Goal: Task Accomplishment & Management: Use online tool/utility

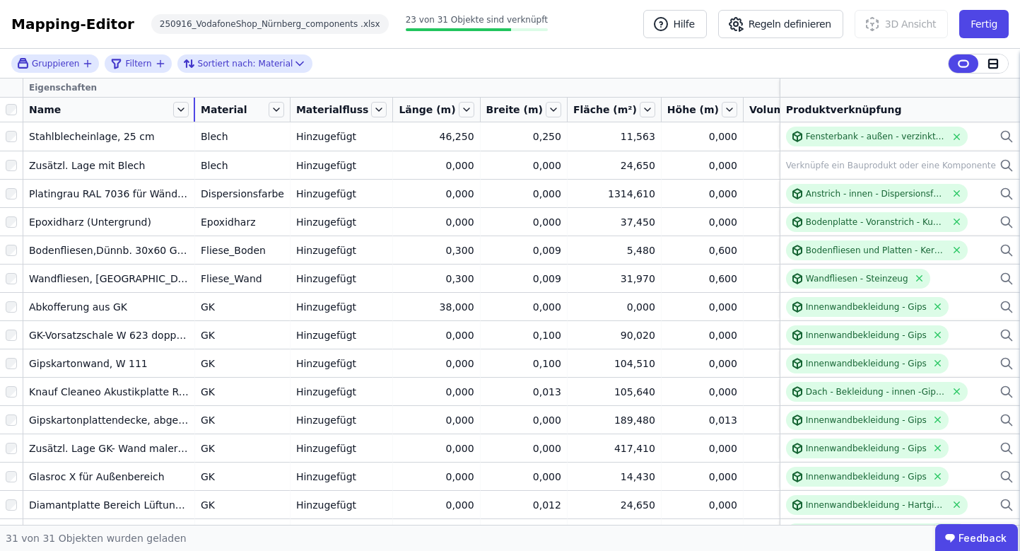
drag, startPoint x: 298, startPoint y: 108, endPoint x: 194, endPoint y: 112, distance: 104.0
click at [194, 112] on div at bounding box center [194, 110] width 1 height 24
click at [277, 112] on icon at bounding box center [277, 110] width 16 height 16
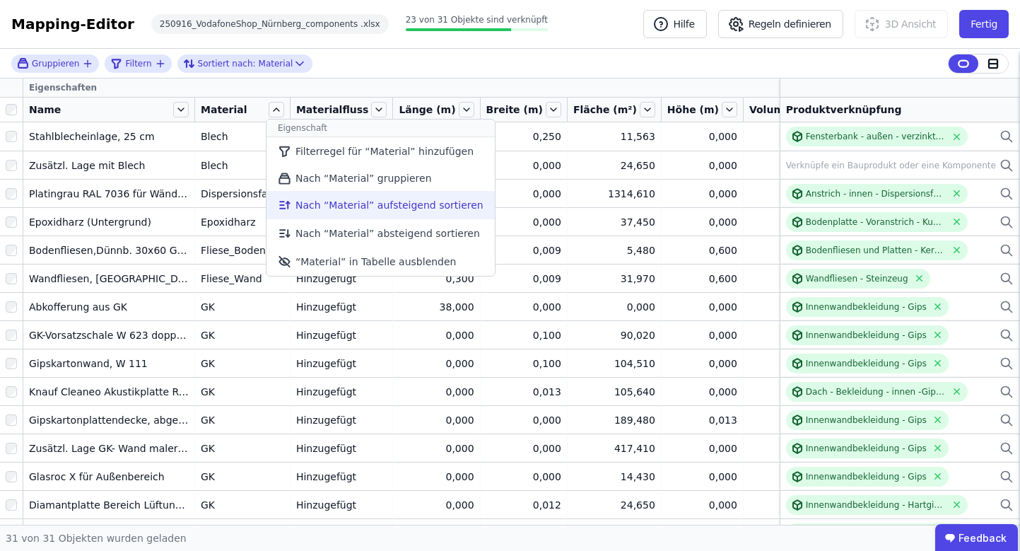
click at [312, 207] on li "Nach “Material” aufsteigend sortieren" at bounding box center [381, 205] width 228 height 28
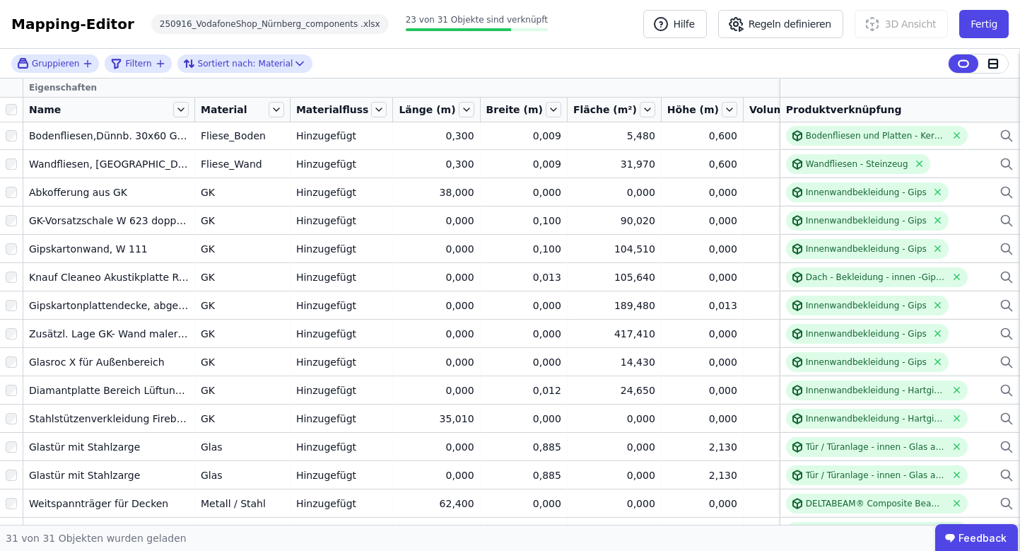
scroll to position [486, 0]
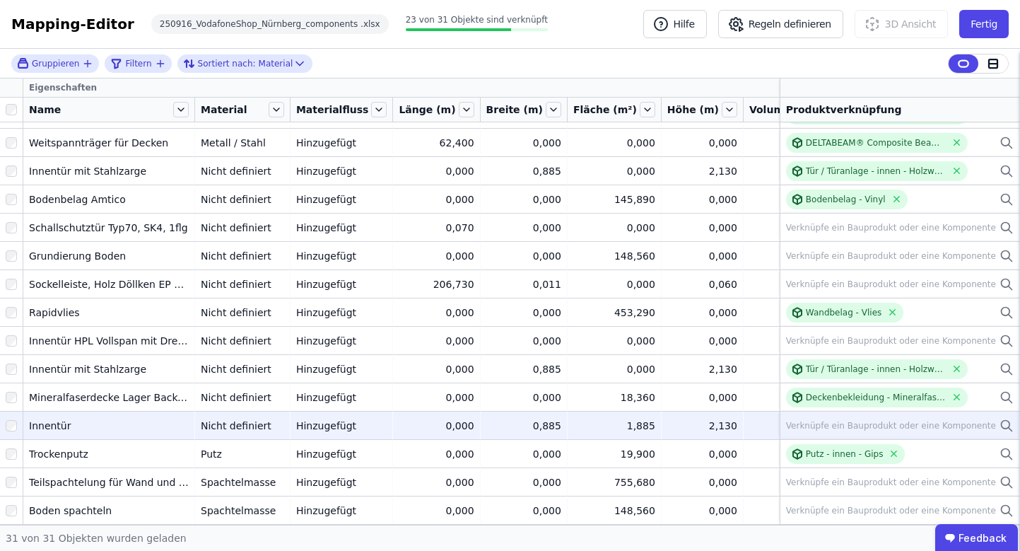
click at [1002, 420] on icon at bounding box center [1006, 424] width 8 height 8
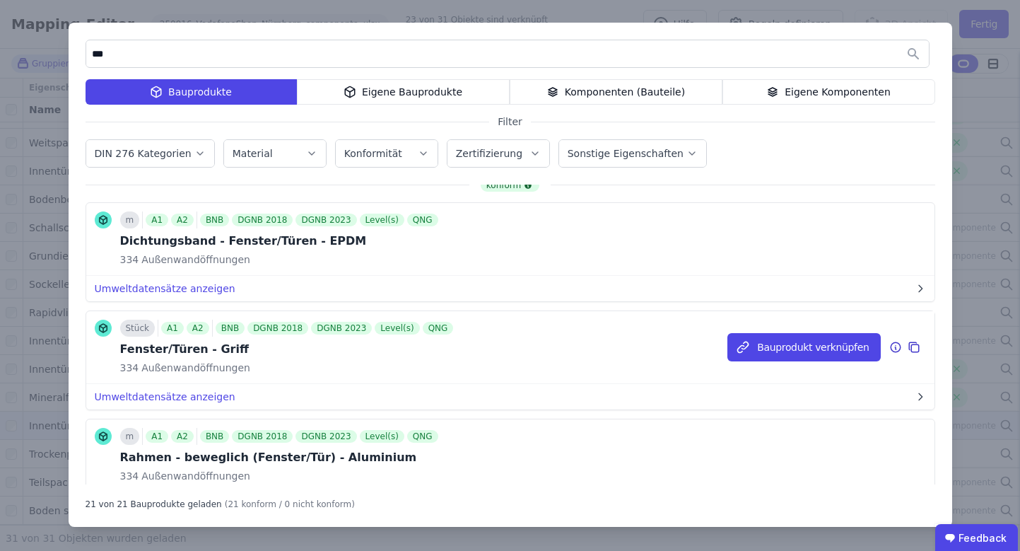
scroll to position [22, 0]
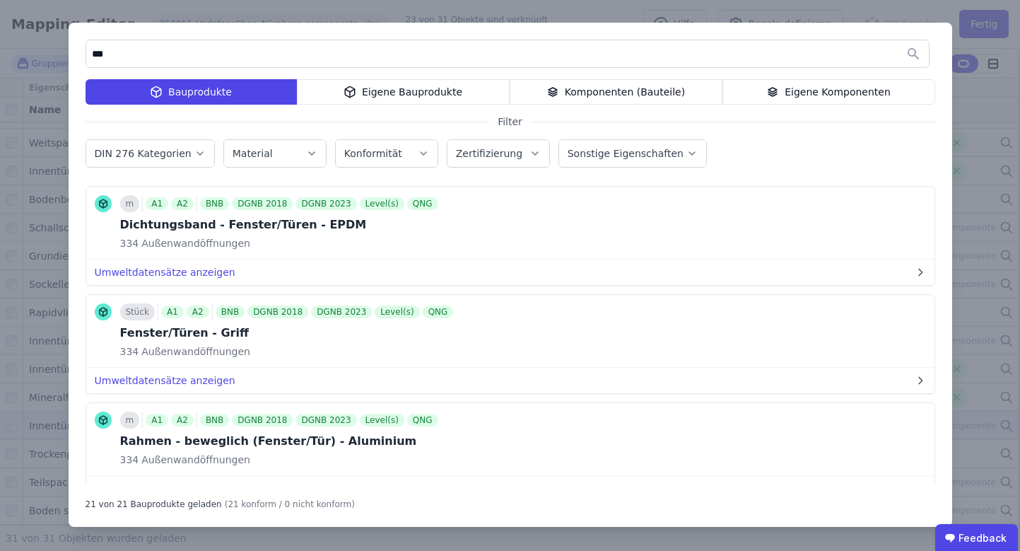
type input "***"
click at [645, 94] on div "Komponenten (Bauteile)" at bounding box center [616, 91] width 213 height 25
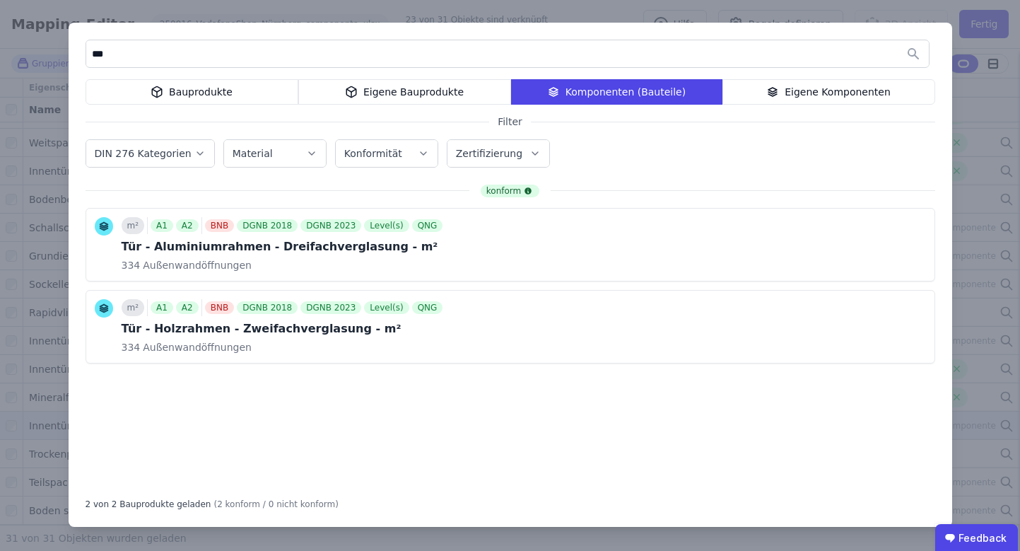
click at [227, 93] on div "Bauprodukte" at bounding box center [192, 91] width 213 height 25
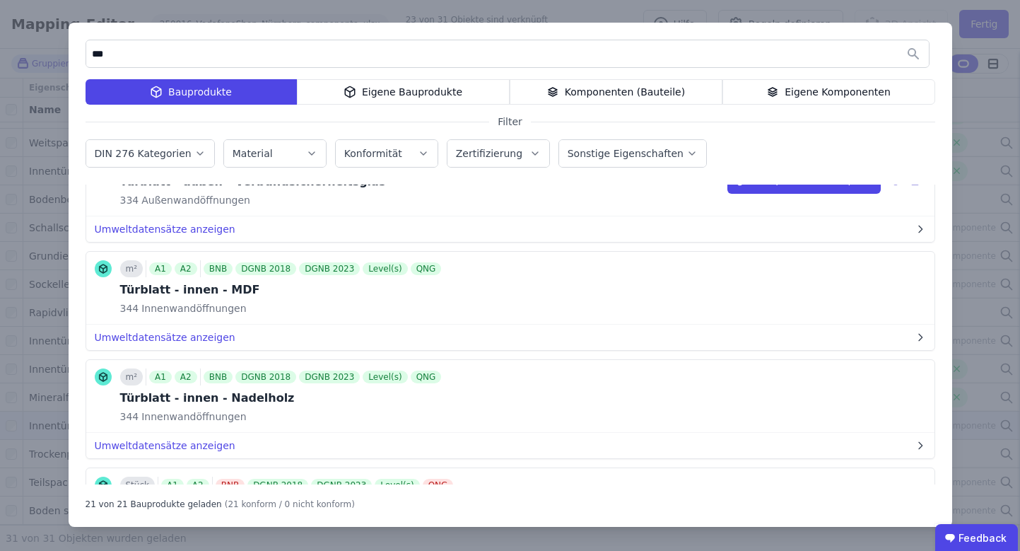
scroll to position [1366, 0]
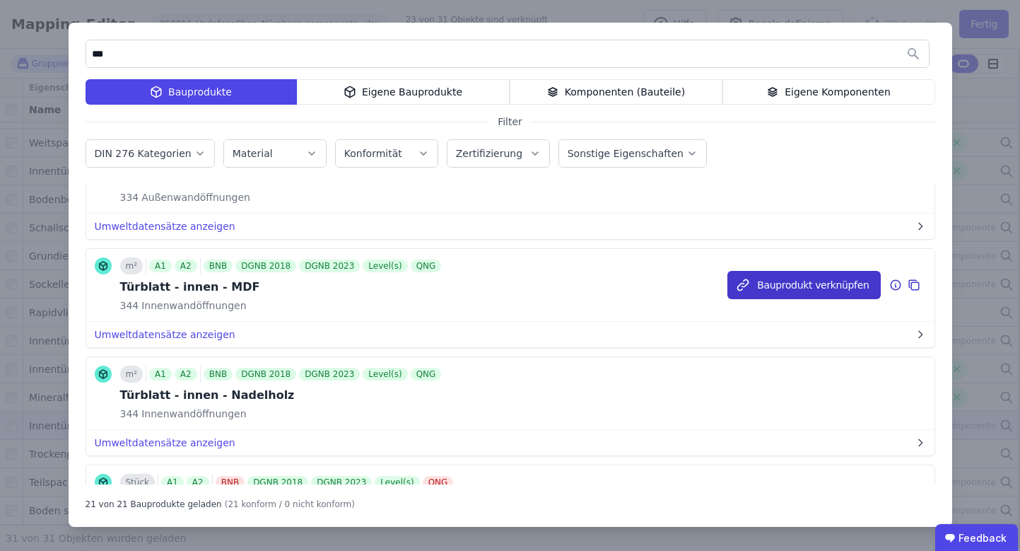
click at [779, 284] on button "Bauprodukt verknüpfen" at bounding box center [804, 285] width 153 height 28
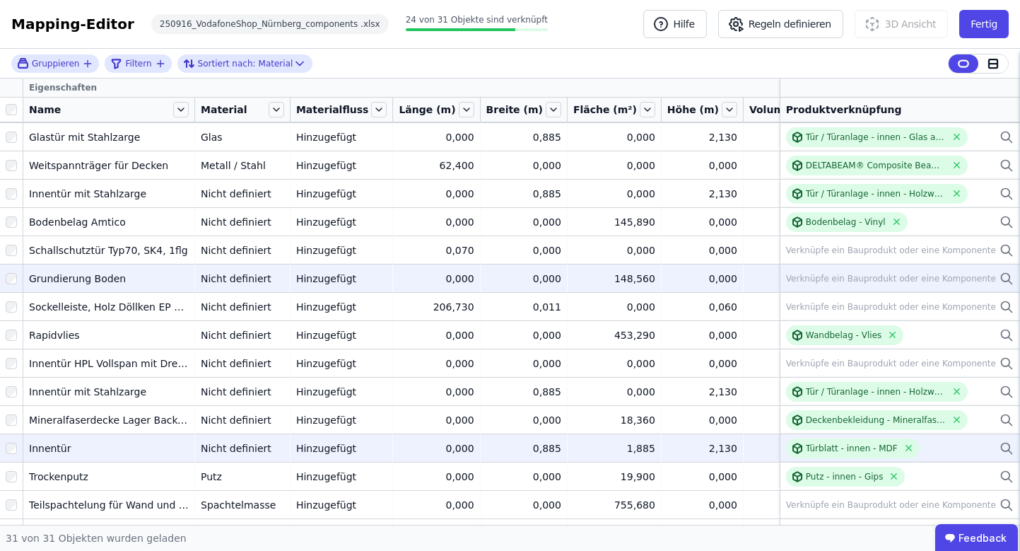
scroll to position [450, 0]
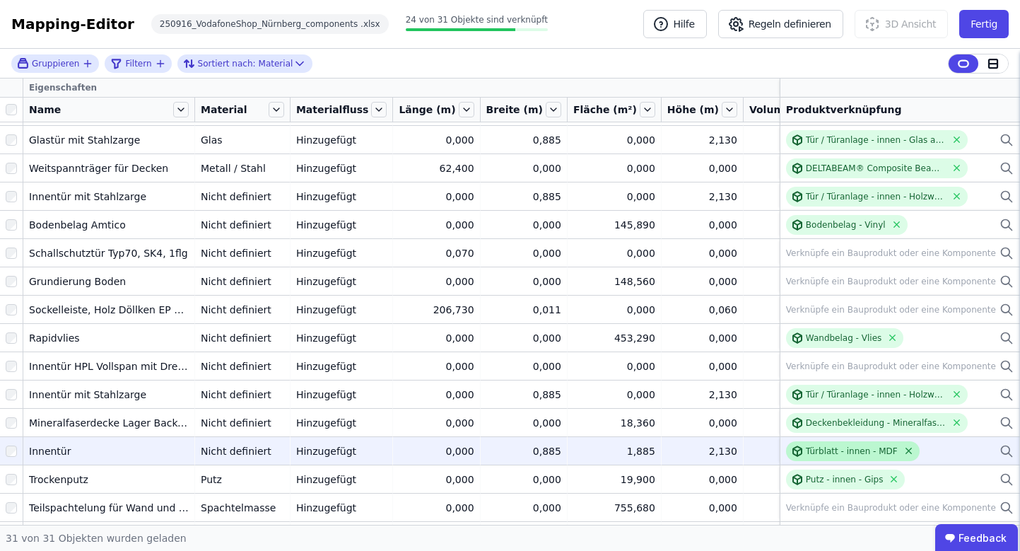
click at [904, 450] on icon at bounding box center [909, 450] width 11 height 11
click at [1002, 446] on icon at bounding box center [1006, 449] width 8 height 8
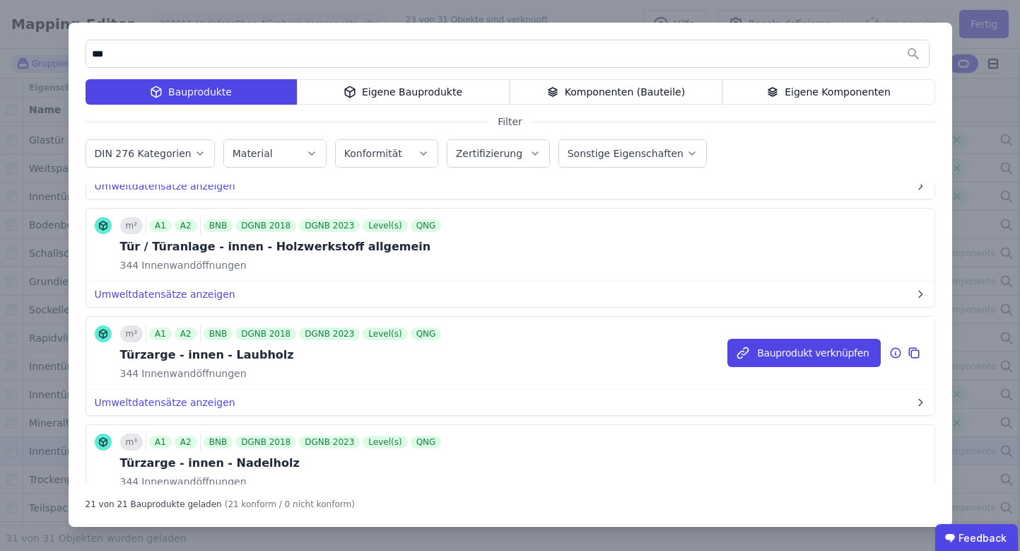
scroll to position [1921, 0]
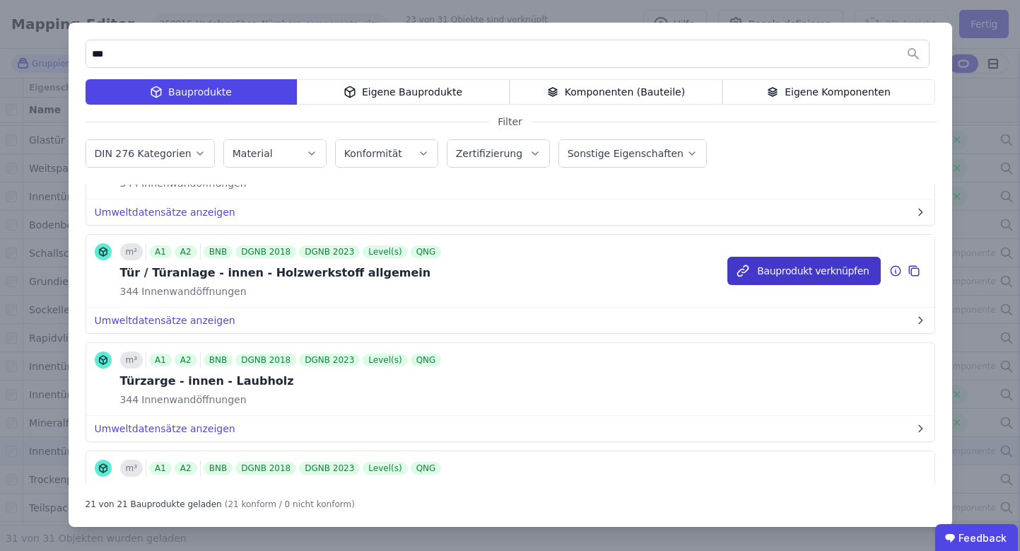
type input "***"
click at [797, 272] on button "Bauprodukt verknüpfen" at bounding box center [804, 271] width 153 height 28
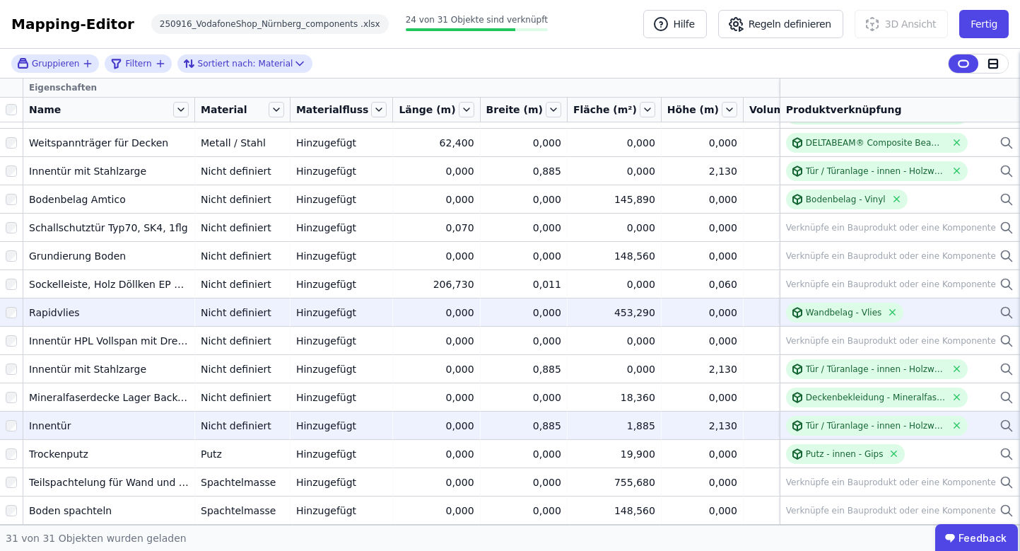
scroll to position [486, 0]
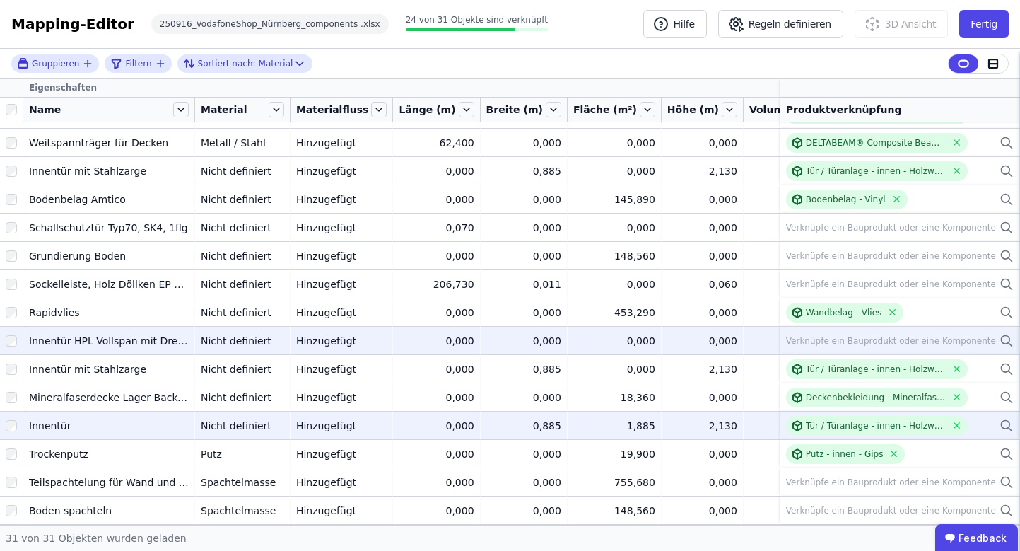
click at [1000, 332] on icon at bounding box center [1007, 340] width 14 height 17
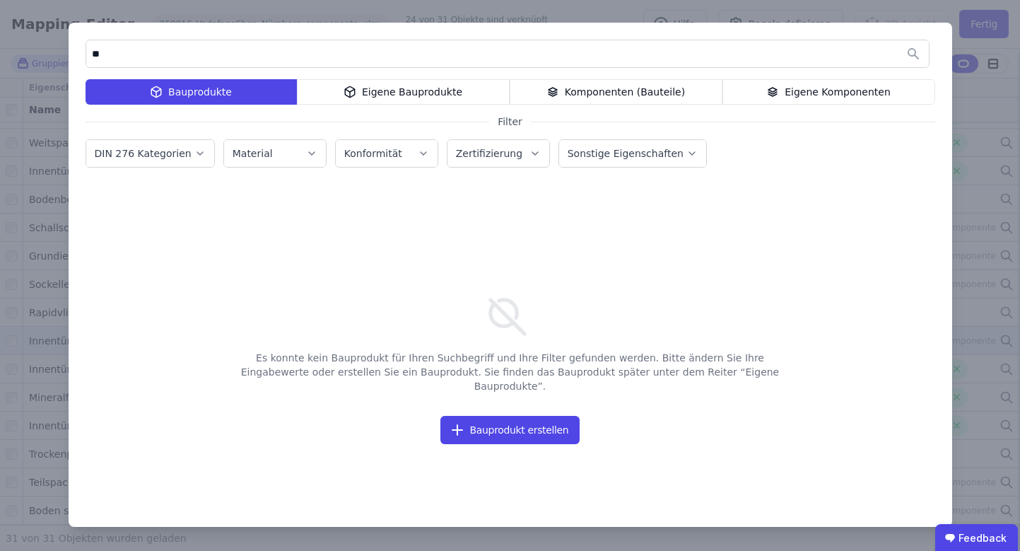
type input "*"
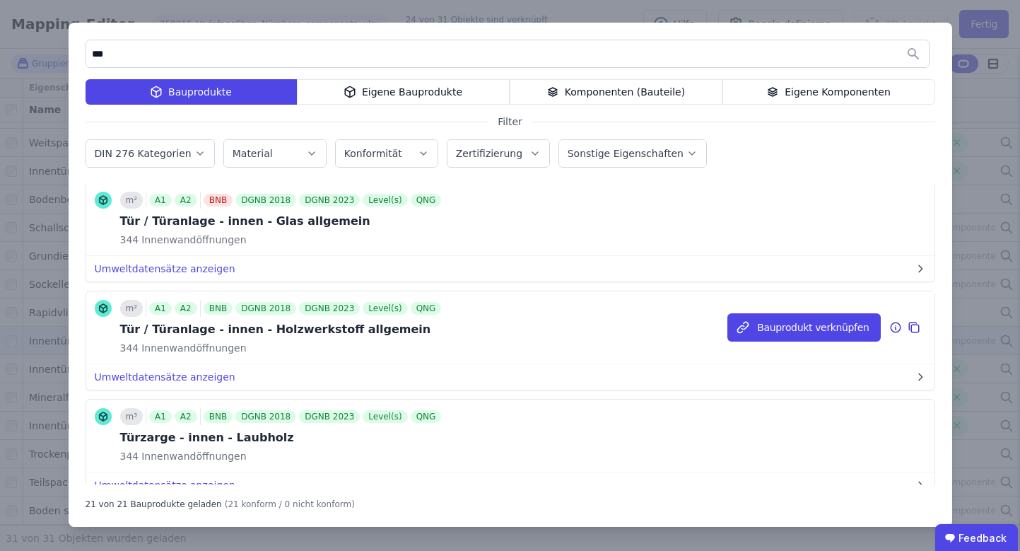
scroll to position [1848, 0]
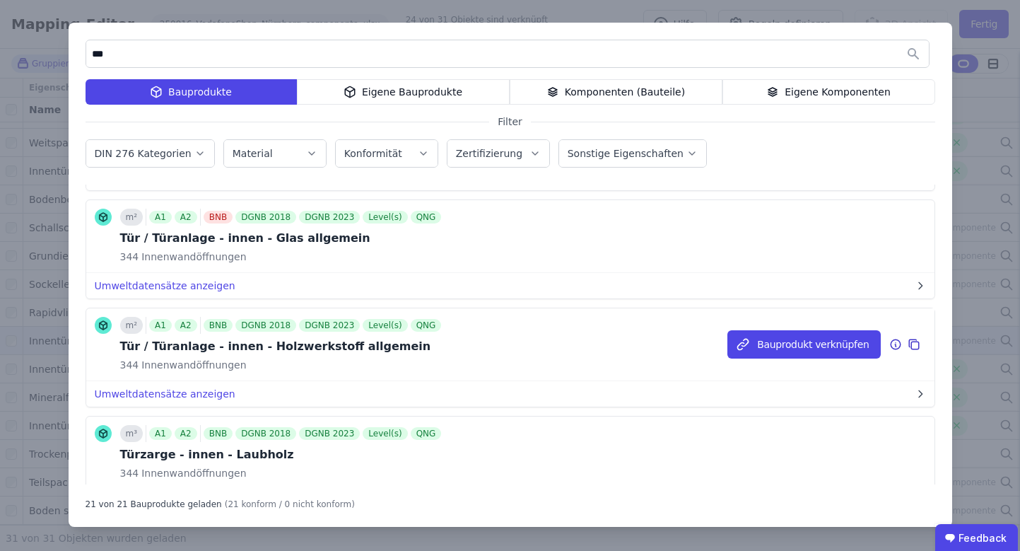
type input "***"
click at [796, 358] on div "Bauprodukt verknüpfen" at bounding box center [831, 344] width 206 height 72
click at [797, 351] on button "Bauprodukt verknüpfen" at bounding box center [804, 344] width 153 height 28
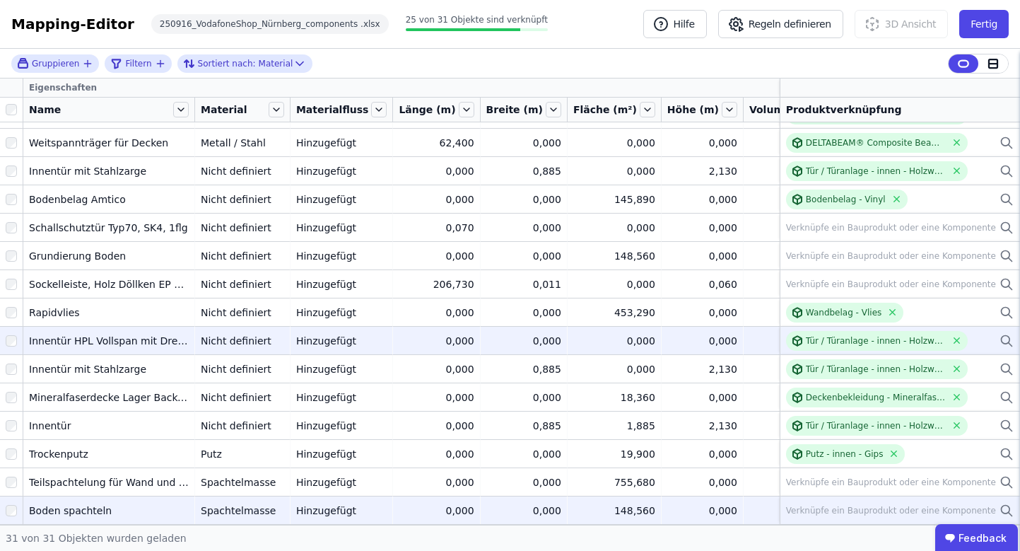
click at [1000, 502] on icon at bounding box center [1007, 510] width 14 height 17
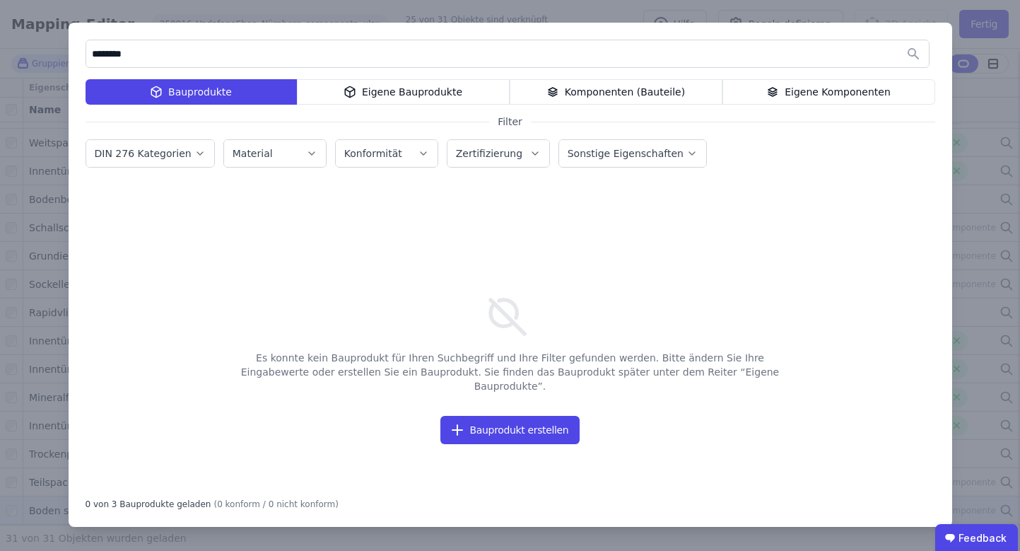
type input "********"
click at [434, 90] on div "Eigene Bauprodukte" at bounding box center [403, 91] width 213 height 25
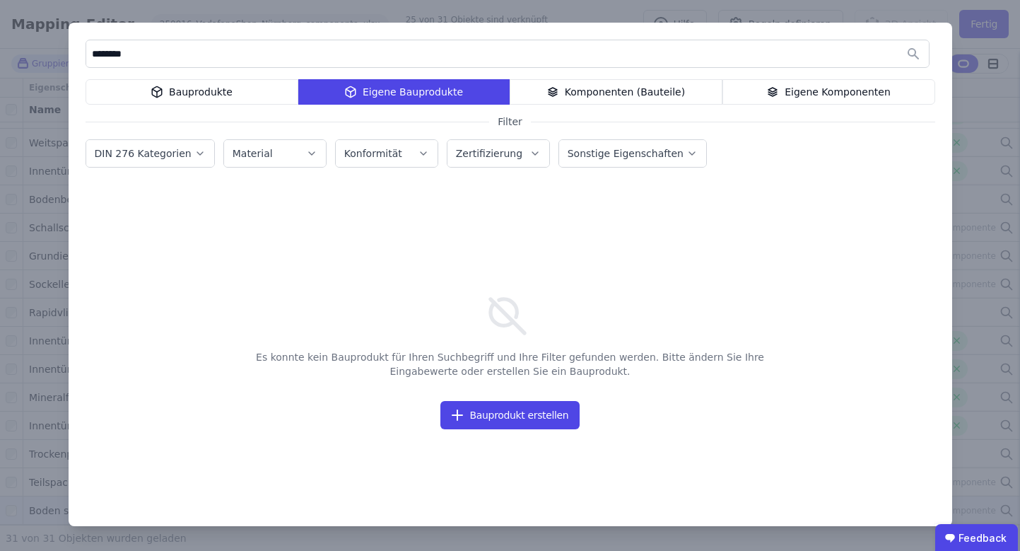
click at [655, 88] on div "Komponenten (Bauteile)" at bounding box center [616, 91] width 213 height 25
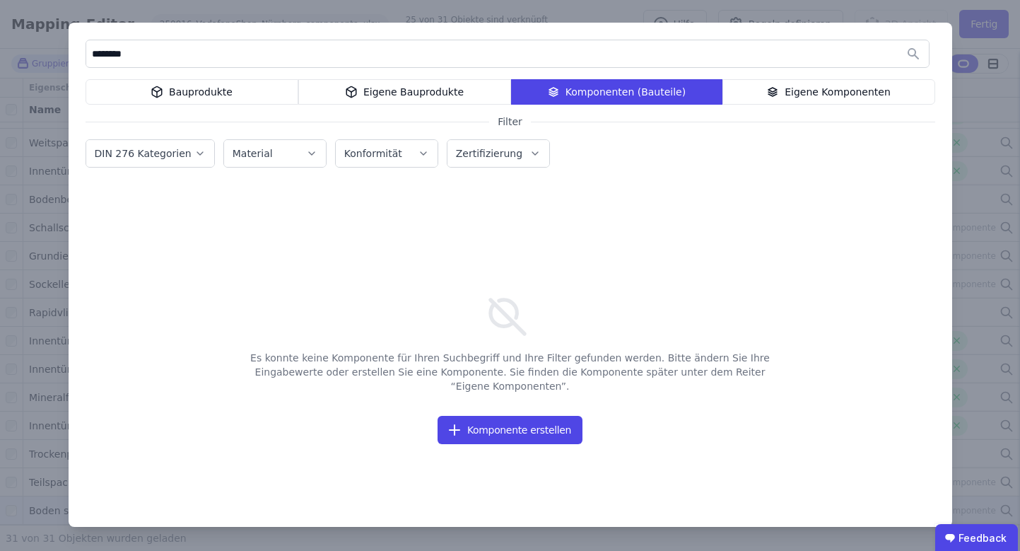
click at [813, 96] on div "Eigene Komponenten" at bounding box center [829, 91] width 213 height 25
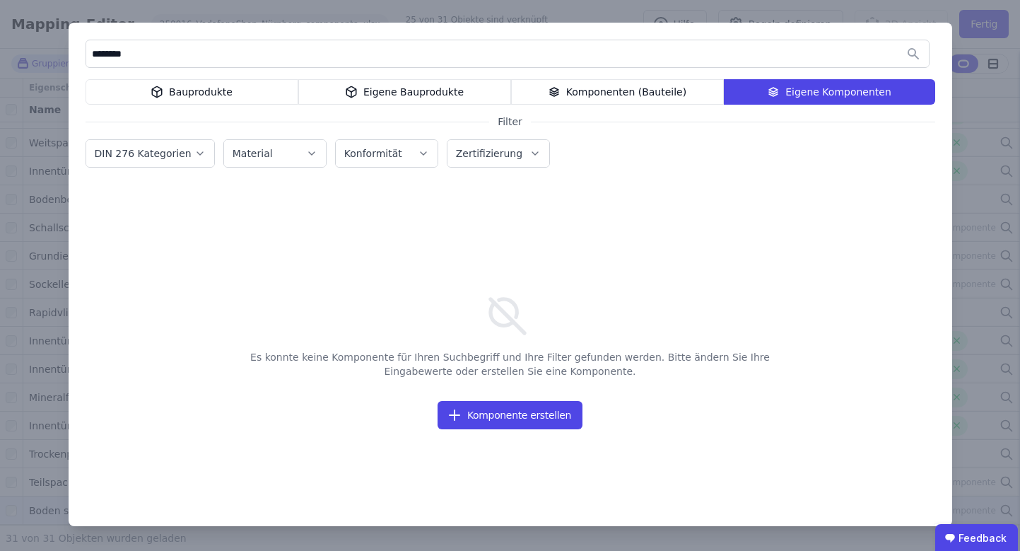
drag, startPoint x: 192, startPoint y: 54, endPoint x: 48, endPoint y: 54, distance: 144.2
click at [48, 54] on div "******** Bauprodukte Eigene Bauprodukte Komponenten (Bauteile) Eigene Komponent…" at bounding box center [510, 275] width 1020 height 551
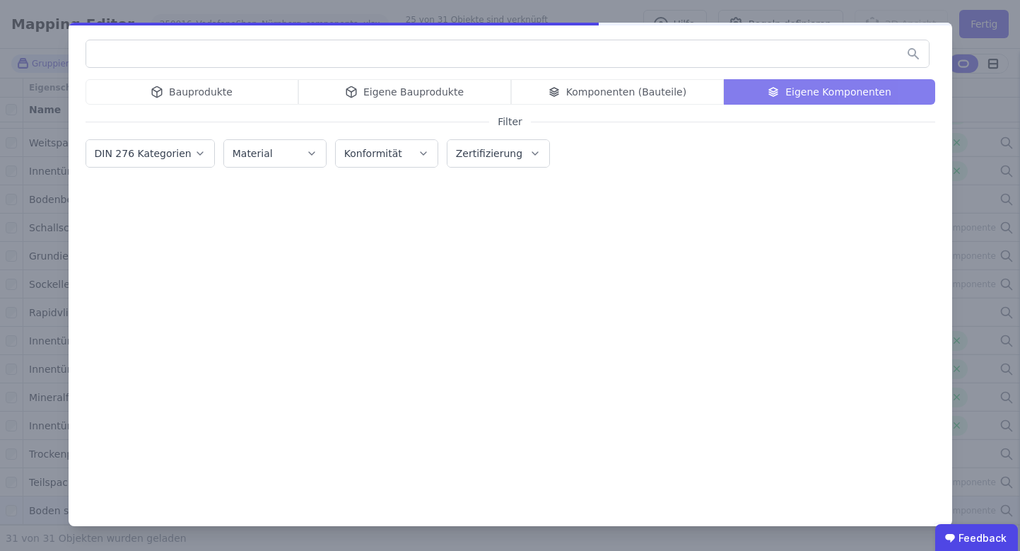
click at [189, 95] on div "Bauprodukte Eigene Bauprodukte Komponenten (Bauteile) Eigene Komponenten" at bounding box center [511, 91] width 850 height 25
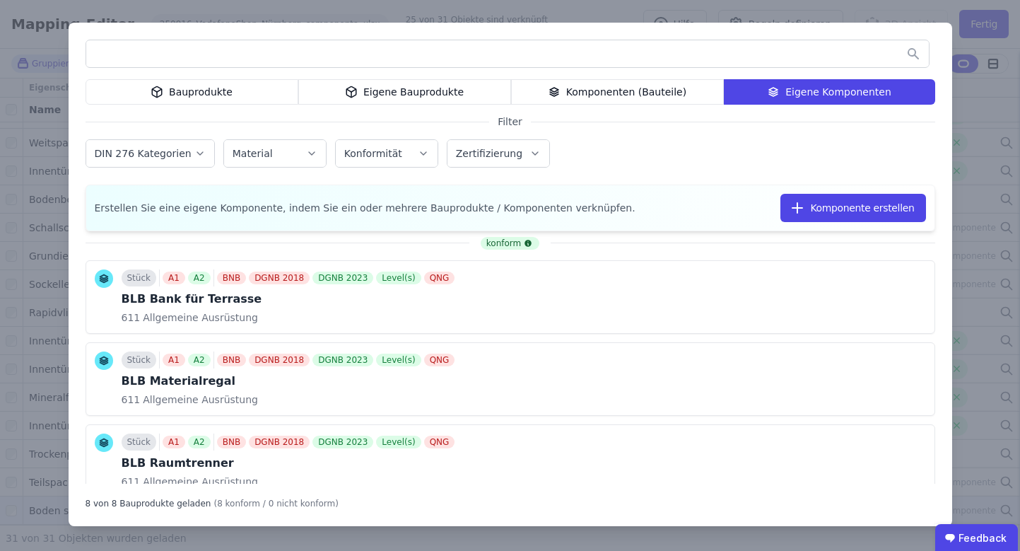
click at [192, 95] on div "Bauprodukte" at bounding box center [192, 91] width 213 height 25
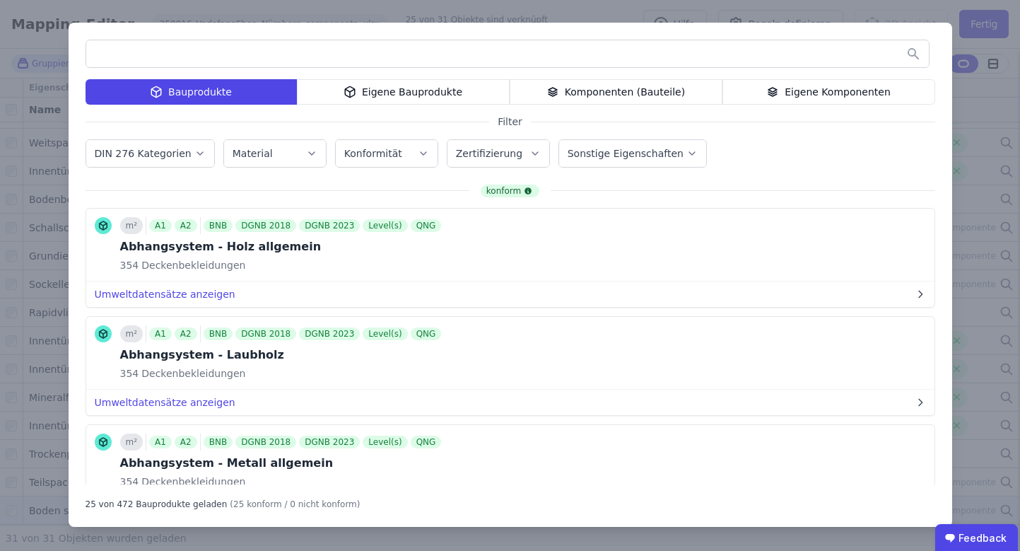
click at [293, 54] on input "text" at bounding box center [507, 53] width 843 height 25
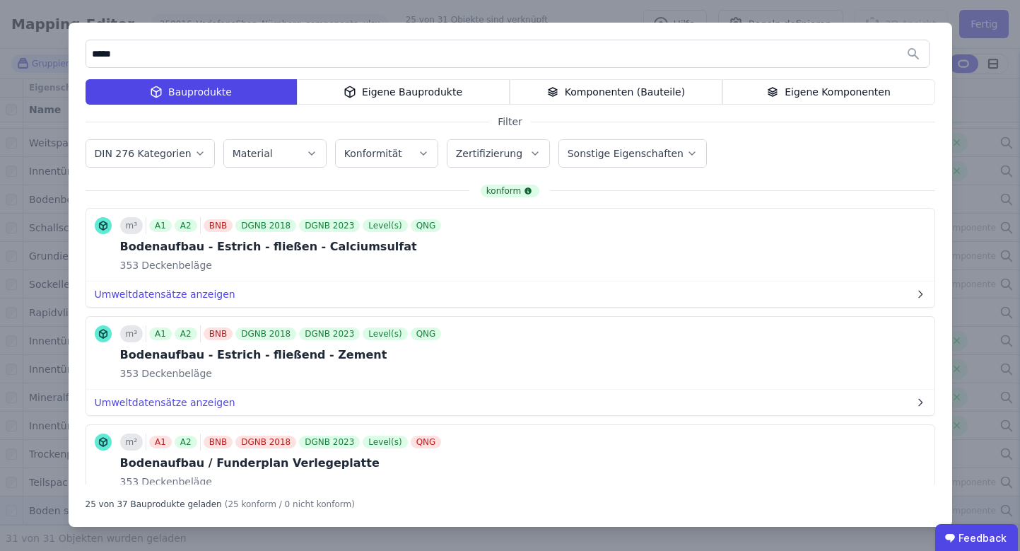
click at [549, 97] on div "Komponenten (Bauteile)" at bounding box center [616, 91] width 213 height 25
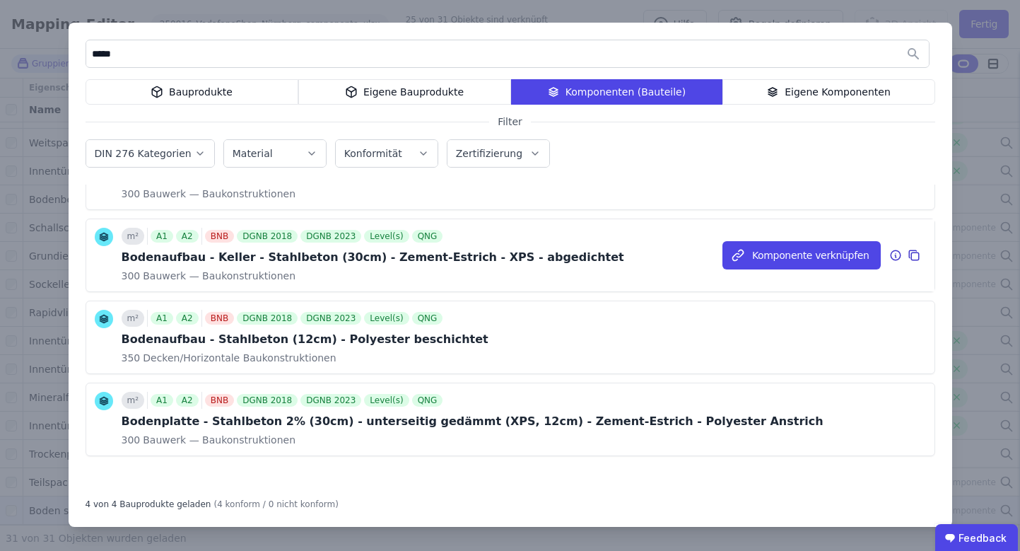
scroll to position [0, 0]
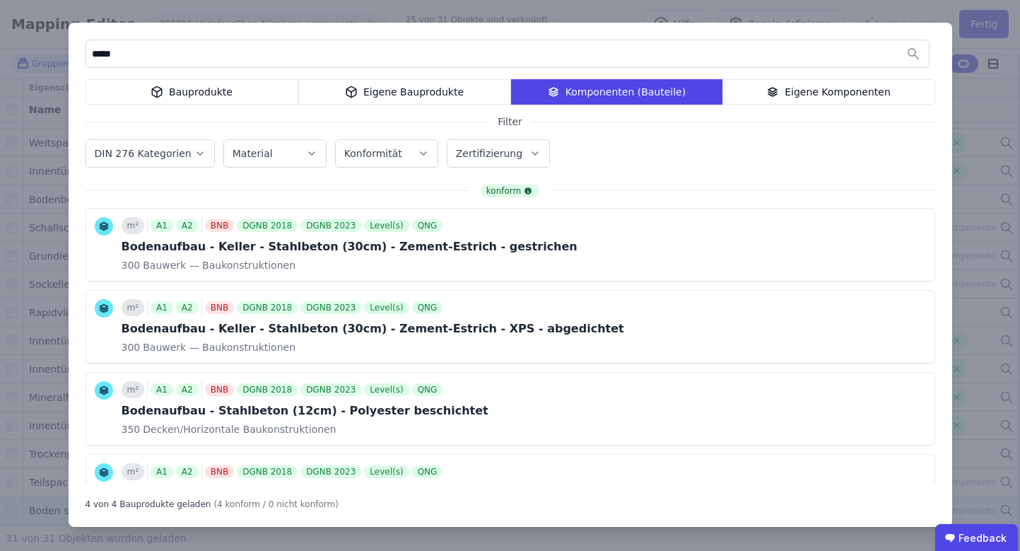
click at [754, 98] on div "Eigene Komponenten" at bounding box center [829, 91] width 213 height 25
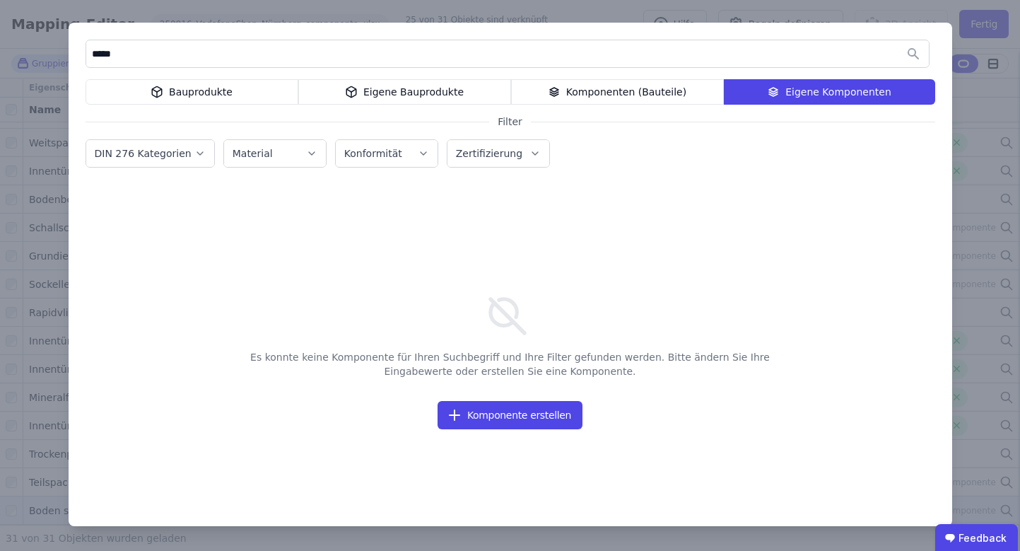
click at [427, 95] on div "Eigene Bauprodukte" at bounding box center [404, 91] width 213 height 25
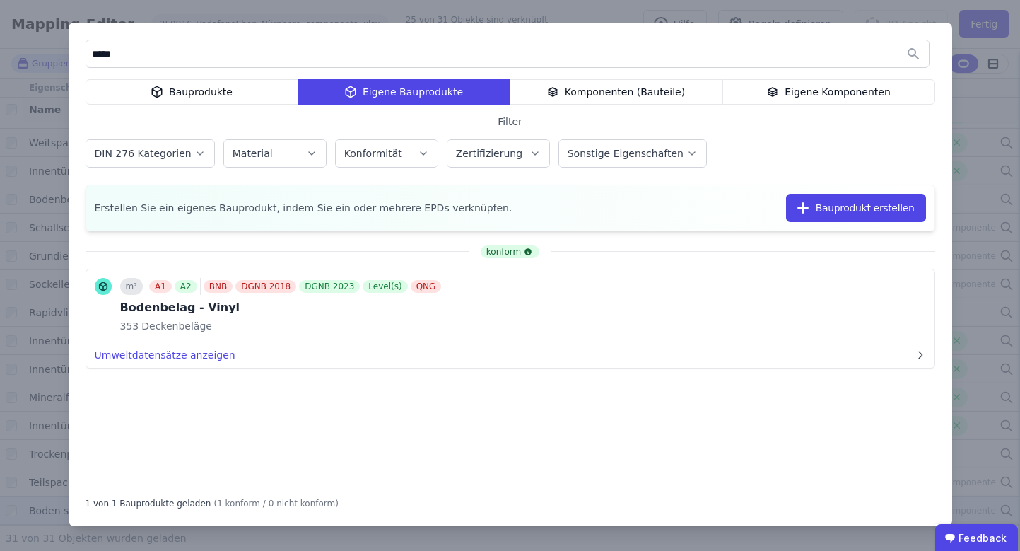
click at [211, 90] on div "Bauprodukte" at bounding box center [192, 91] width 213 height 25
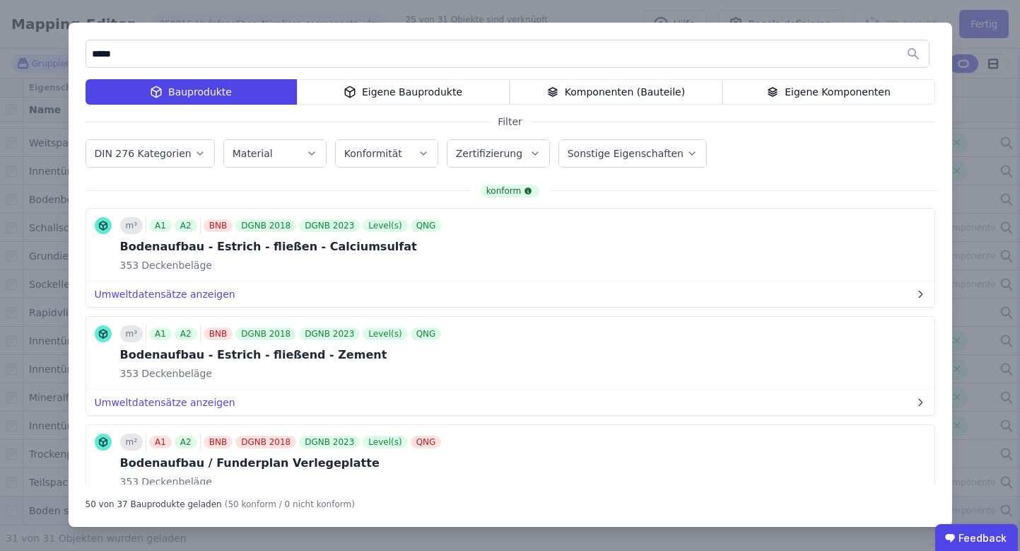
click at [264, 54] on input "*****" at bounding box center [507, 53] width 843 height 25
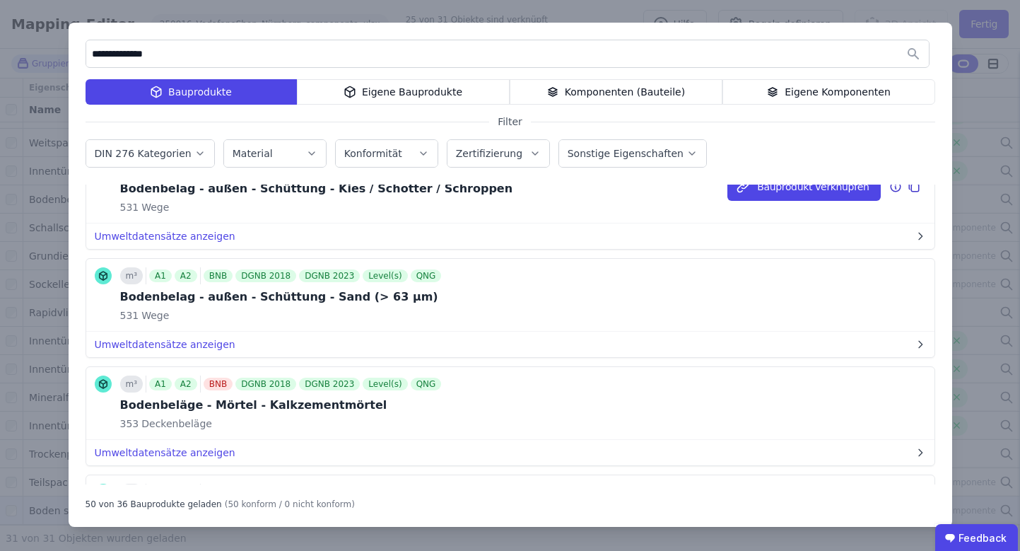
scroll to position [1040, 0]
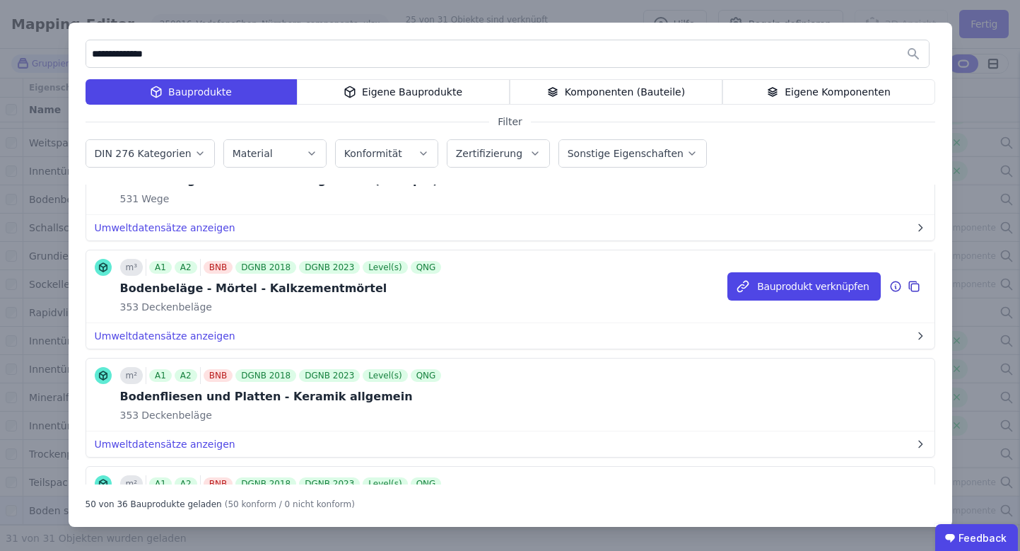
type input "**********"
click at [909, 281] on icon at bounding box center [914, 286] width 13 height 17
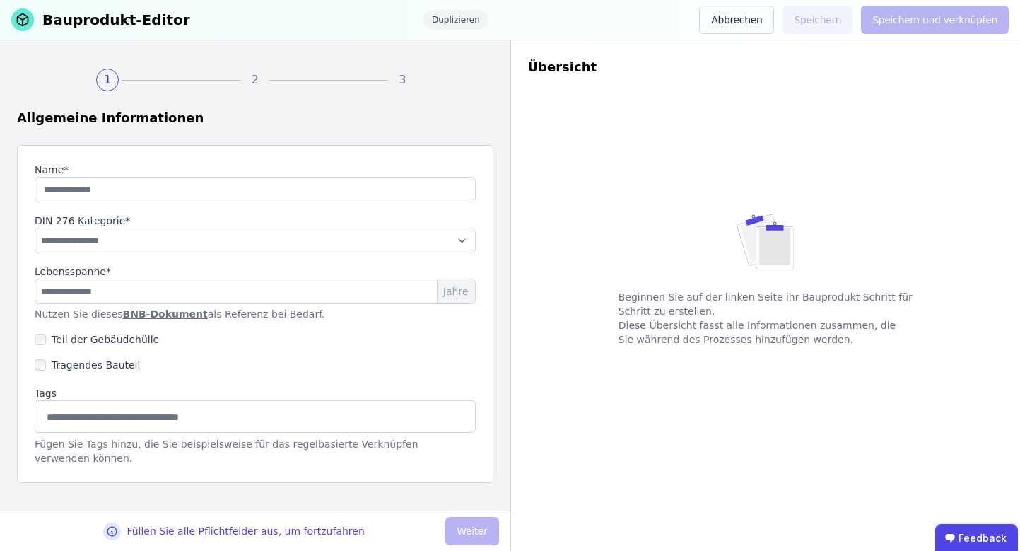
type input "**********"
type input "**"
select select "**********"
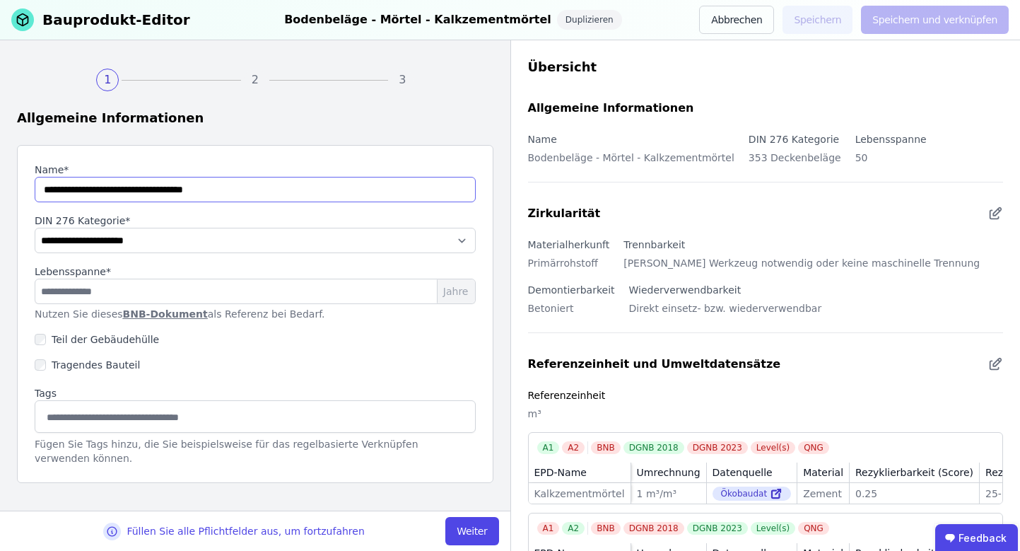
drag, startPoint x: 270, startPoint y: 184, endPoint x: 6, endPoint y: 194, distance: 264.6
click at [6, 194] on div "**********" at bounding box center [255, 275] width 511 height 470
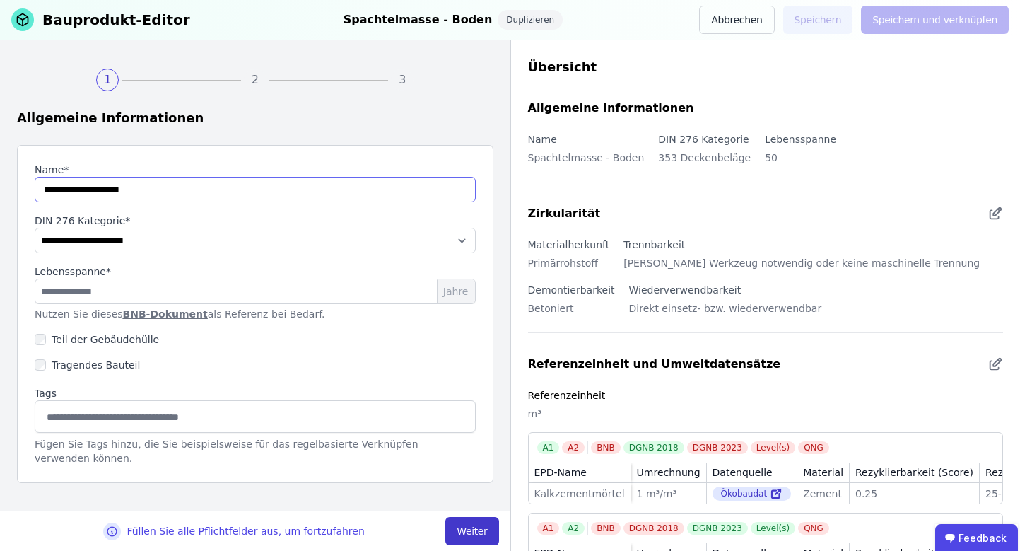
type input "**********"
click at [475, 530] on button "Weiter" at bounding box center [471, 531] width 53 height 28
select select "**********"
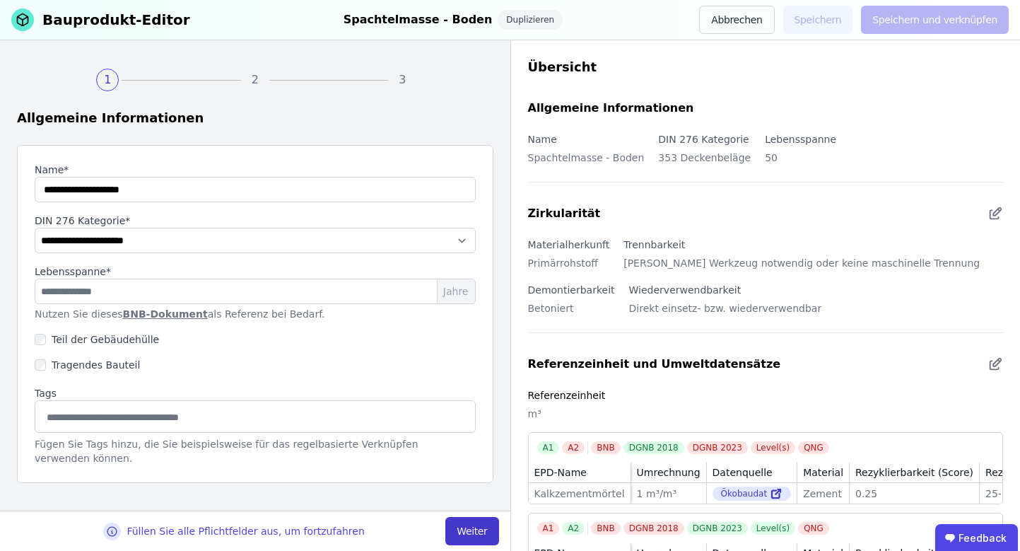
select select "**********"
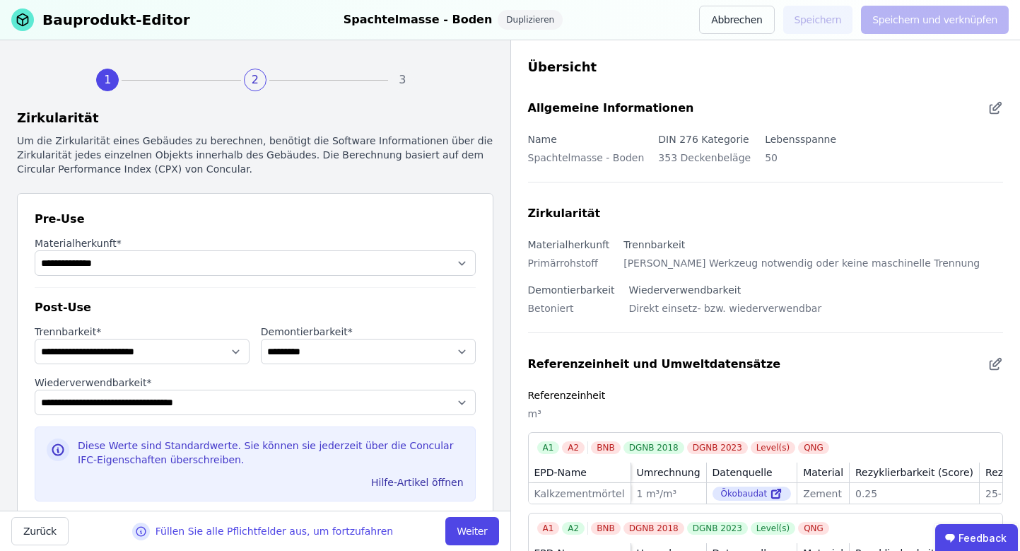
scroll to position [37, 0]
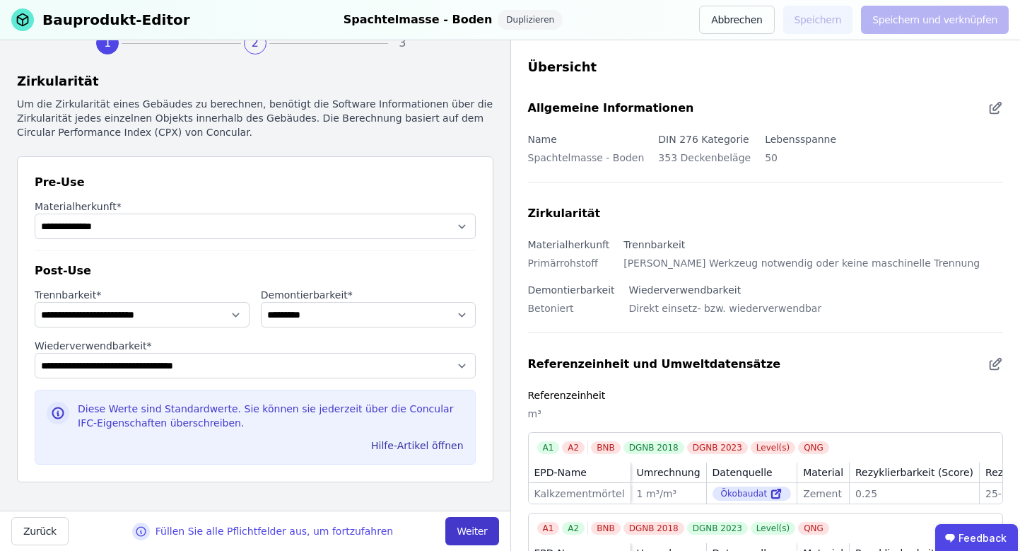
click at [466, 535] on button "Weiter" at bounding box center [471, 531] width 53 height 28
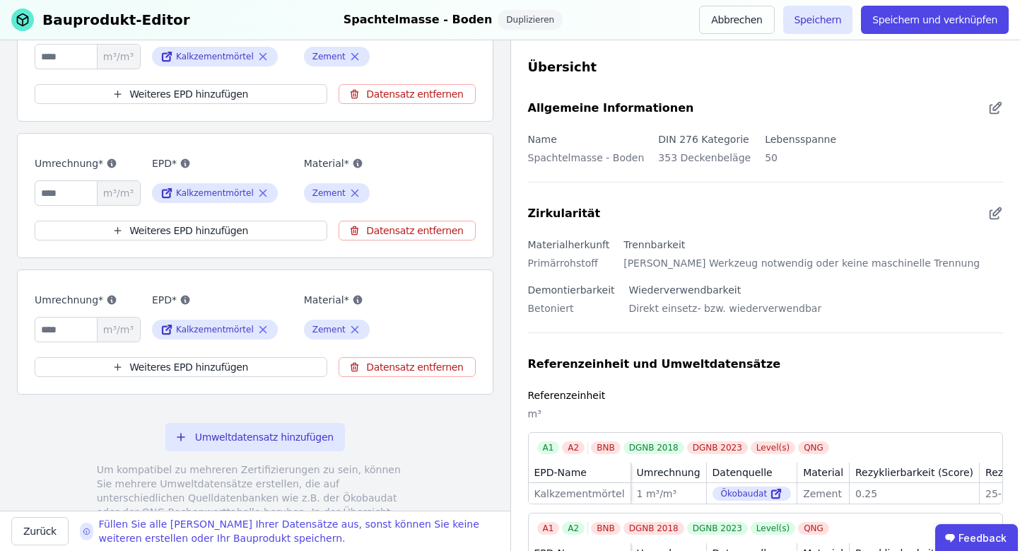
scroll to position [377, 0]
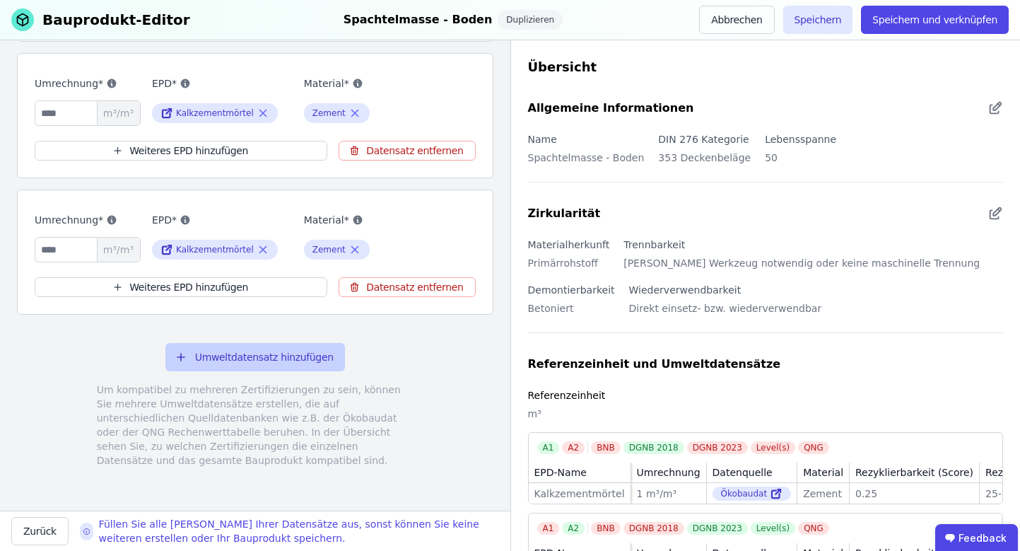
click at [255, 351] on button "Umweltdatensatz hinzufügen" at bounding box center [255, 357] width 180 height 28
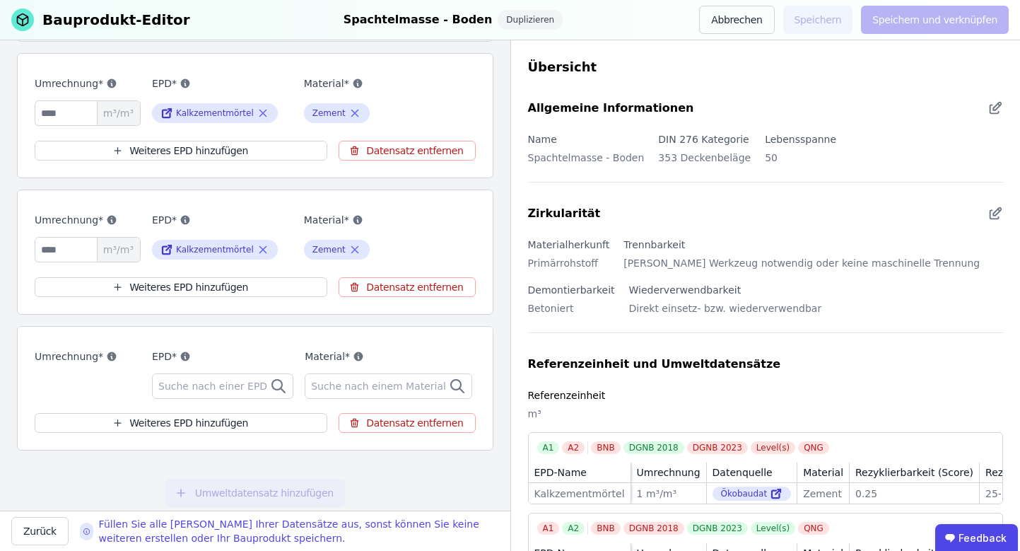
click at [222, 388] on span "Suche nach einer EPD" at bounding box center [214, 386] width 112 height 14
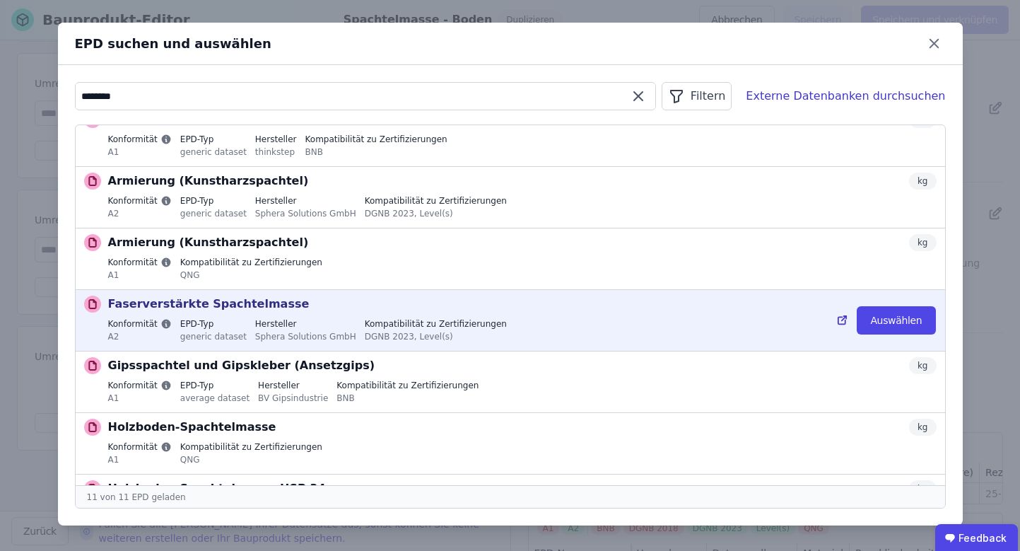
scroll to position [28, 0]
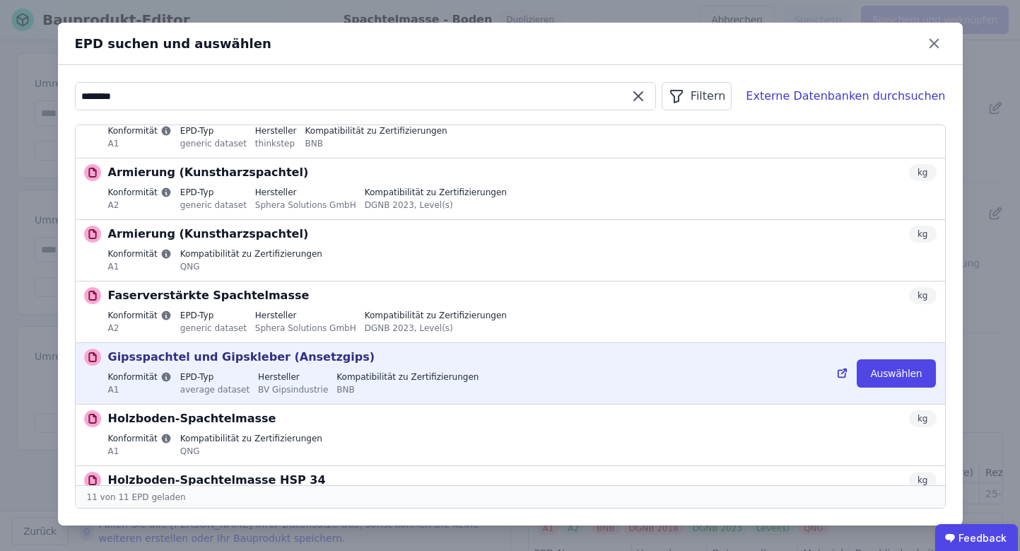
type input "********"
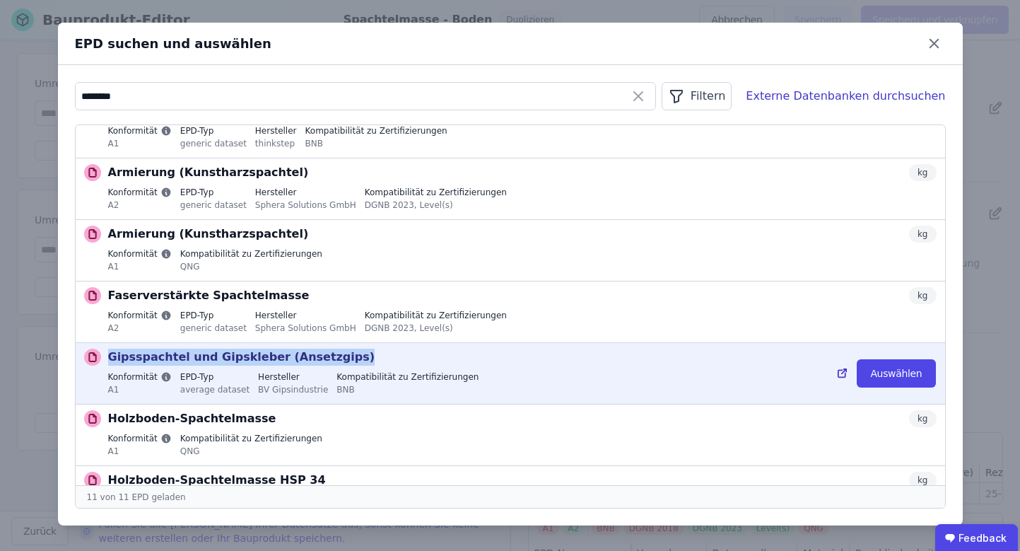
drag, startPoint x: 110, startPoint y: 358, endPoint x: 353, endPoint y: 357, distance: 242.5
click at [353, 357] on div "Gipsspachtel und Gipskleber (Ansetzgips) kg" at bounding box center [522, 357] width 829 height 17
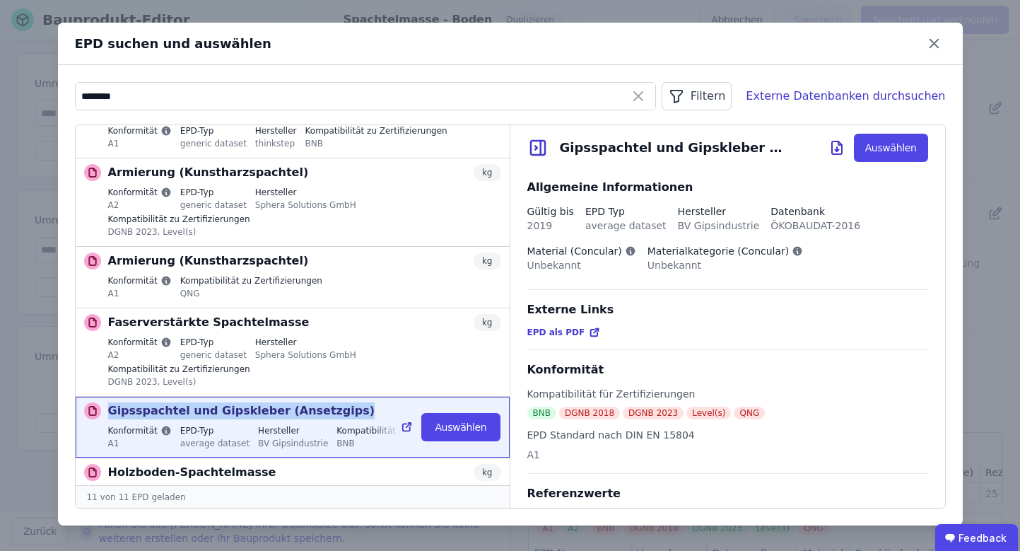
copy p "Gipsspachtel und Gipskleber (Ansetzgips)"
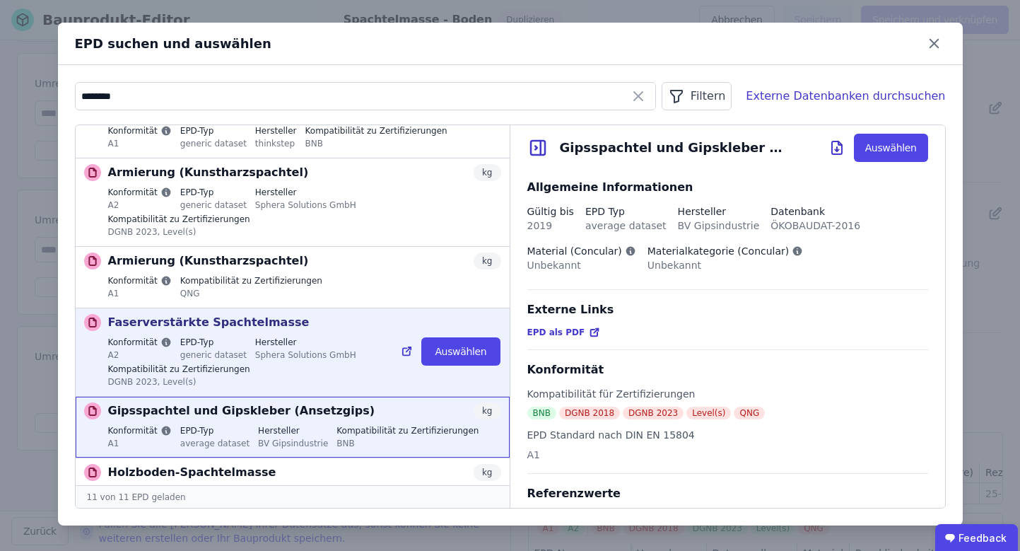
click at [324, 332] on div "Faserverstärkte Spachtelmasse kg Konformität A2 EPD-Typ generic dataset Herstel…" at bounding box center [304, 352] width 393 height 76
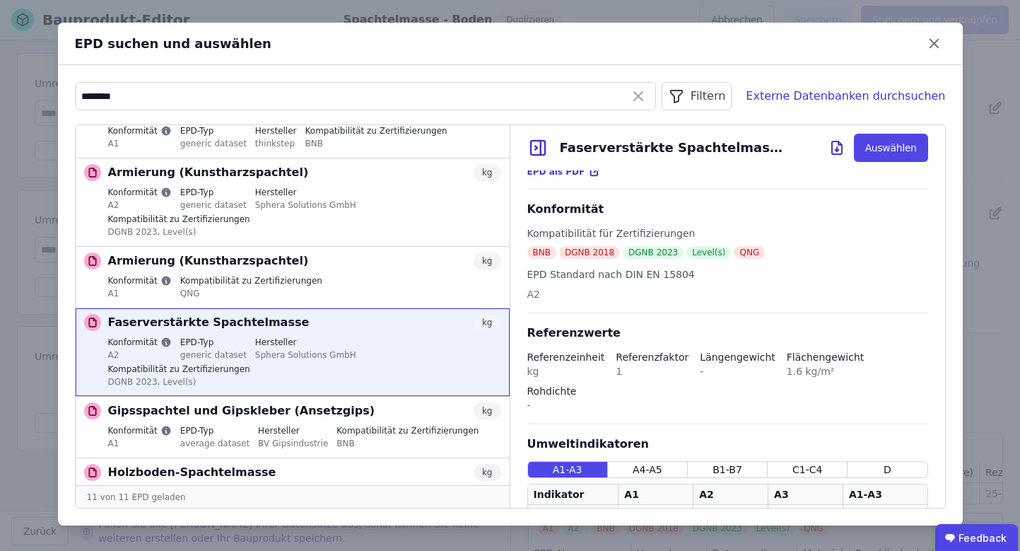
scroll to position [0, 0]
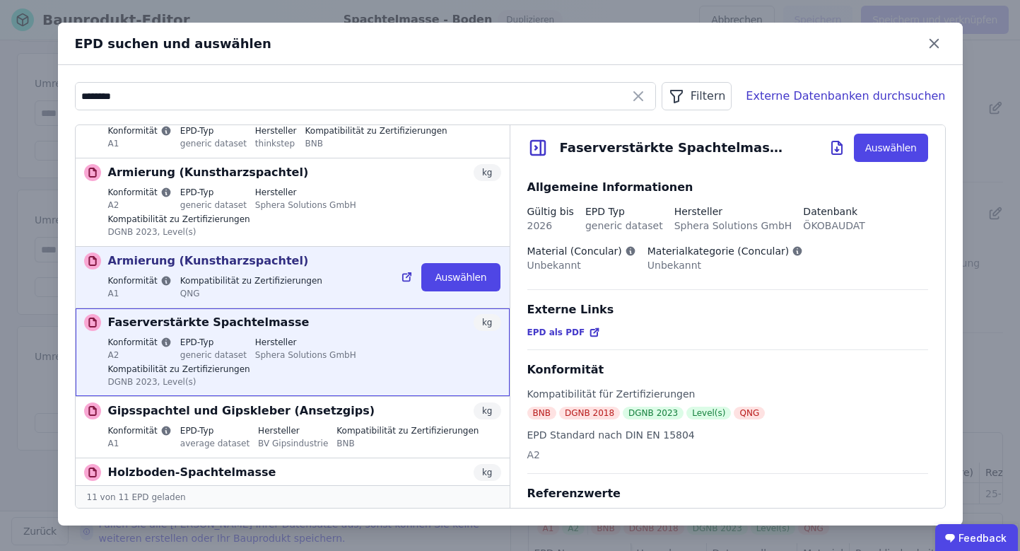
click at [294, 279] on label "Kompatibilität zu Zertifizierungen" at bounding box center [251, 280] width 142 height 11
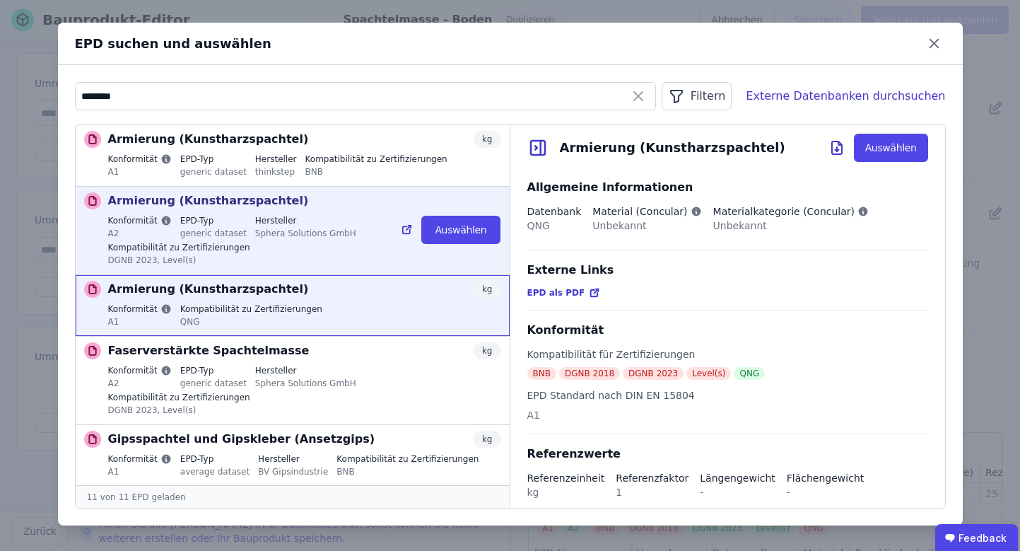
click at [301, 250] on div "Konformität A2 EPD-Typ generic dataset Hersteller Sphera Solutions GmbH Kompati…" at bounding box center [304, 242] width 393 height 54
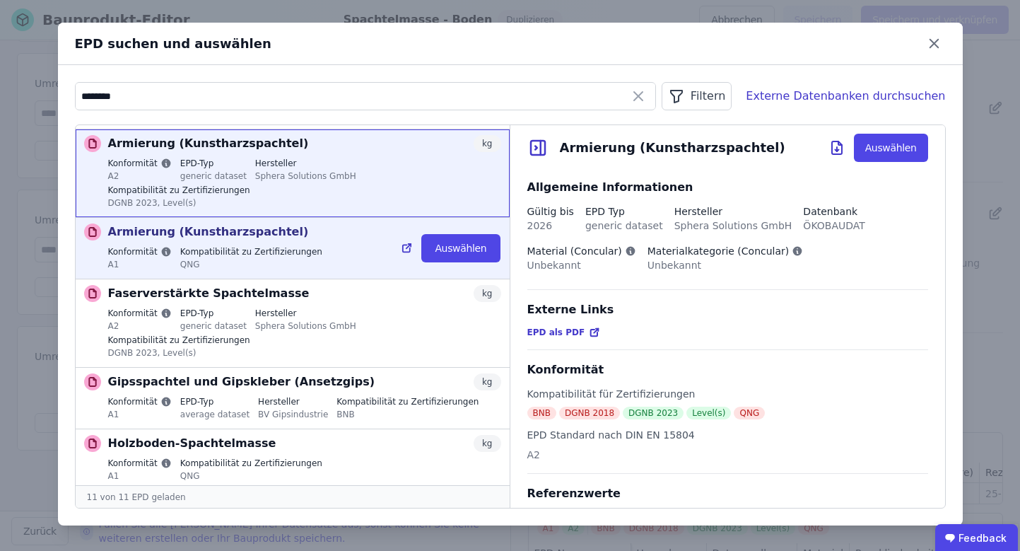
scroll to position [99, 0]
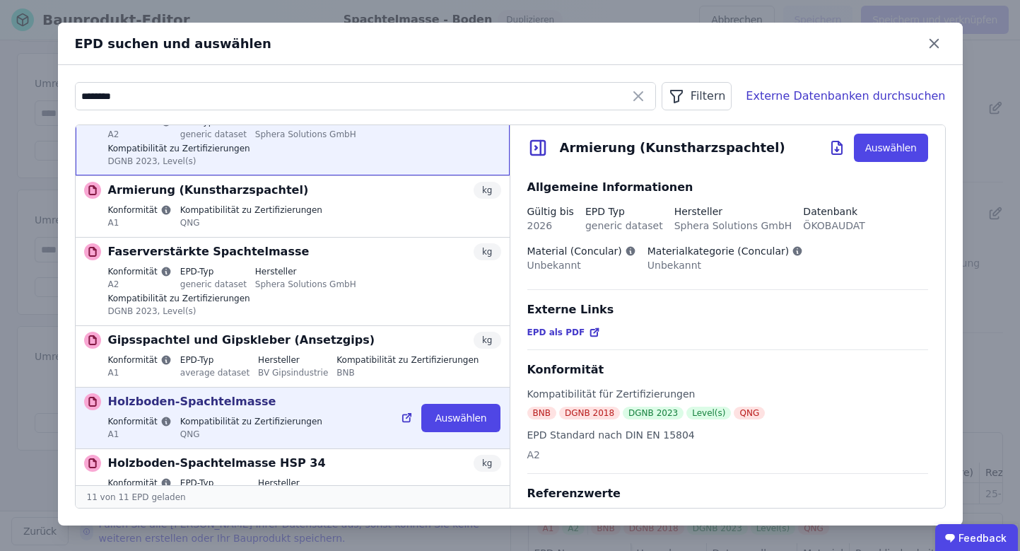
click at [303, 403] on div "Holzboden-Spachtelmasse kg" at bounding box center [304, 401] width 393 height 17
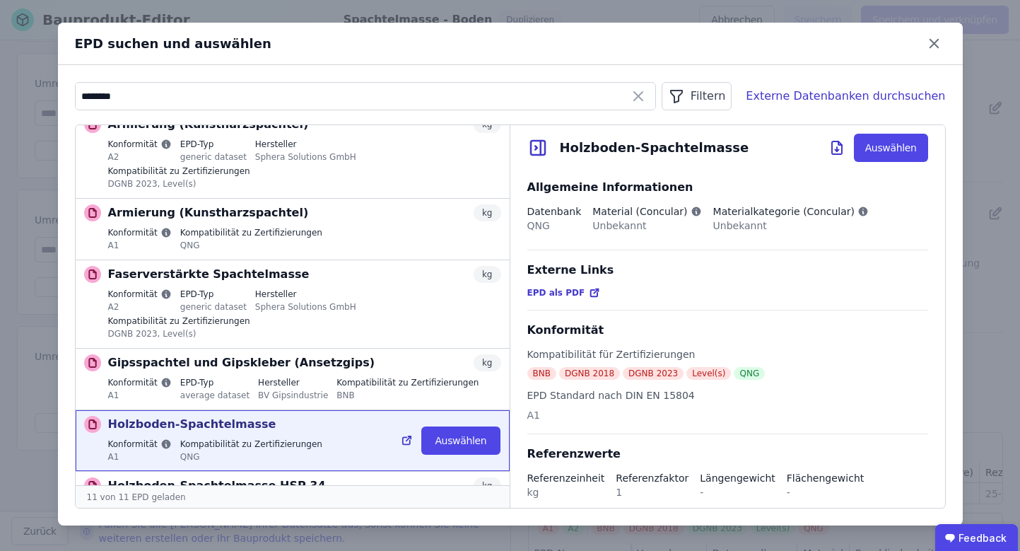
scroll to position [0, 0]
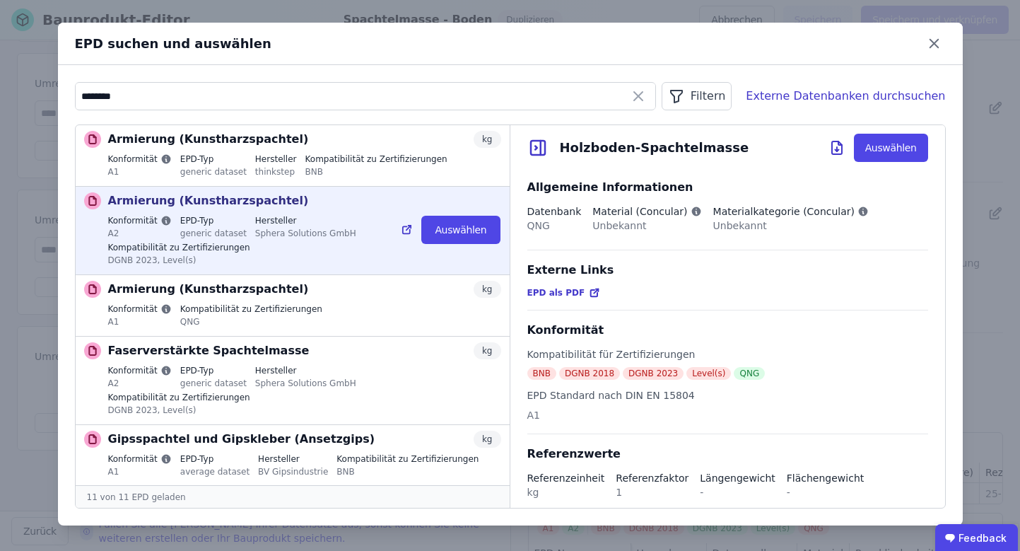
click at [309, 234] on div "Sphera Solutions GmbH" at bounding box center [305, 232] width 101 height 13
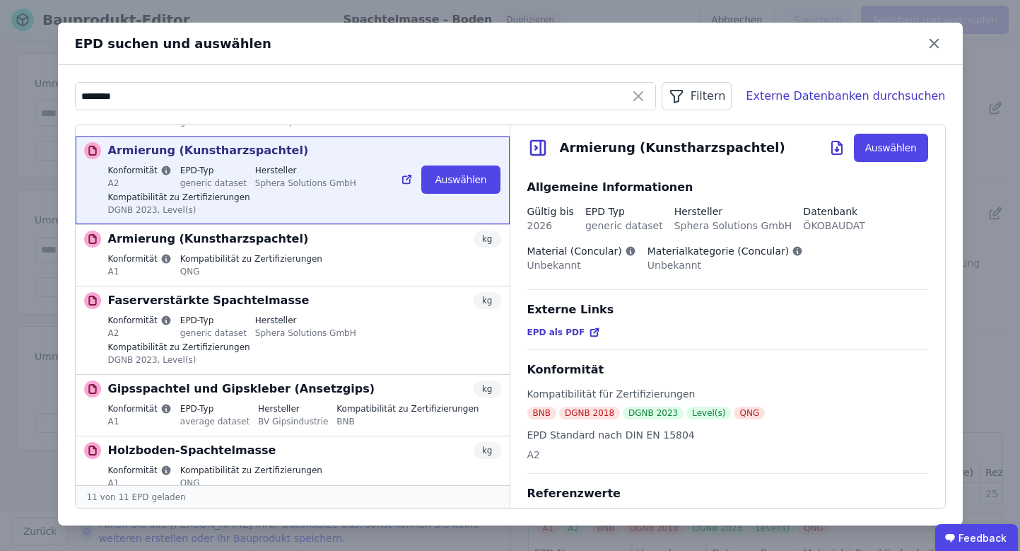
scroll to position [72, 0]
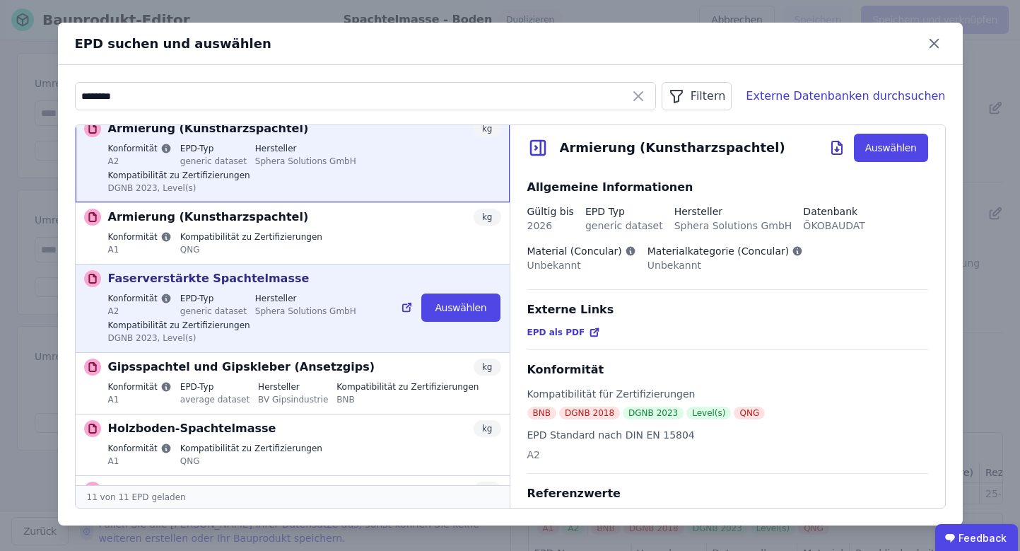
click at [303, 313] on div "Sphera Solutions GmbH" at bounding box center [305, 310] width 101 height 13
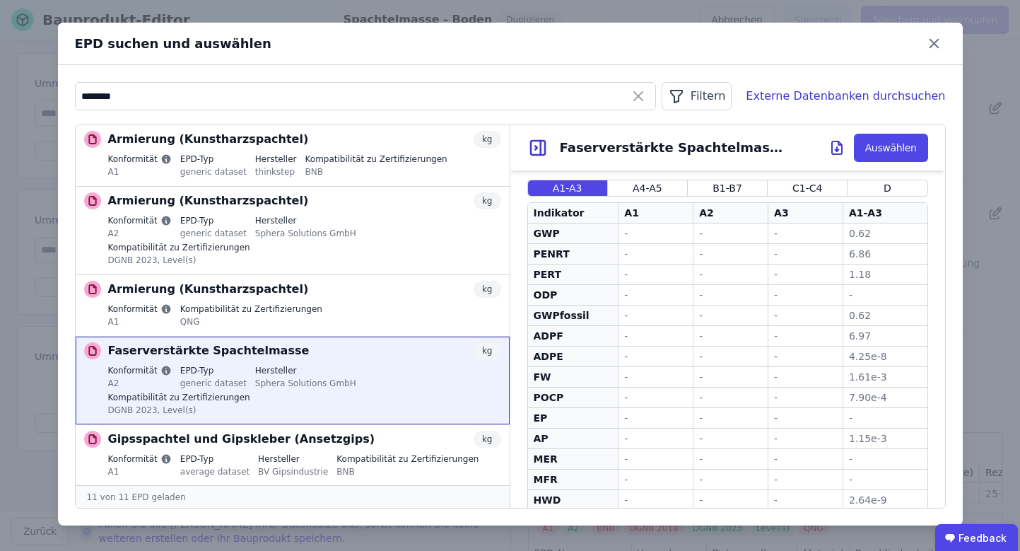
scroll to position [445, 0]
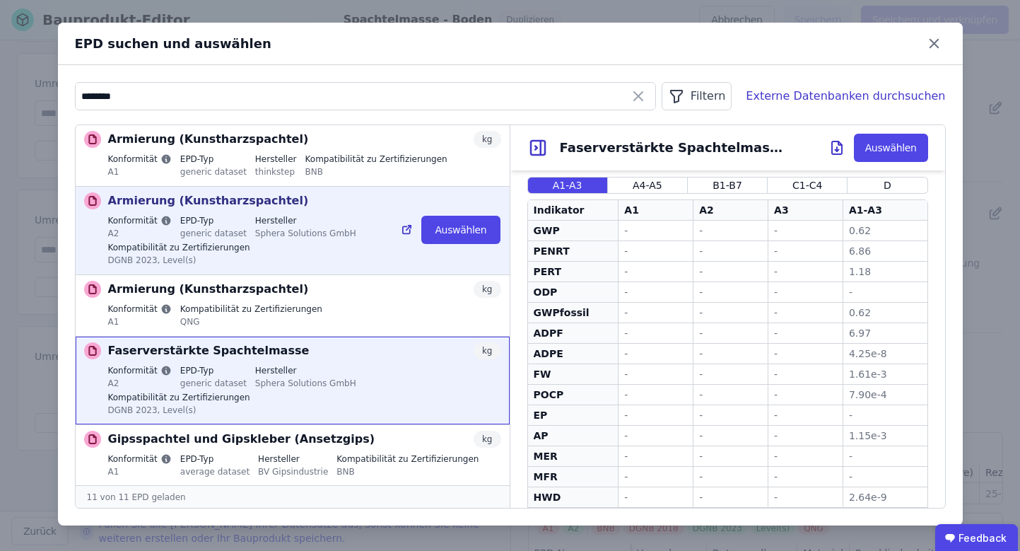
click at [363, 240] on div "Konformität A2 EPD-Typ generic dataset Hersteller Sphera Solutions GmbH Kompati…" at bounding box center [304, 242] width 393 height 54
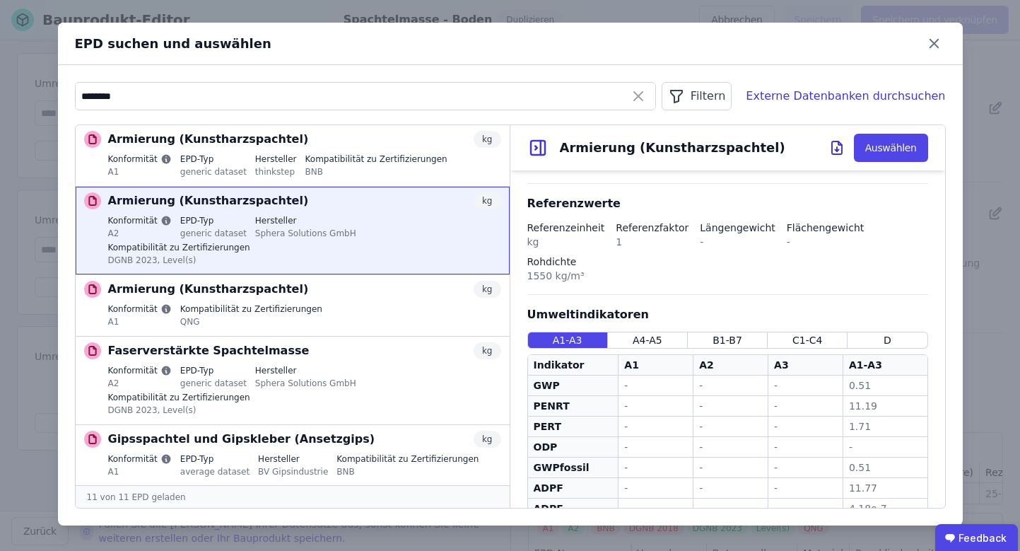
scroll to position [293, 0]
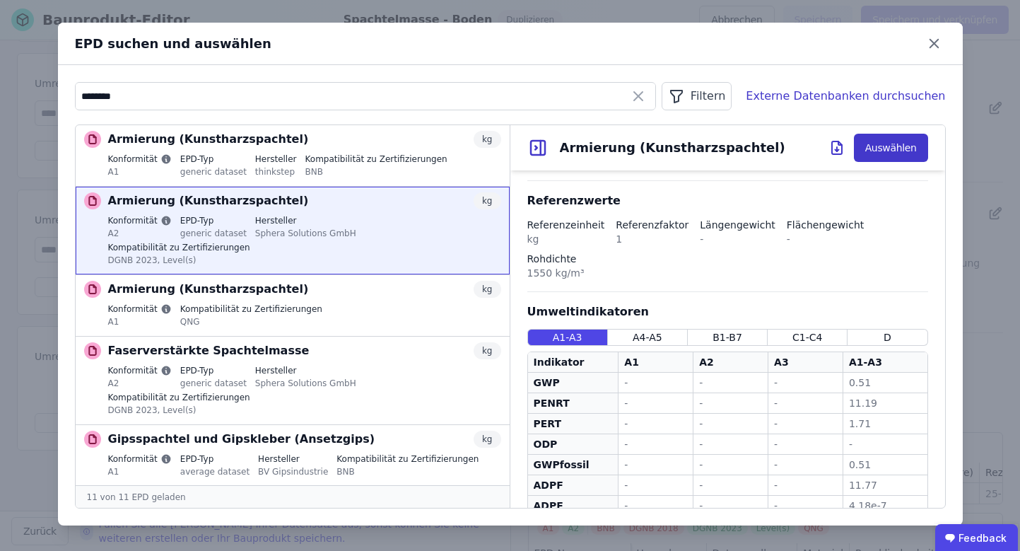
click at [895, 144] on button "Auswählen" at bounding box center [891, 148] width 74 height 28
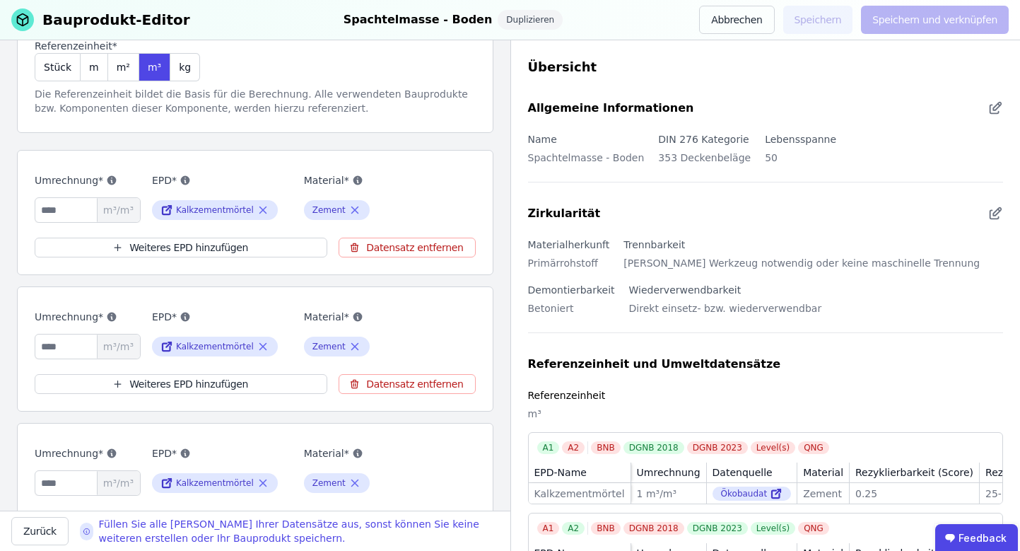
scroll to position [0, 0]
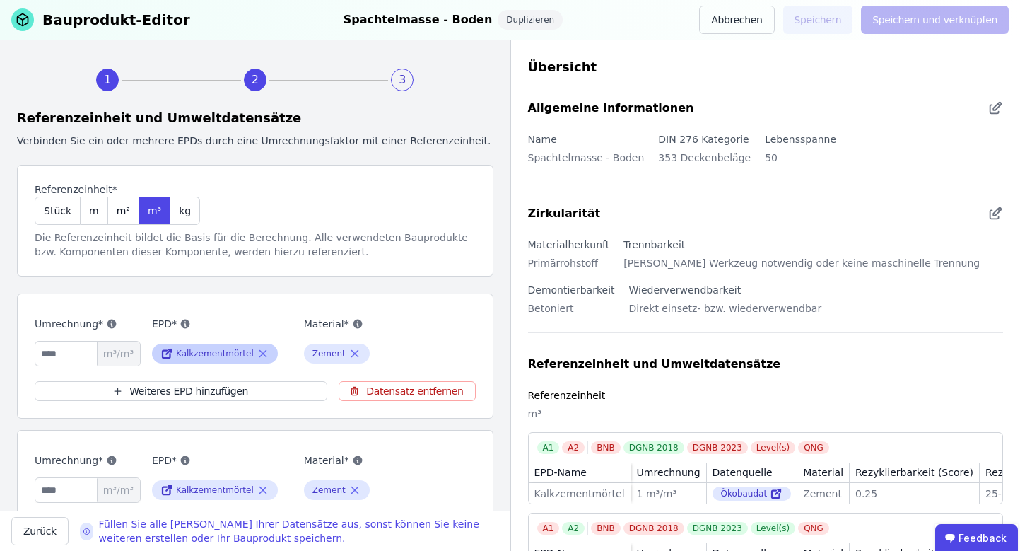
click at [261, 356] on icon at bounding box center [263, 353] width 13 height 17
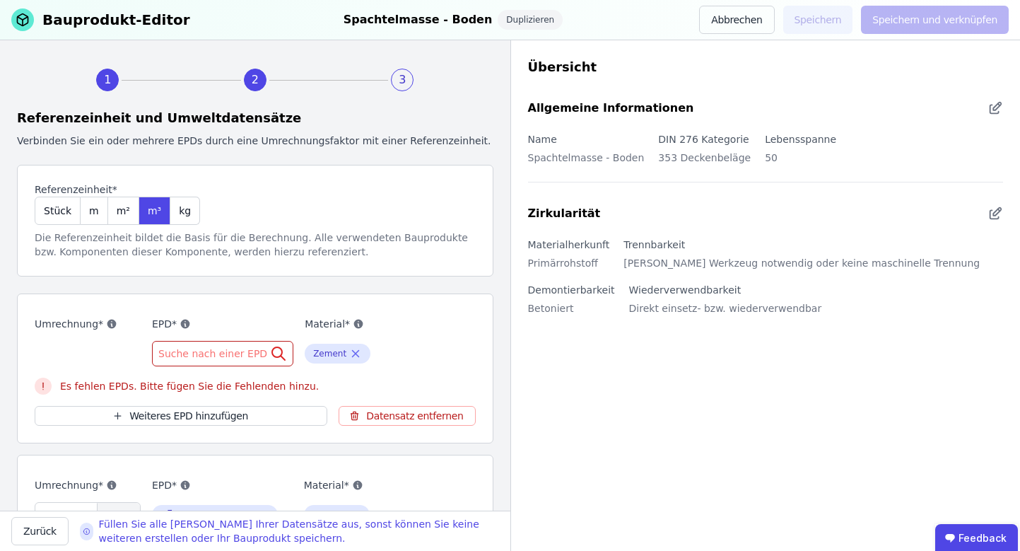
scroll to position [3, 0]
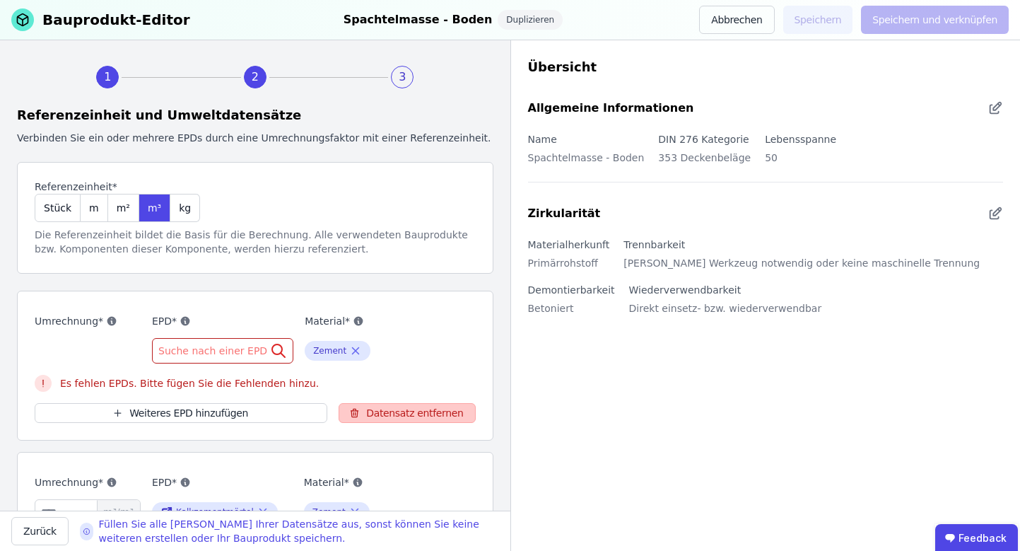
click at [395, 421] on button "Datensatz entfernen" at bounding box center [407, 413] width 136 height 20
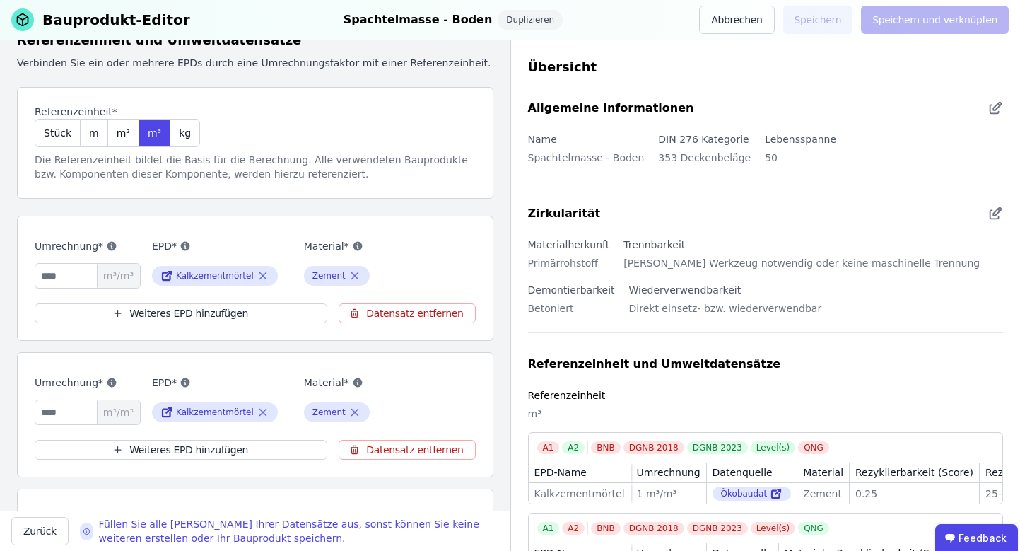
scroll to position [153, 0]
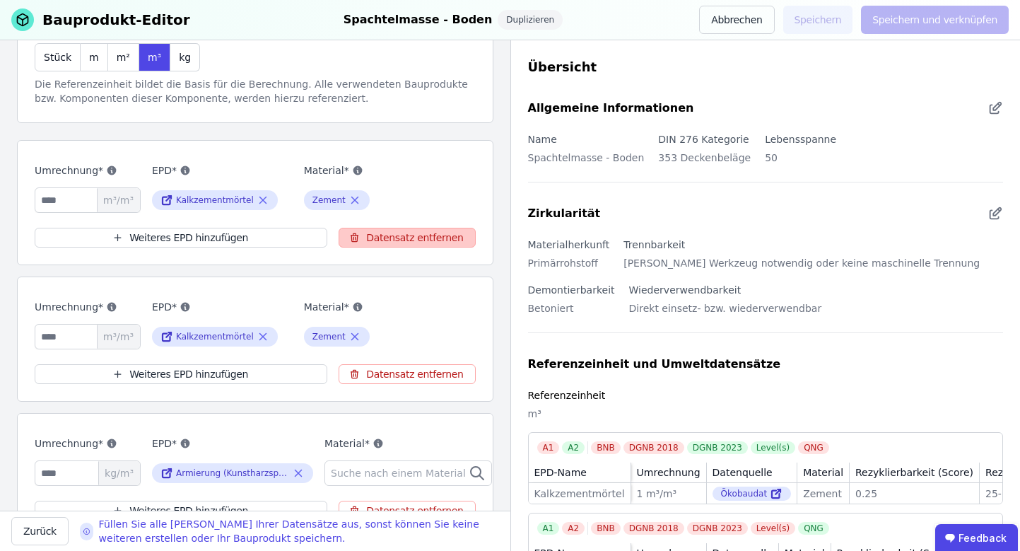
click at [366, 239] on button "Datensatz entfernen" at bounding box center [407, 238] width 136 height 20
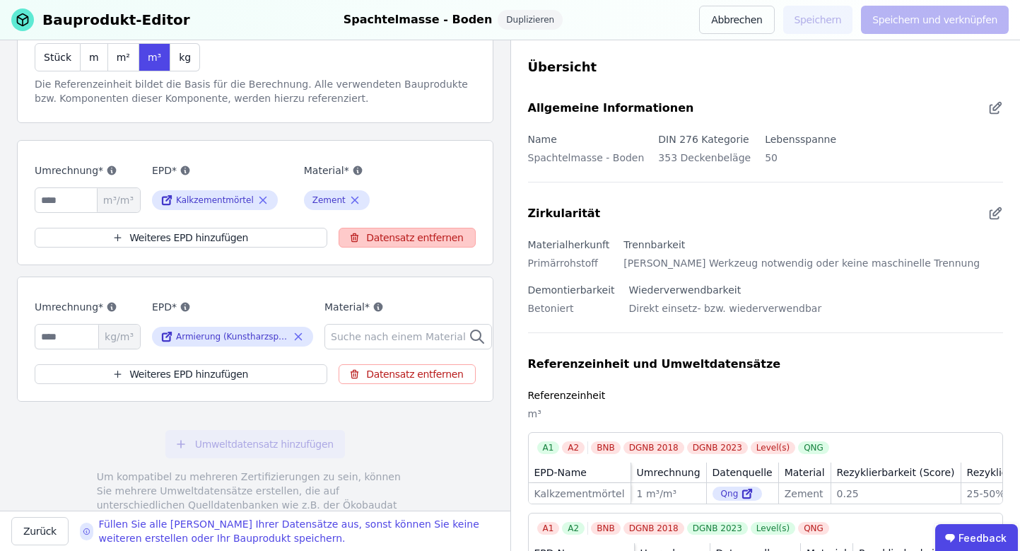
click at [366, 239] on button "Datensatz entfernen" at bounding box center [407, 238] width 136 height 20
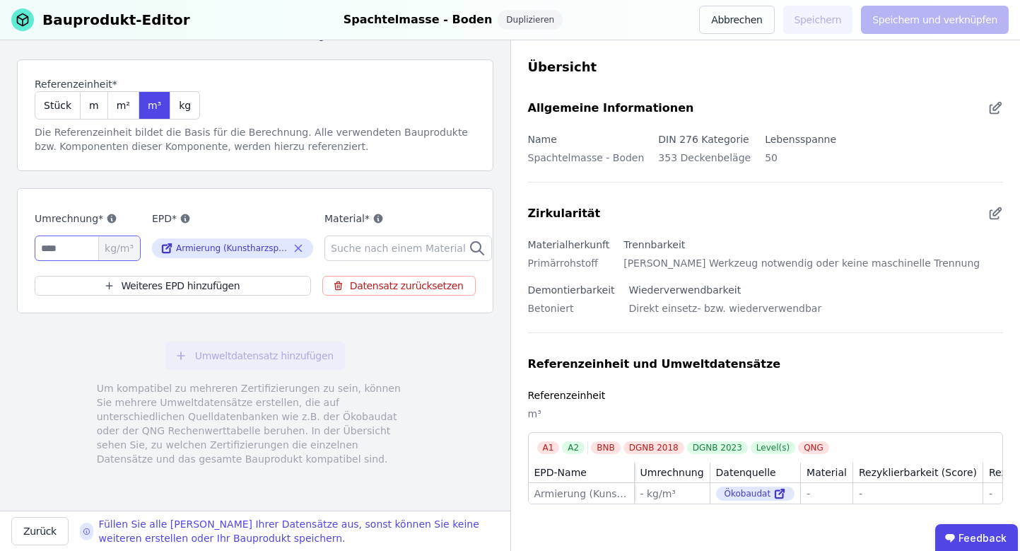
click at [47, 253] on input "number" at bounding box center [88, 247] width 106 height 25
type input "*"
click at [373, 252] on span "Suche nach einem Material" at bounding box center [400, 248] width 138 height 14
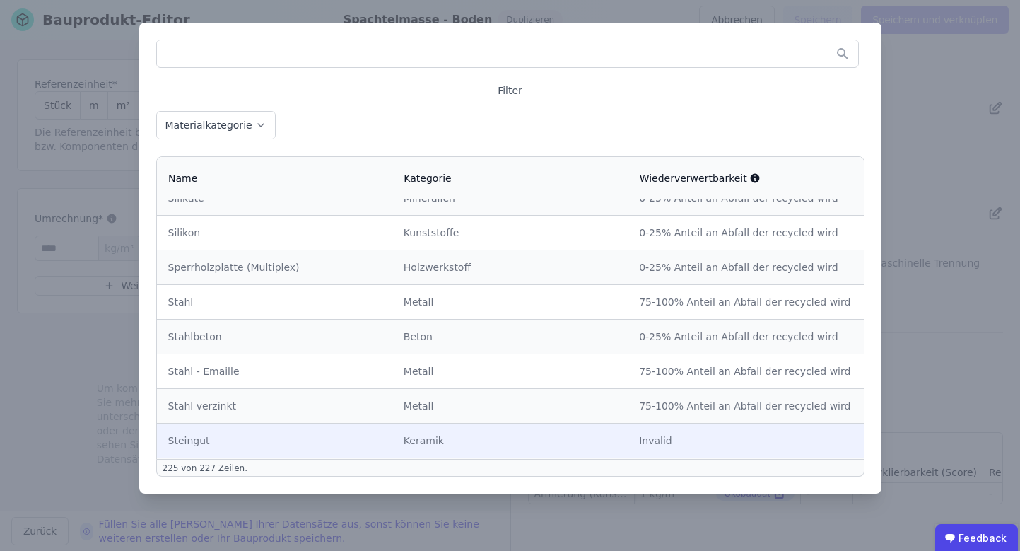
scroll to position [6530, 0]
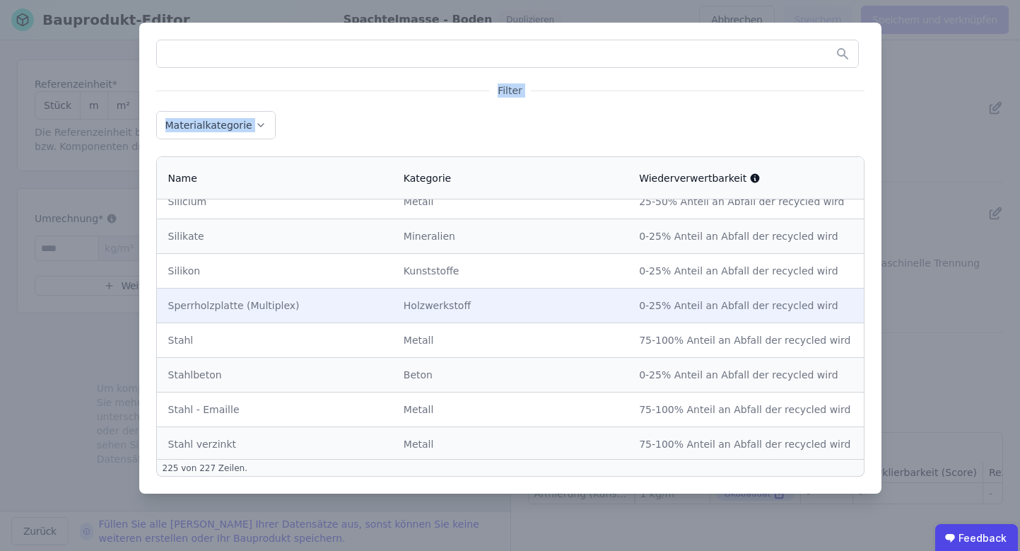
drag, startPoint x: 281, startPoint y: 30, endPoint x: 554, endPoint y: 276, distance: 367.5
click at [554, 276] on div "Filter Materialkategorie Name Kategorie Wiederverwertbarkeit Acrylnitril-Butadi…" at bounding box center [510, 258] width 742 height 471
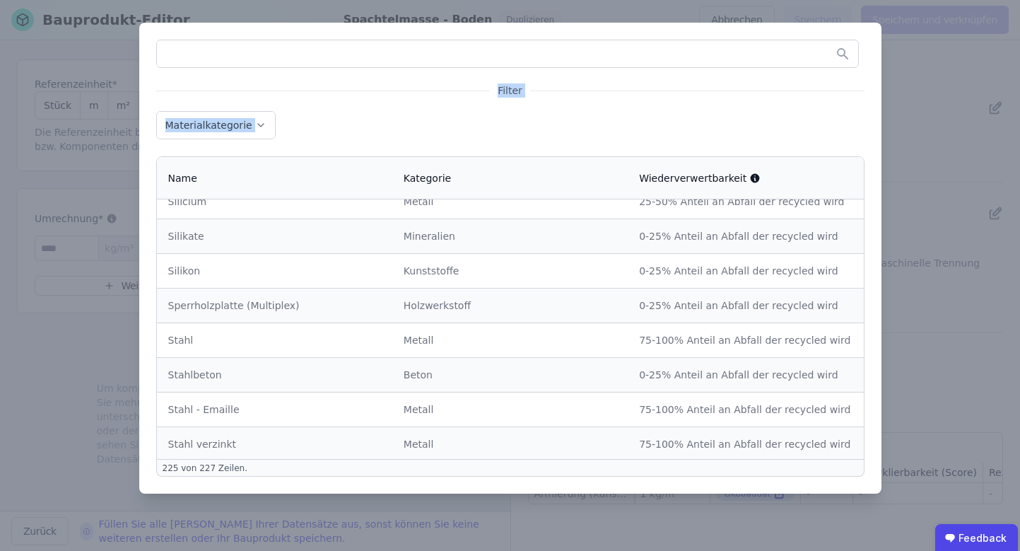
click at [98, 395] on div "Filter Materialkategorie Name Kategorie Wiederverwertbarkeit Acrylnitril-Butadi…" at bounding box center [510, 275] width 1020 height 551
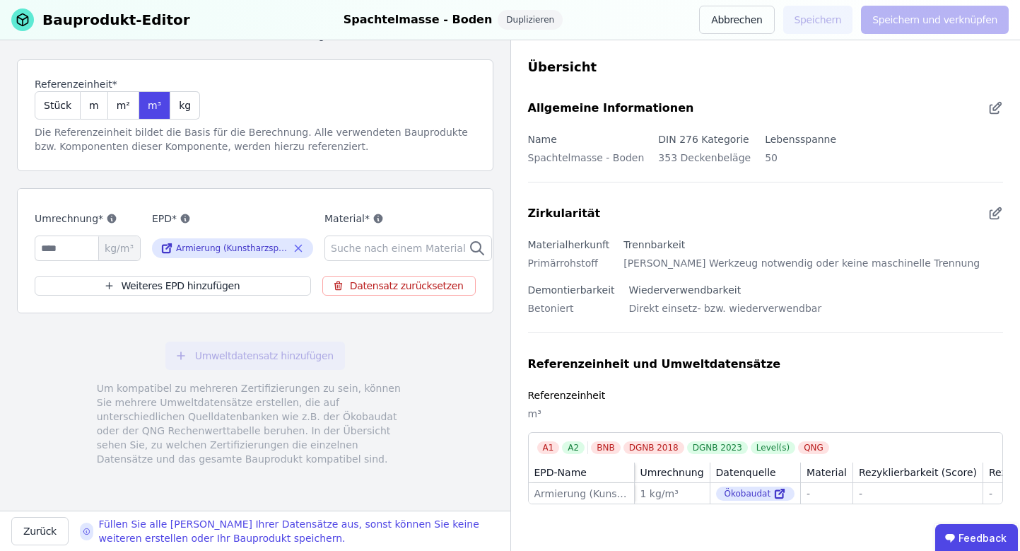
click at [398, 244] on span "Suche nach einem Material" at bounding box center [400, 248] width 138 height 14
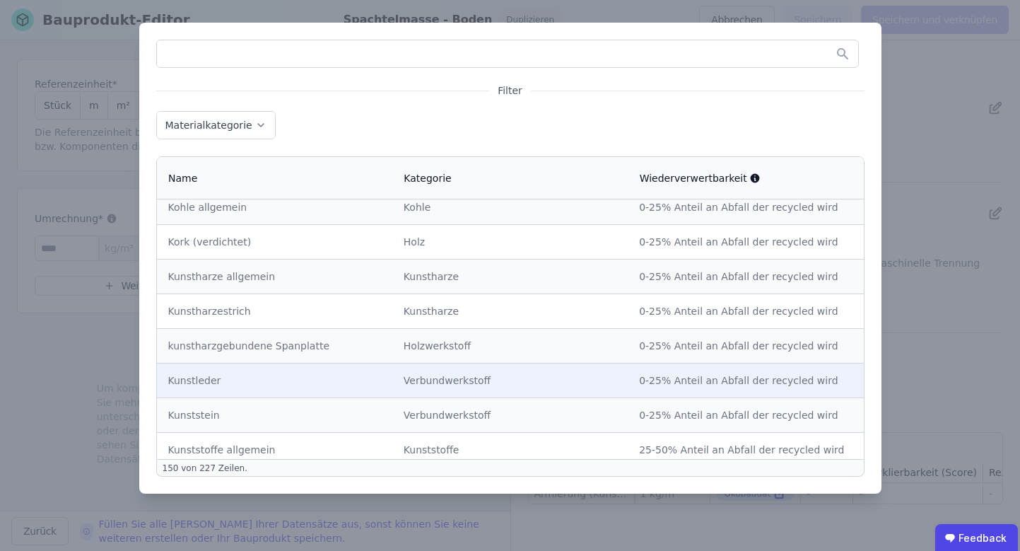
scroll to position [3257, 0]
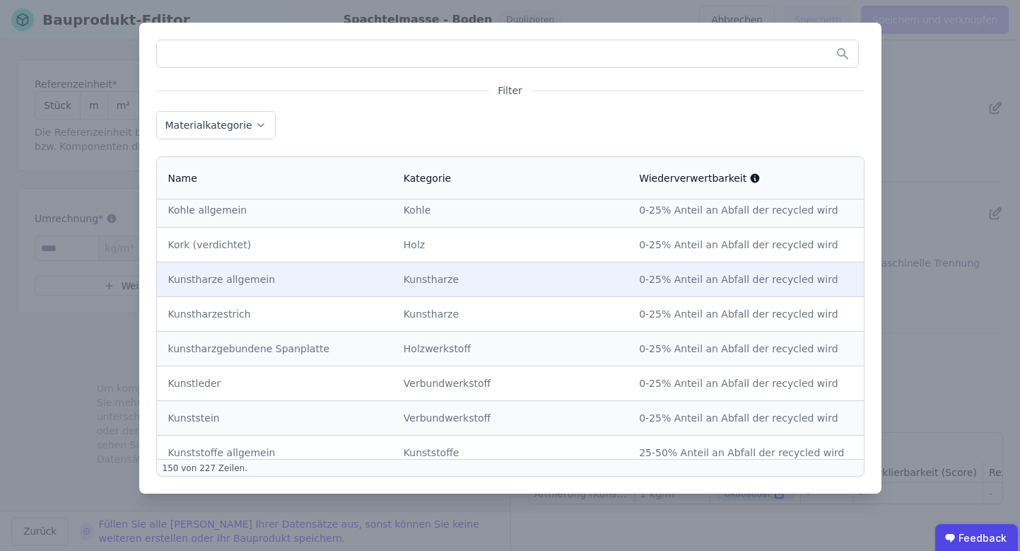
click at [312, 275] on td "Kunstharze allgemein" at bounding box center [274, 279] width 235 height 35
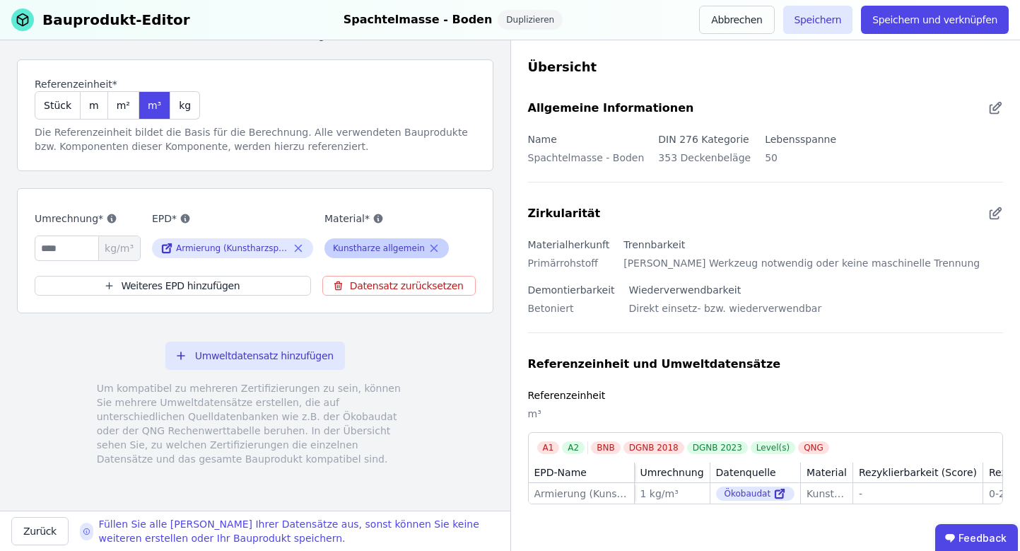
click at [428, 251] on icon at bounding box center [434, 248] width 13 height 17
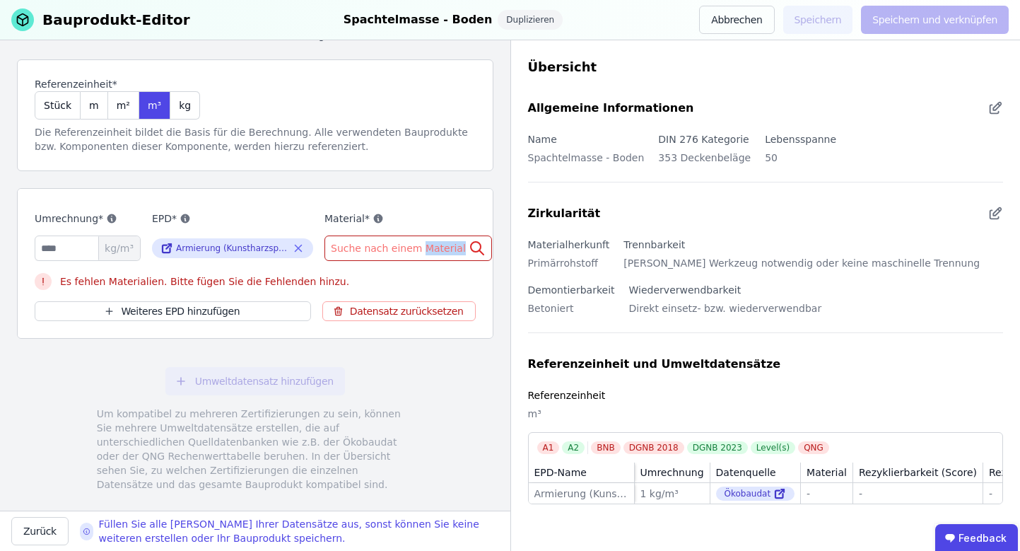
click at [424, 251] on span "Suche nach einem Material" at bounding box center [400, 248] width 138 height 14
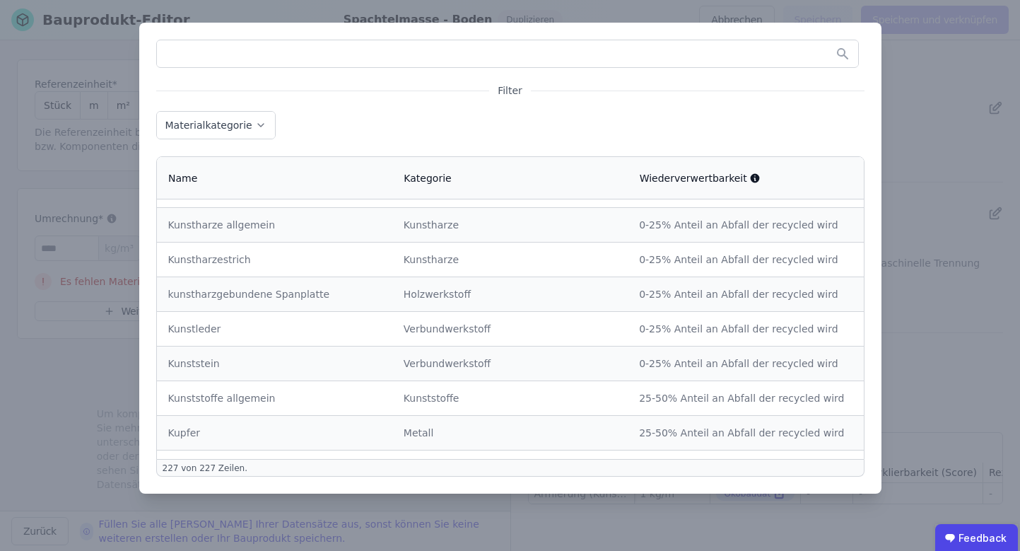
scroll to position [3137, 0]
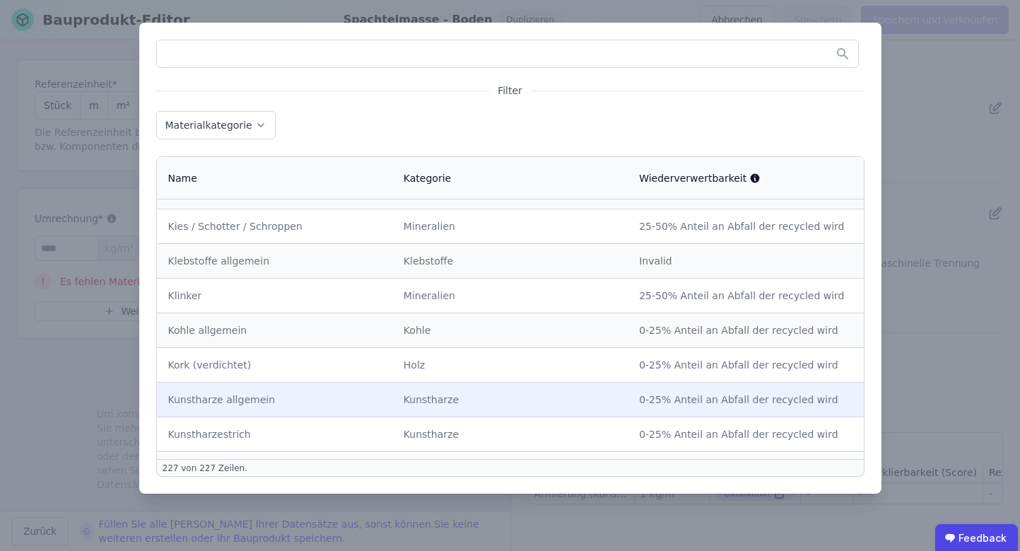
click at [344, 392] on div "Kunstharze allgemein" at bounding box center [274, 399] width 213 height 14
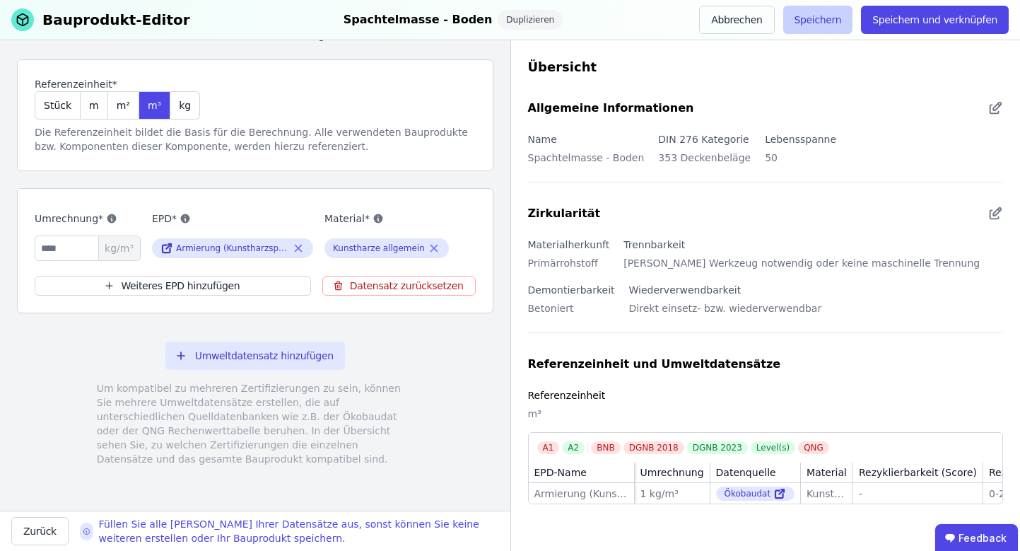
click at [834, 18] on button "Speichern" at bounding box center [818, 20] width 70 height 28
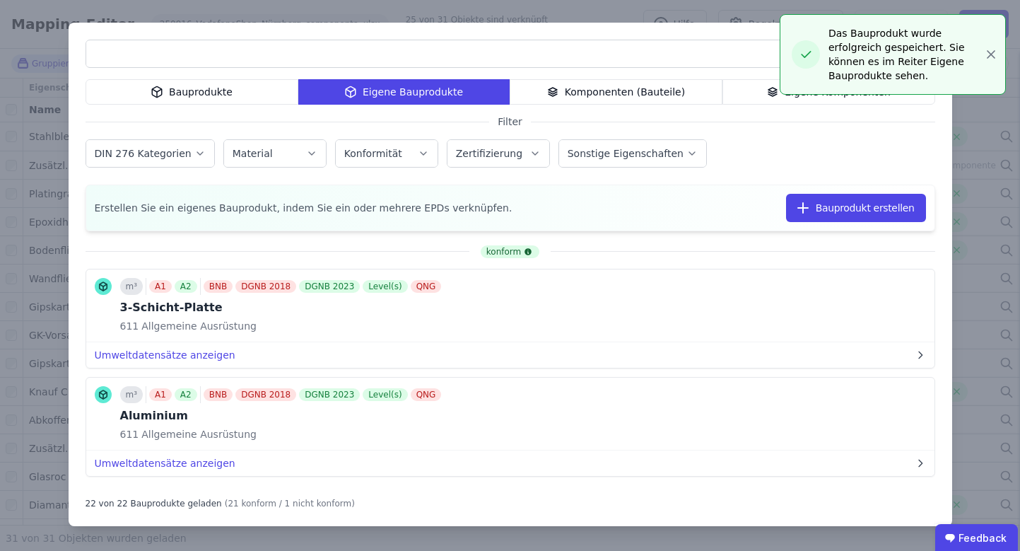
click at [989, 57] on div "Bauprodukte Eigene Bauprodukte Komponenten (Bauteile) Eigene Komponenten Filter…" at bounding box center [510, 275] width 1020 height 551
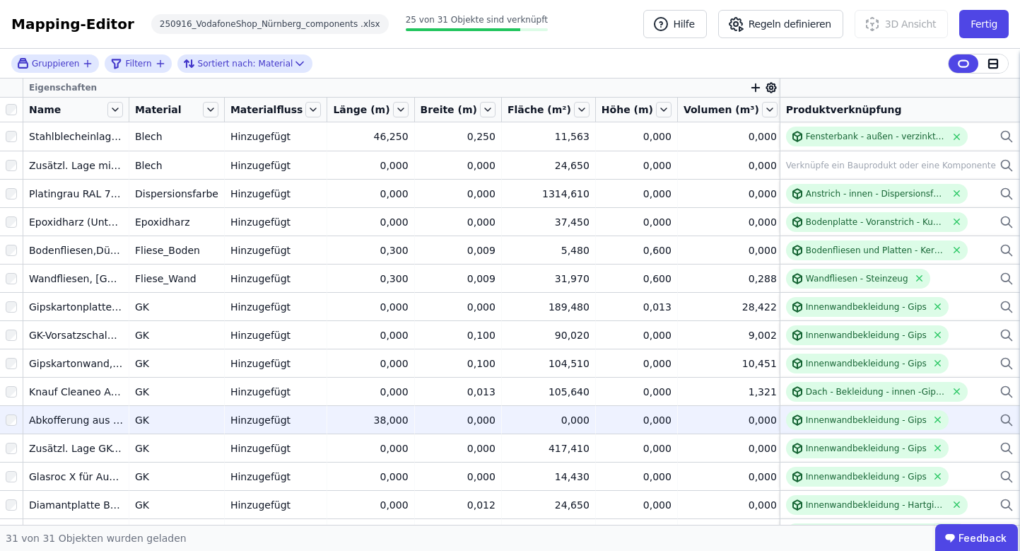
scroll to position [475, 0]
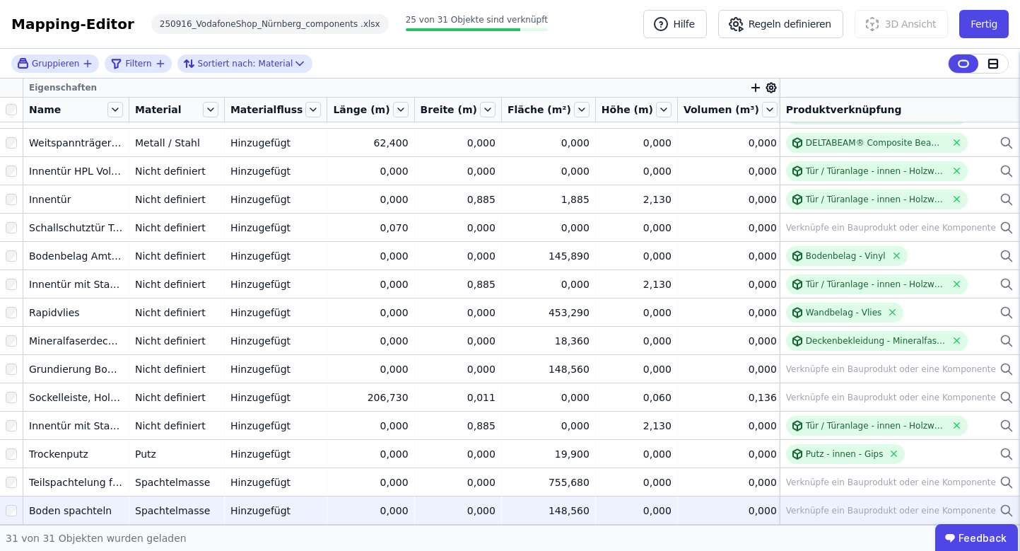
click at [1000, 515] on icon at bounding box center [1007, 510] width 14 height 17
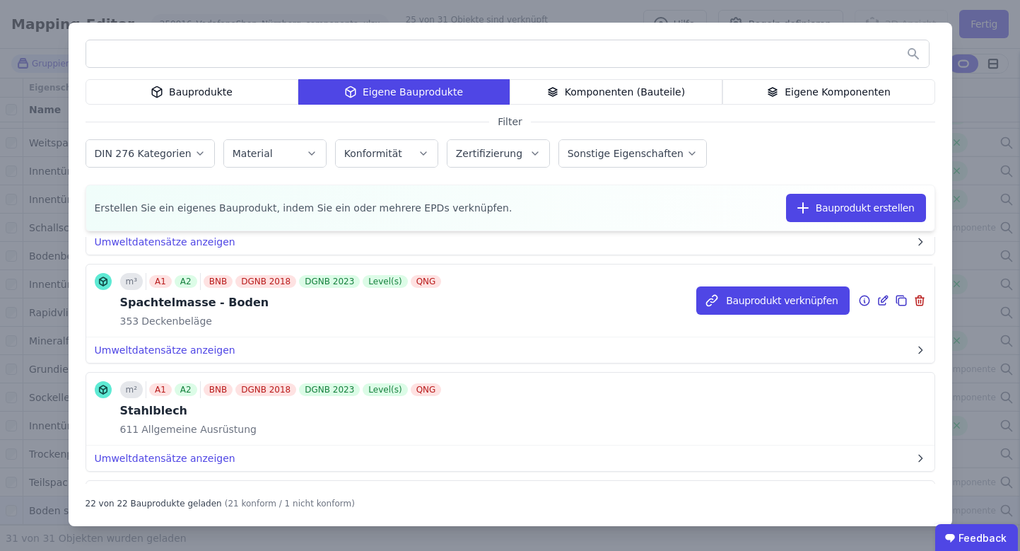
scroll to position [1625, 0]
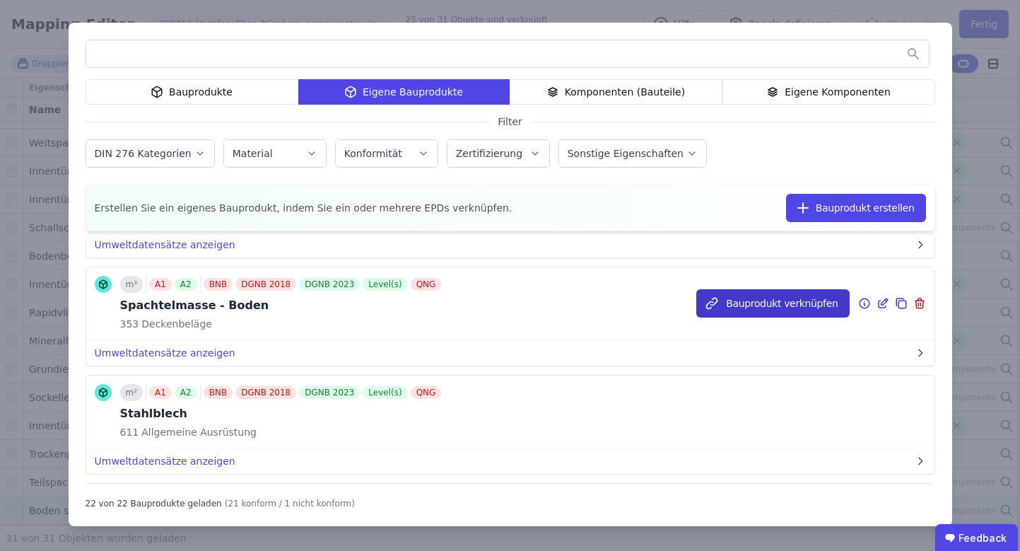
click at [719, 303] on button "Bauprodukt verknüpfen" at bounding box center [772, 303] width 153 height 28
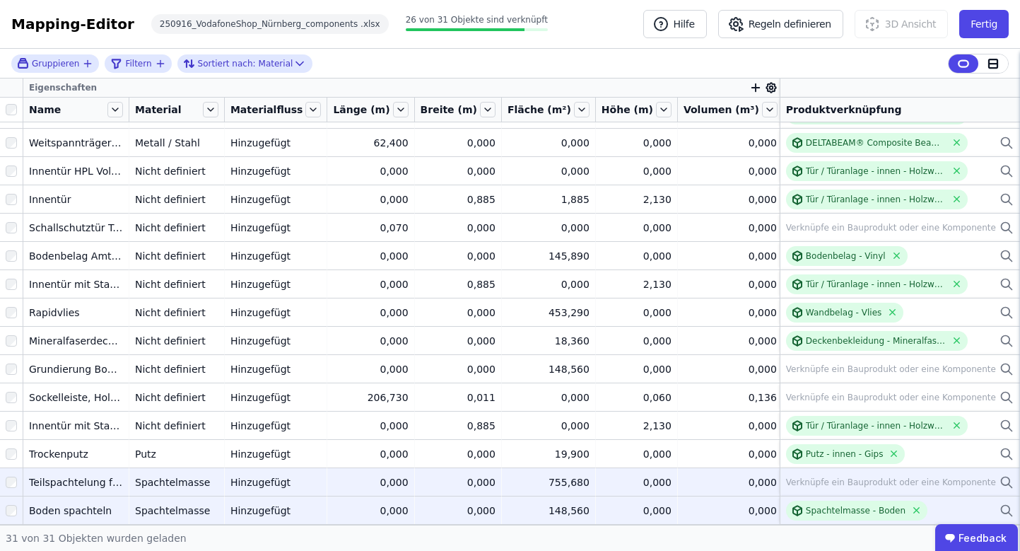
click at [1003, 487] on td "Verknüpfe ein Bauprodukt oder eine Komponente Verknüpfe ein Bauprodukt oder ein…" at bounding box center [900, 481] width 240 height 28
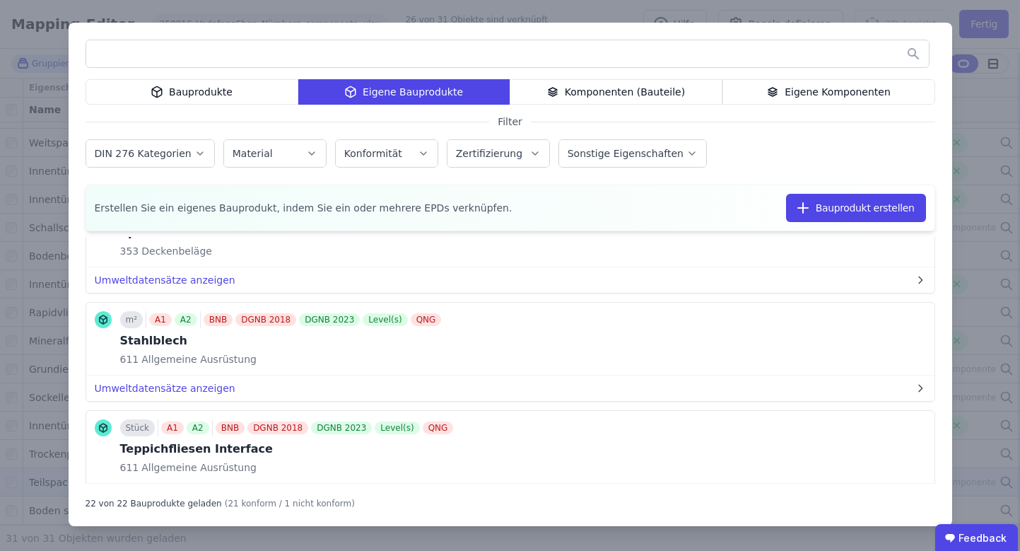
scroll to position [1677, 0]
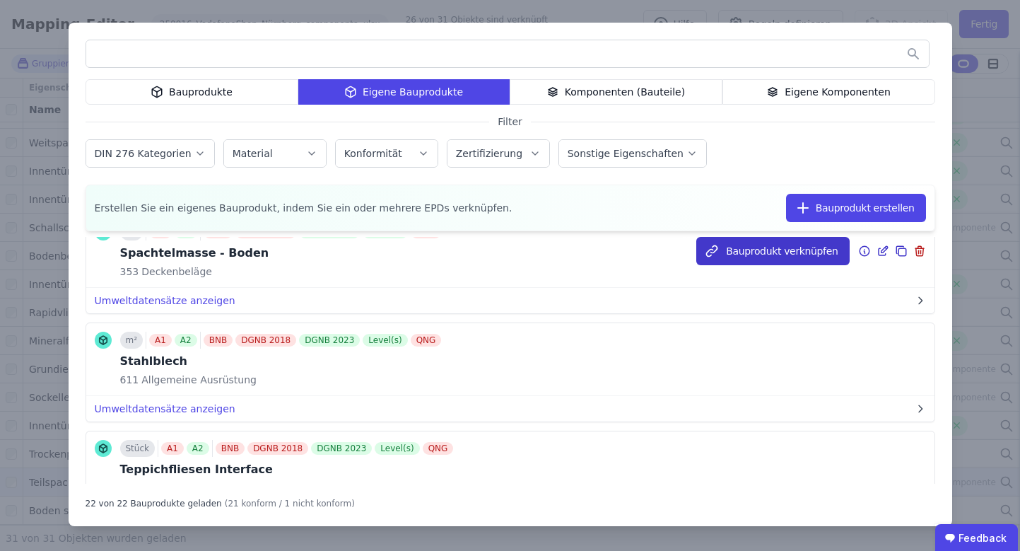
click at [808, 249] on button "Bauprodukt verknüpfen" at bounding box center [772, 251] width 153 height 28
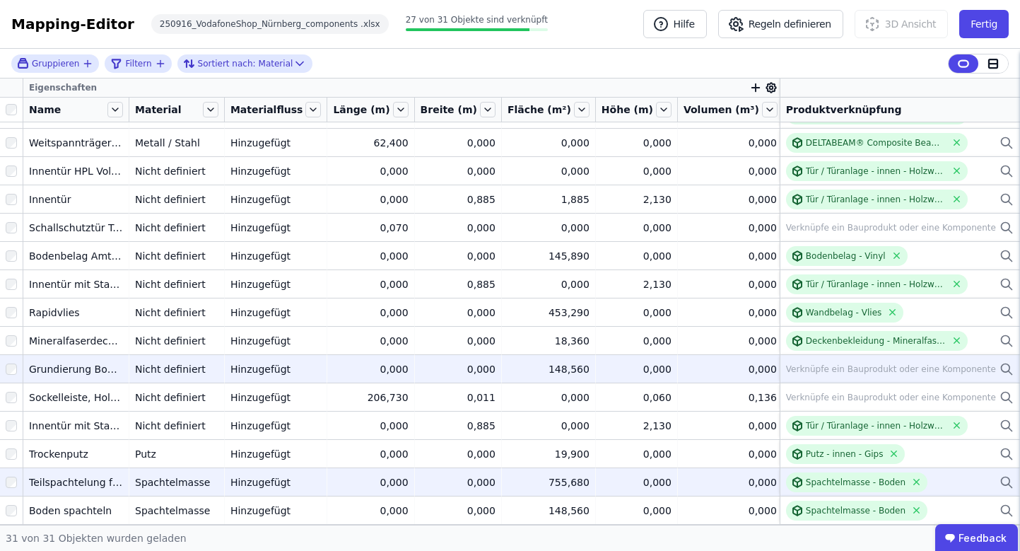
click at [74, 375] on div "Grundierung Boden" at bounding box center [76, 369] width 94 height 14
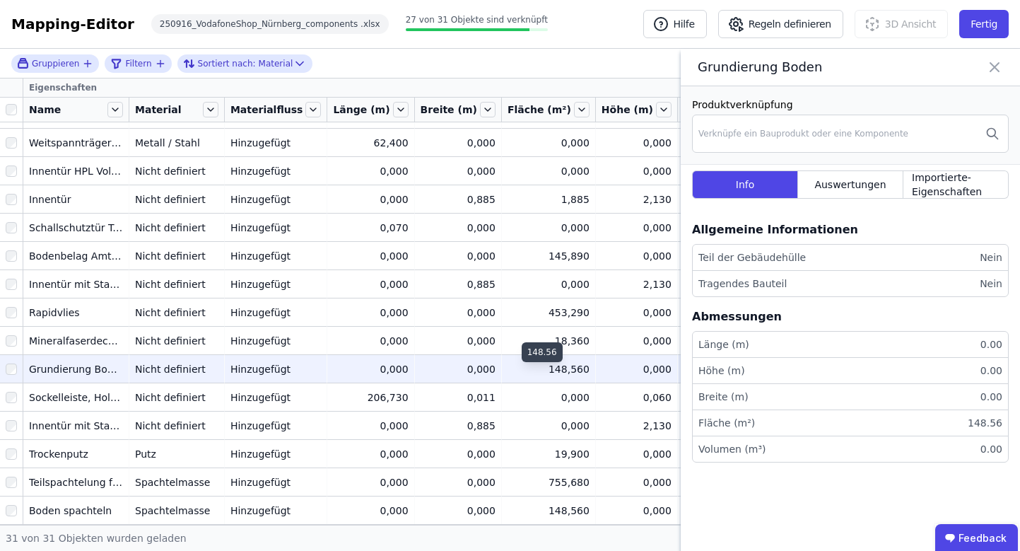
click at [576, 373] on div "148,560" at bounding box center [549, 369] width 82 height 14
click at [986, 68] on icon at bounding box center [994, 67] width 17 height 20
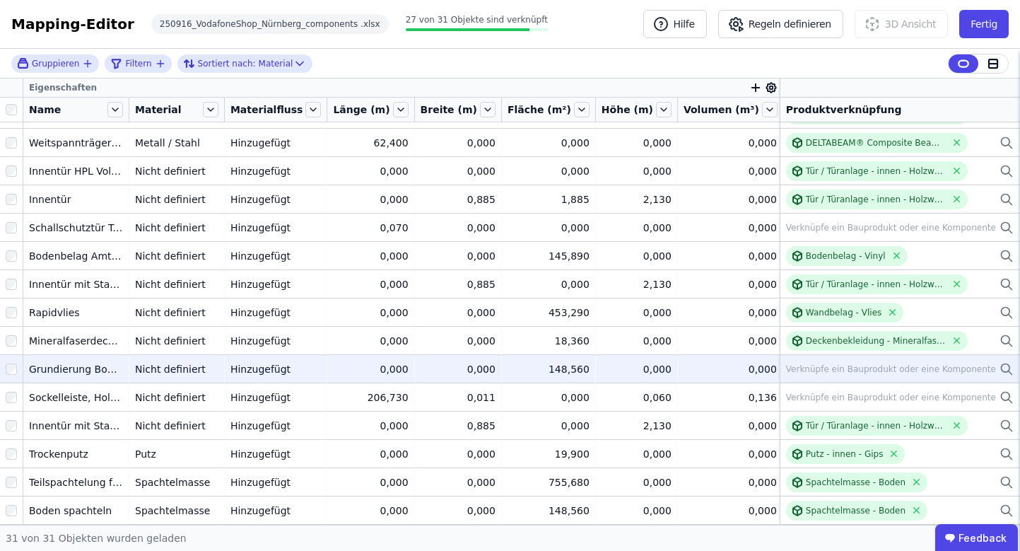
click at [5, 375] on div at bounding box center [11, 368] width 23 height 25
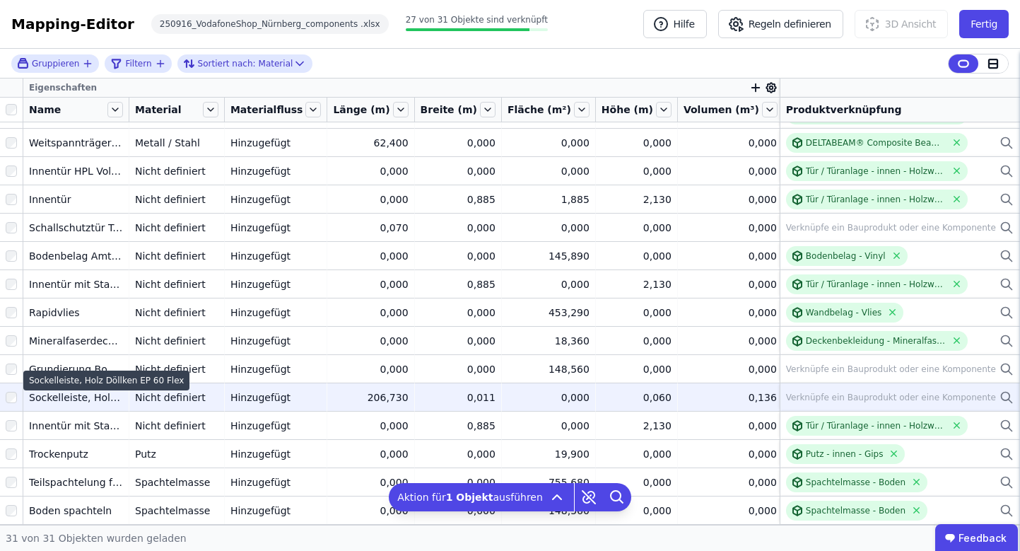
click at [91, 400] on div "Sockelleiste, Holz Döllken EP 60 Flex" at bounding box center [76, 397] width 94 height 14
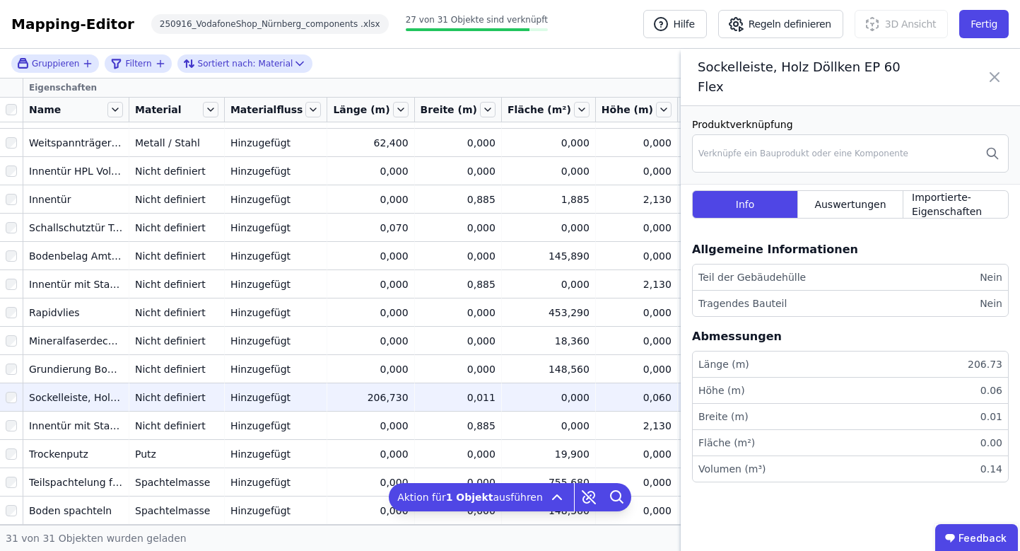
click at [1001, 85] on icon at bounding box center [994, 77] width 17 height 40
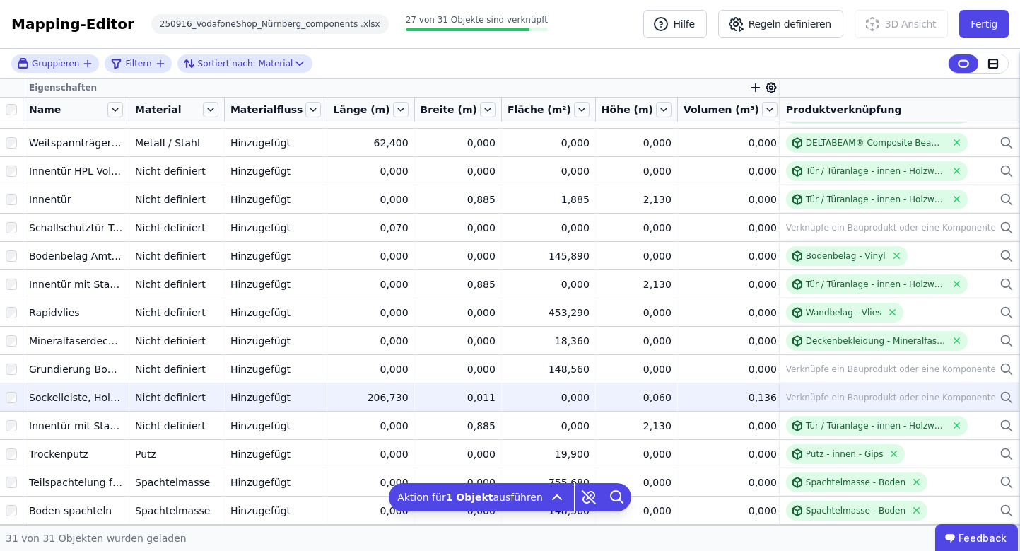
click at [1002, 400] on icon at bounding box center [1006, 396] width 8 height 8
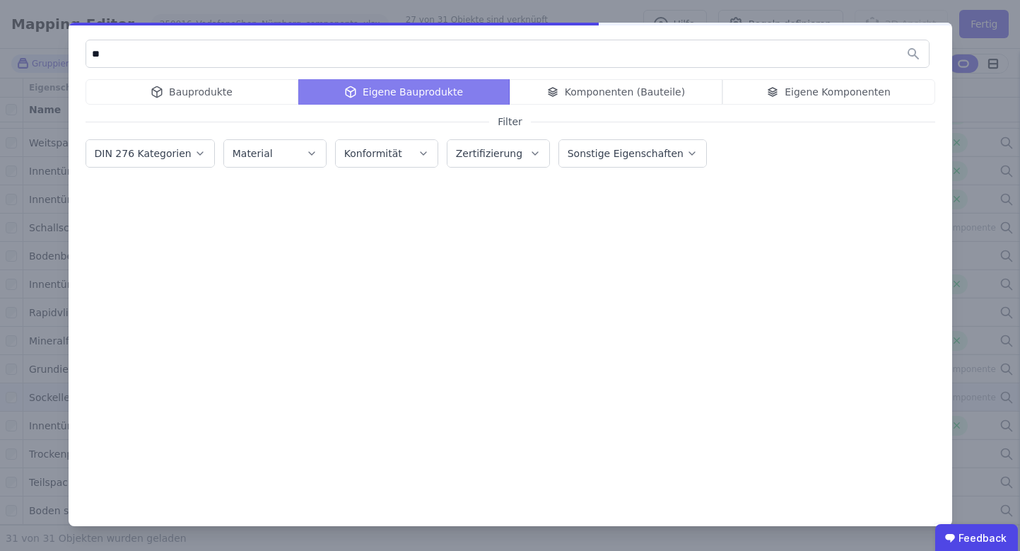
type input "*"
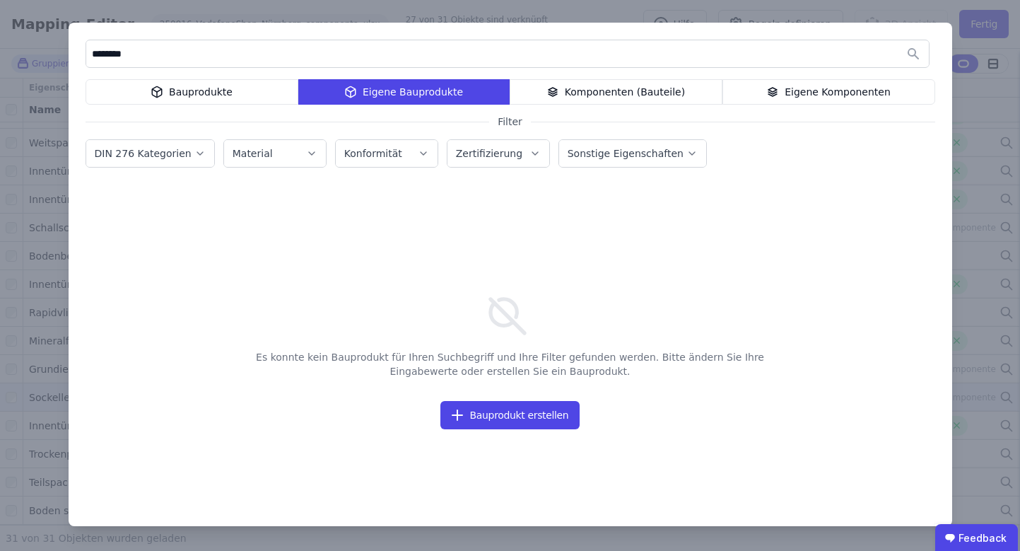
click at [119, 76] on div "******** Bauprodukte Eigene Bauprodukte Komponenten (Bauteile) Eigene Komponent…" at bounding box center [511, 274] width 884 height 503
click at [127, 99] on div "Bauprodukte" at bounding box center [192, 91] width 213 height 25
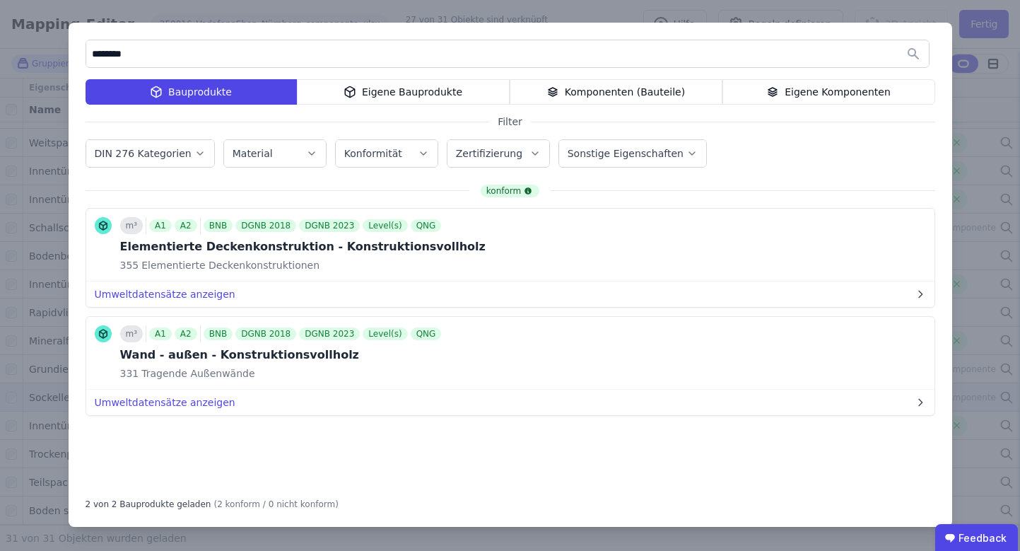
drag, startPoint x: 159, startPoint y: 50, endPoint x: 70, endPoint y: 54, distance: 89.2
click at [70, 54] on div "******** Bauprodukte Eigene Bauprodukte Komponenten (Bauteile) Eigene Komponent…" at bounding box center [511, 275] width 884 height 504
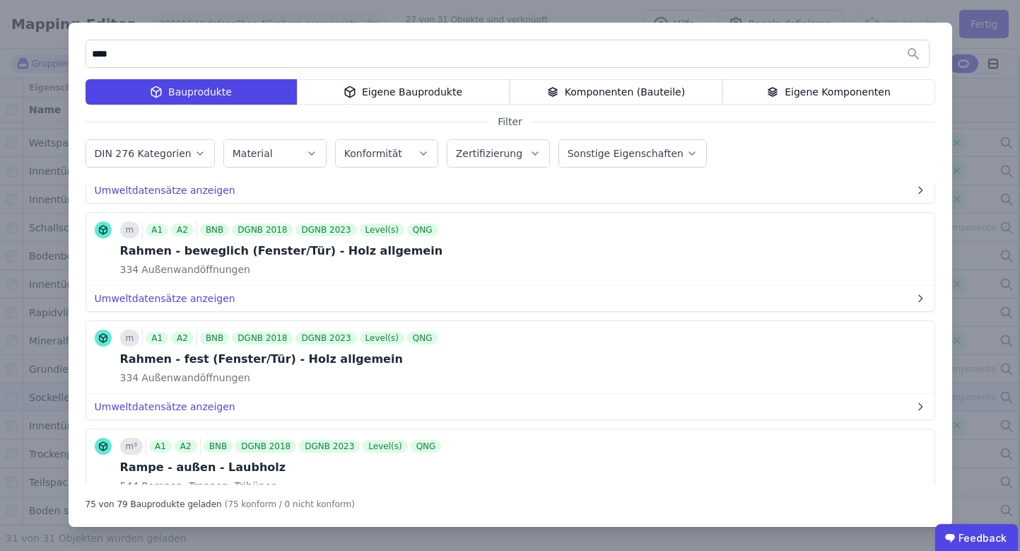
scroll to position [7133, 0]
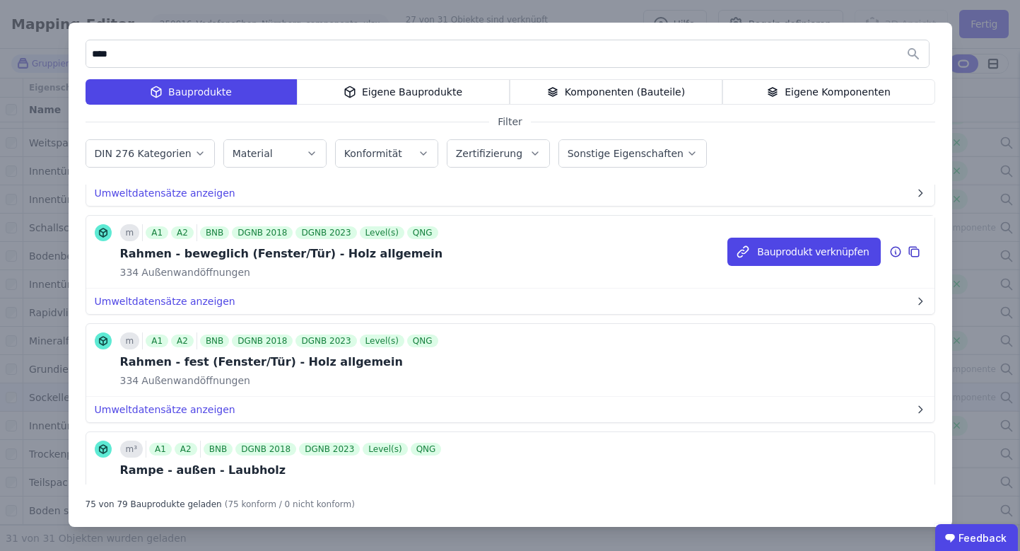
type input "****"
click at [911, 251] on icon at bounding box center [915, 253] width 8 height 8
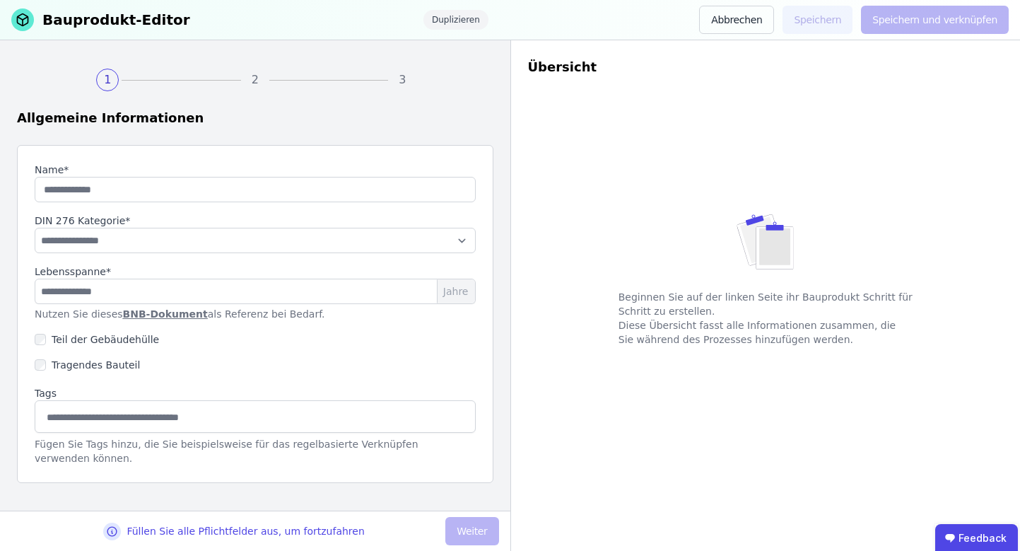
type input "**********"
type input "**"
select select "**********"
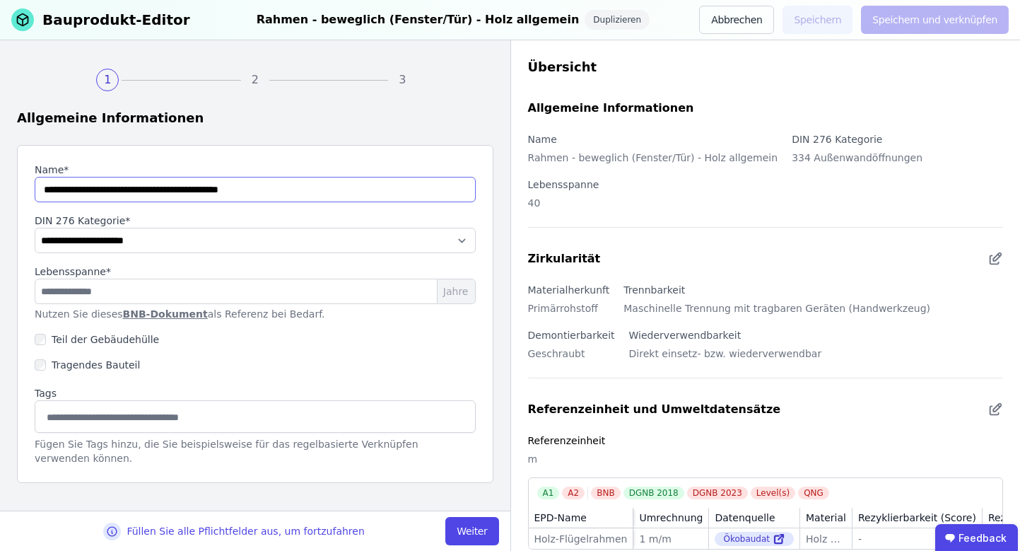
click at [312, 197] on input "string" at bounding box center [255, 189] width 441 height 25
click at [310, 194] on input "string" at bounding box center [255, 189] width 441 height 25
click at [199, 191] on input "string" at bounding box center [255, 189] width 441 height 25
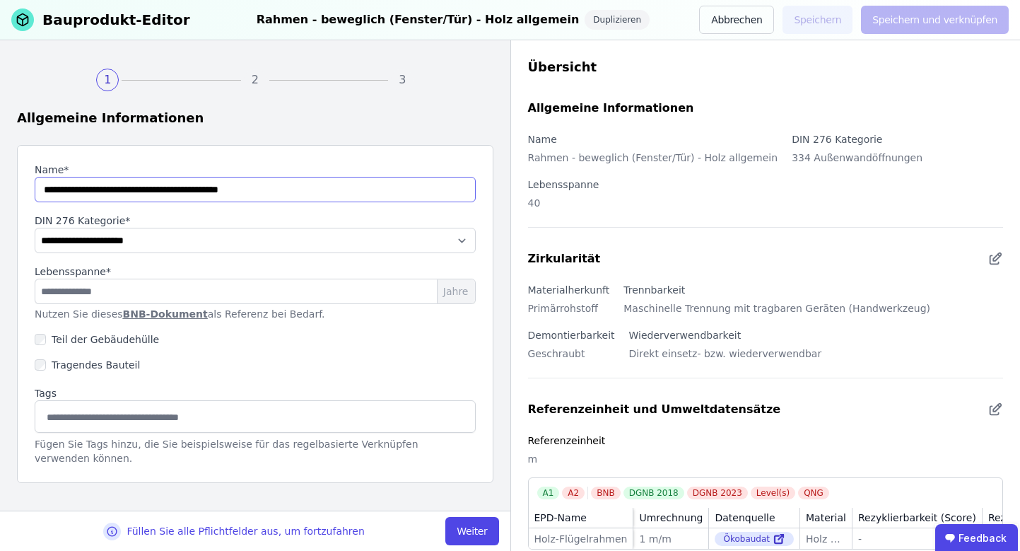
drag, startPoint x: 201, startPoint y: 187, endPoint x: 13, endPoint y: 198, distance: 187.7
click at [13, 198] on div "**********" at bounding box center [255, 275] width 511 height 470
drag, startPoint x: 198, startPoint y: 188, endPoint x: -4, endPoint y: 188, distance: 202.2
click at [0, 188] on html "**********" at bounding box center [510, 275] width 1020 height 551
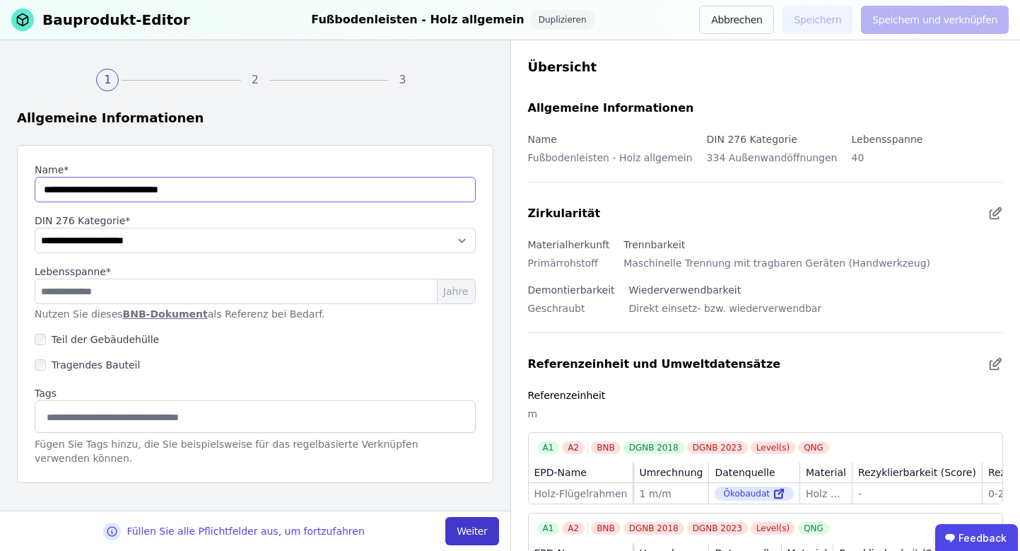
type input "**********"
click at [490, 523] on button "Weiter" at bounding box center [471, 531] width 53 height 28
select select "**********"
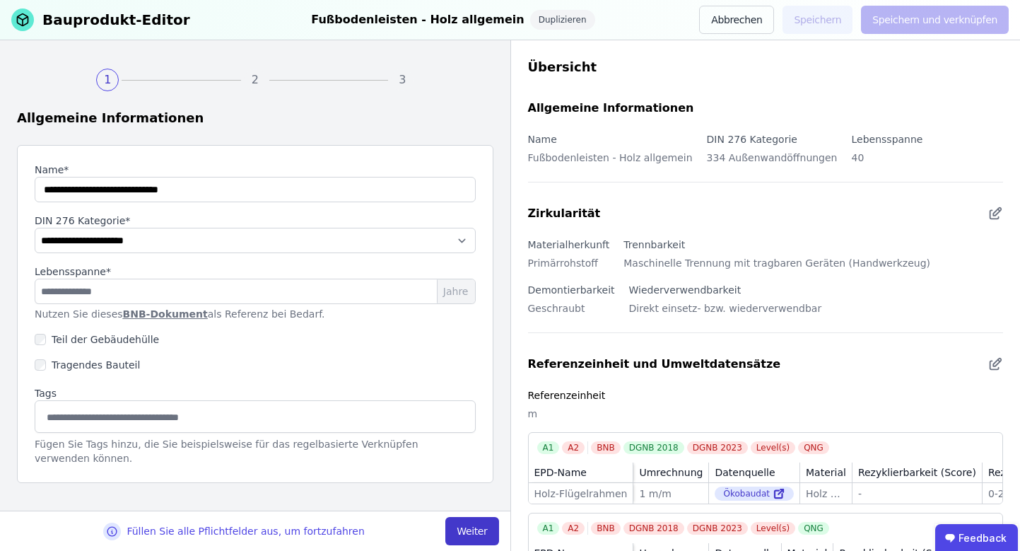
select select "**********"
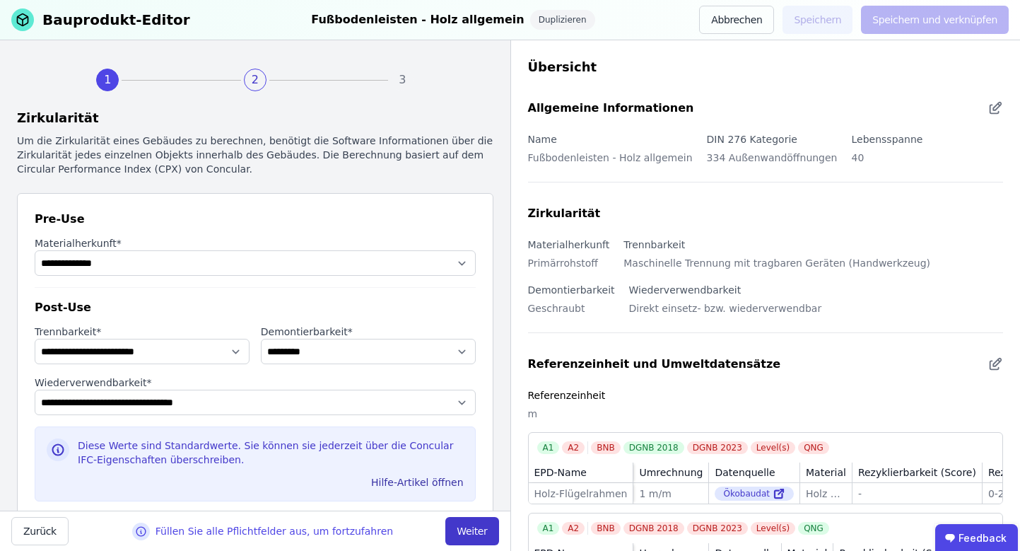
click at [473, 525] on button "Weiter" at bounding box center [471, 531] width 53 height 28
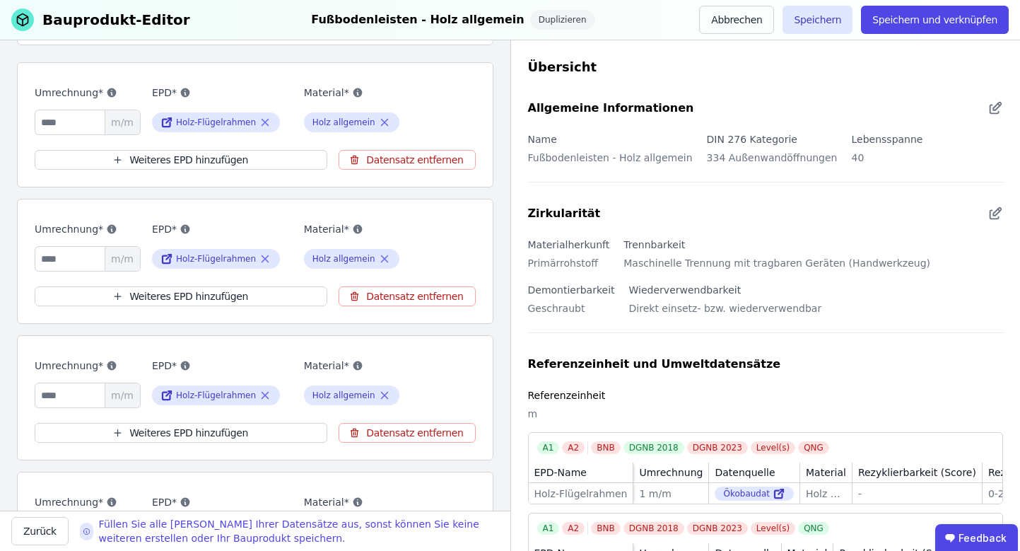
scroll to position [513, 0]
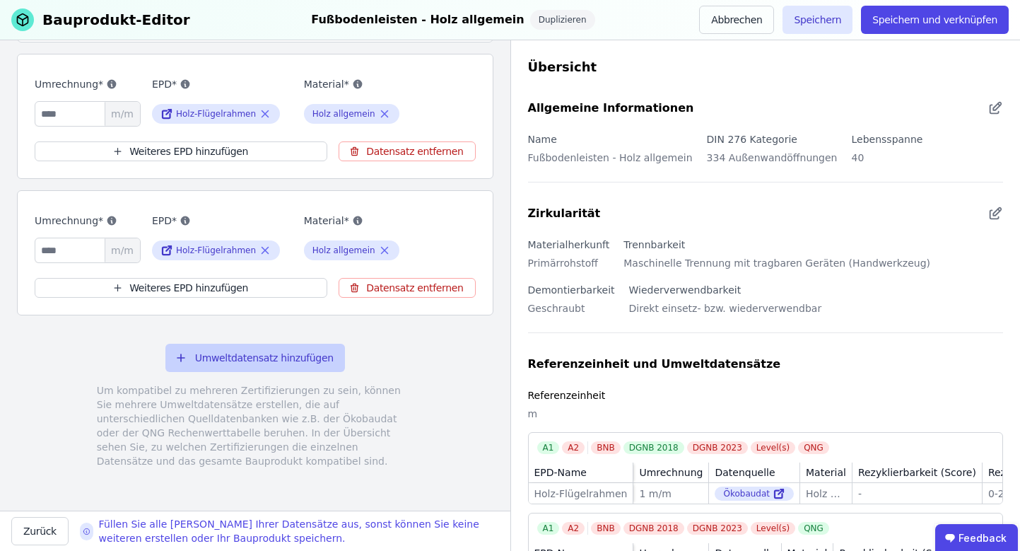
click at [293, 347] on button "Umweltdatensatz hinzufügen" at bounding box center [255, 358] width 180 height 28
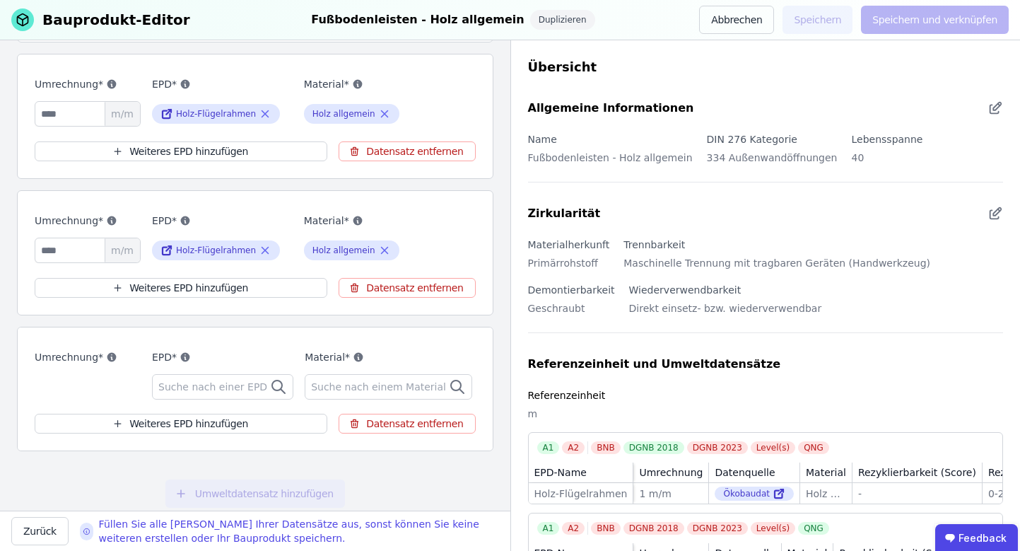
click at [233, 380] on span "Suche nach einer EPD" at bounding box center [214, 387] width 112 height 14
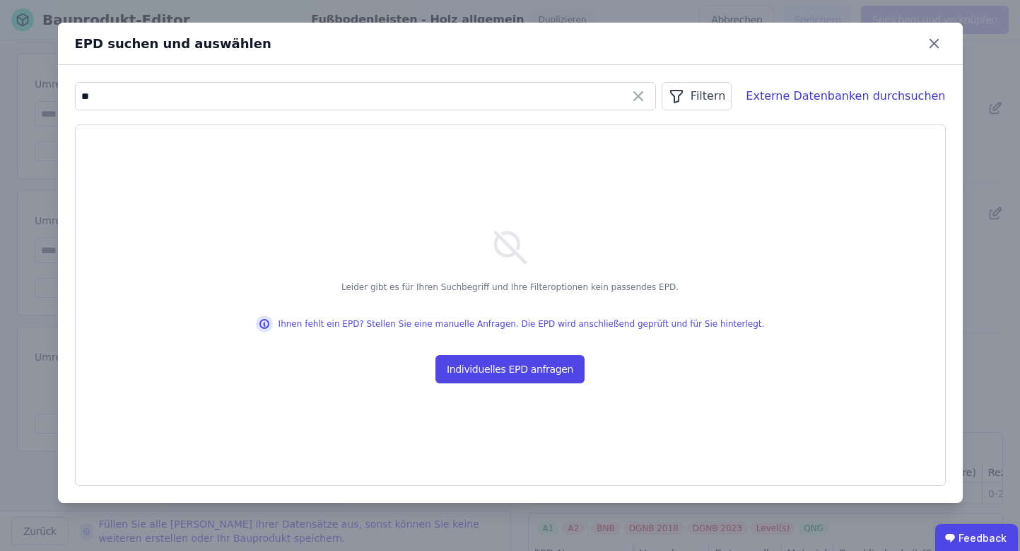
type input "*"
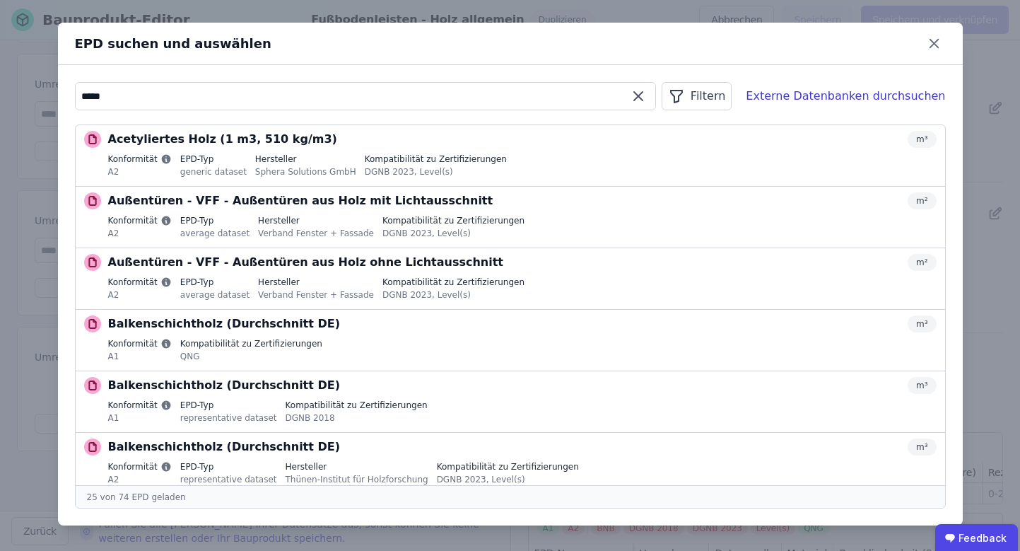
drag, startPoint x: 295, startPoint y: 100, endPoint x: 62, endPoint y: 97, distance: 233.4
click at [62, 97] on div "**** Filtern Externe Datenbanken durchsuchen Acetyliertes Holz (1 m3, 510 kg/m3…" at bounding box center [510, 295] width 905 height 460
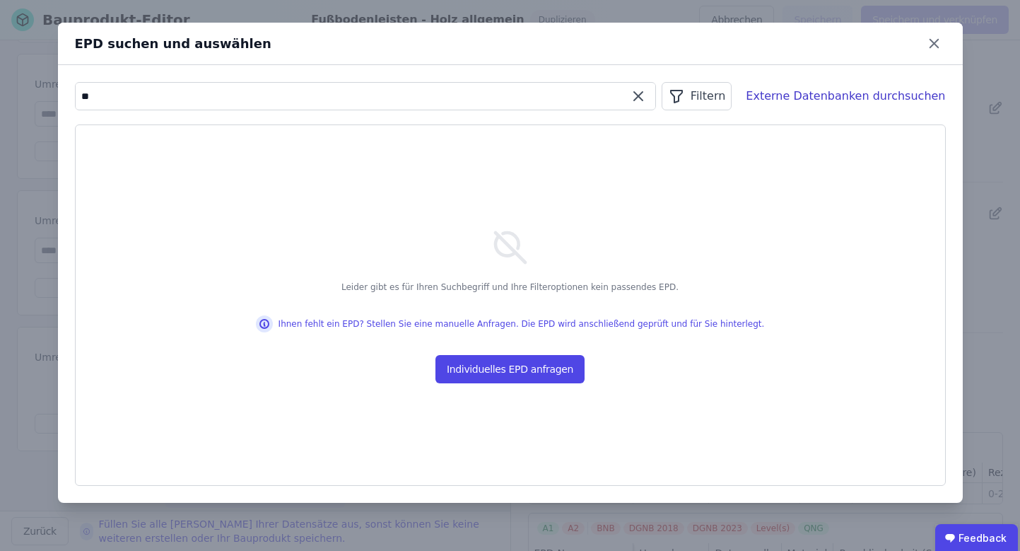
type input "*"
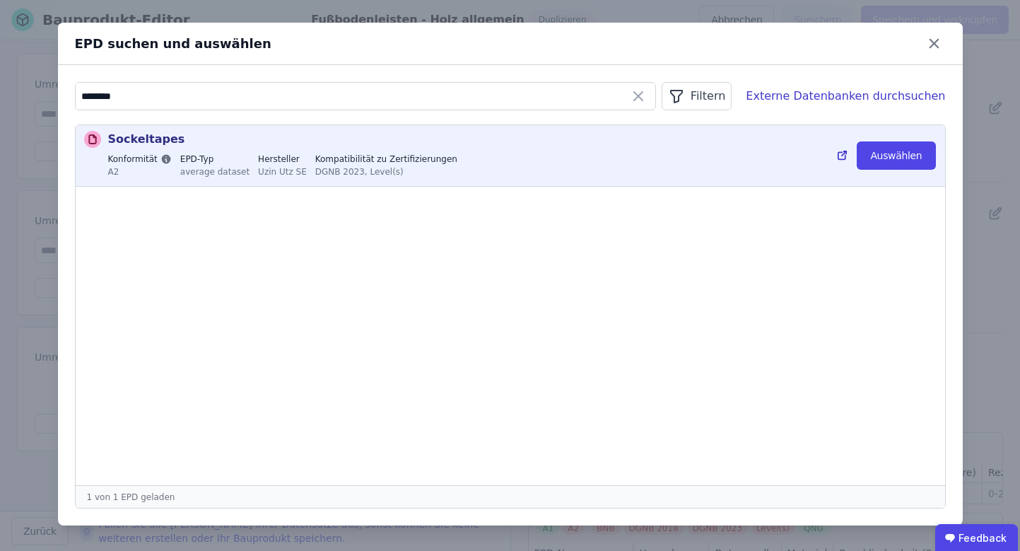
click at [152, 174] on div "A2" at bounding box center [140, 171] width 64 height 13
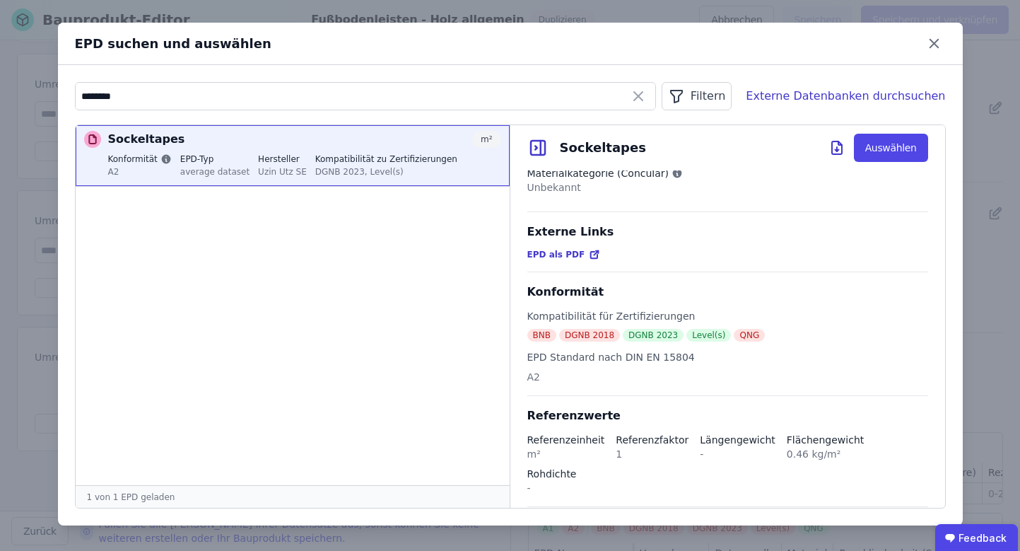
scroll to position [0, 0]
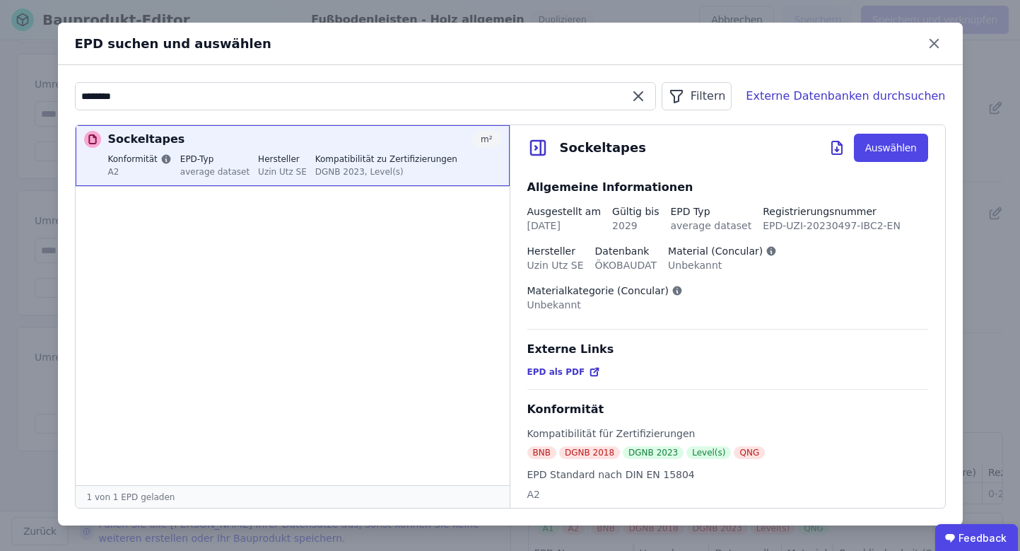
click at [252, 106] on input "********" at bounding box center [366, 95] width 580 height 25
type input "*"
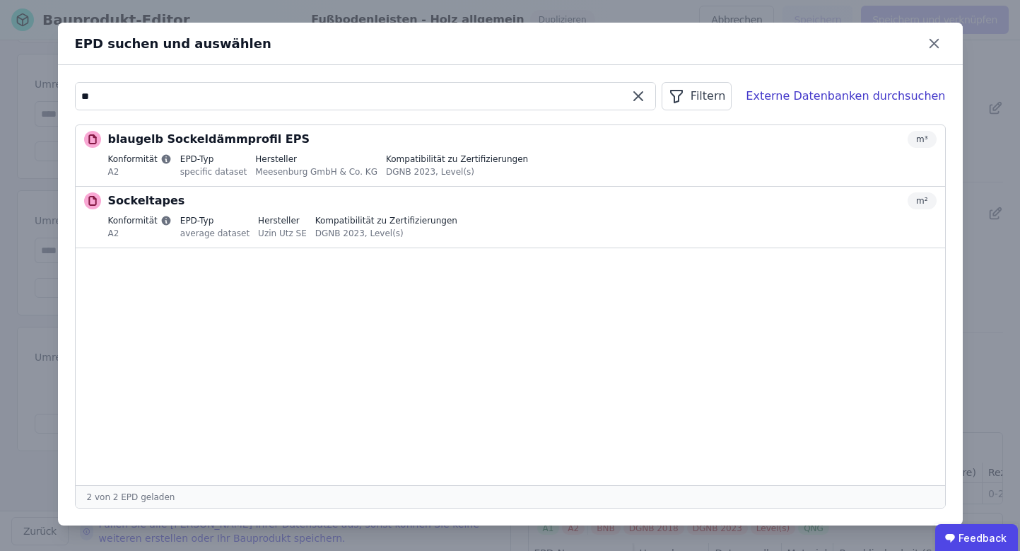
type input "*"
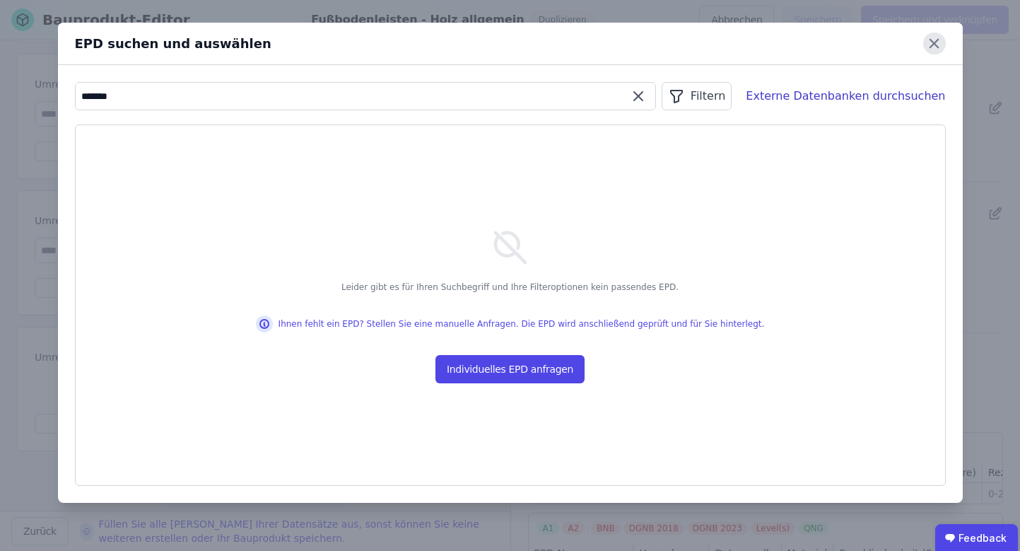
type input "*******"
click at [941, 44] on icon at bounding box center [934, 44] width 22 height 22
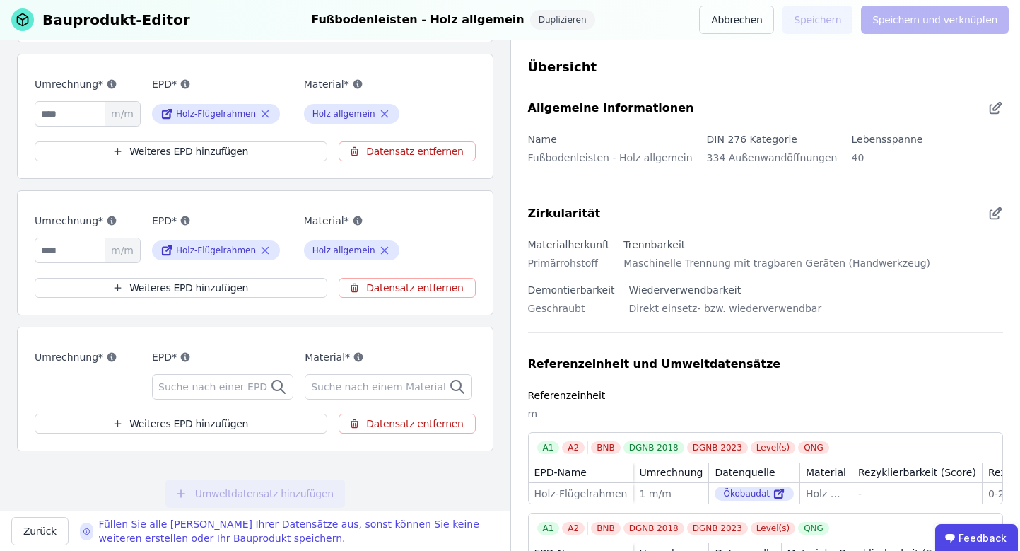
click at [250, 376] on div "Suche nach einer EPD" at bounding box center [222, 386] width 141 height 25
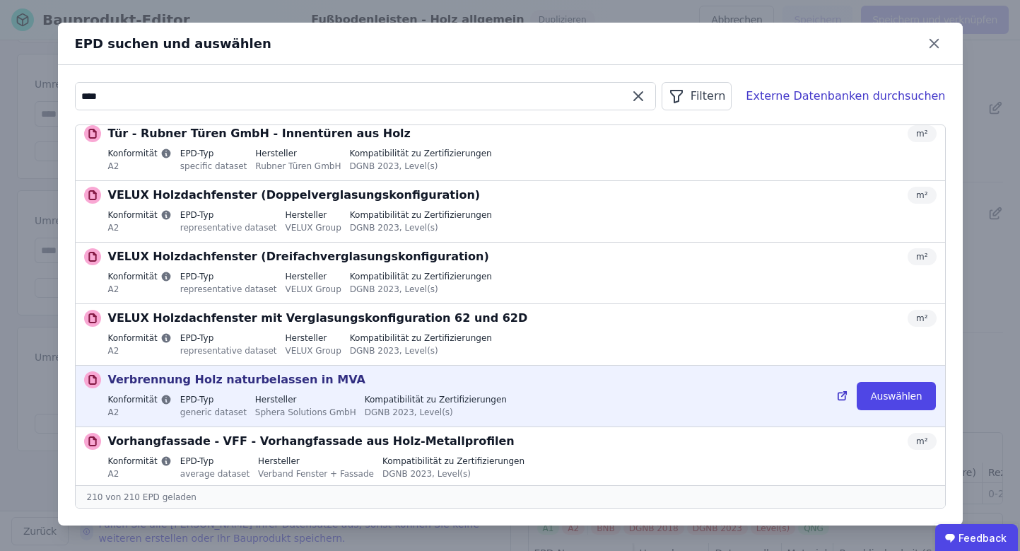
scroll to position [12559, 0]
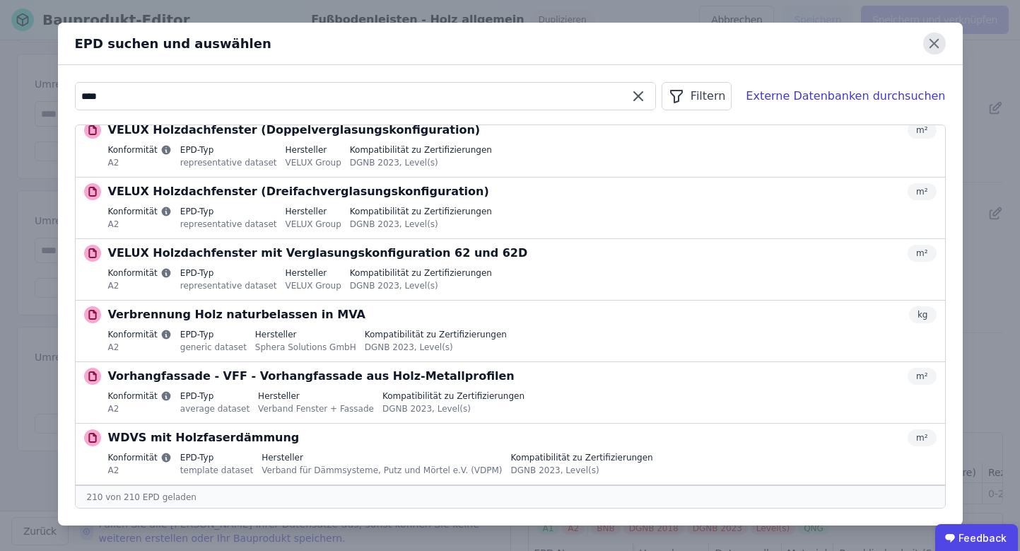
type input "****"
click at [938, 46] on icon at bounding box center [935, 44] width 8 height 8
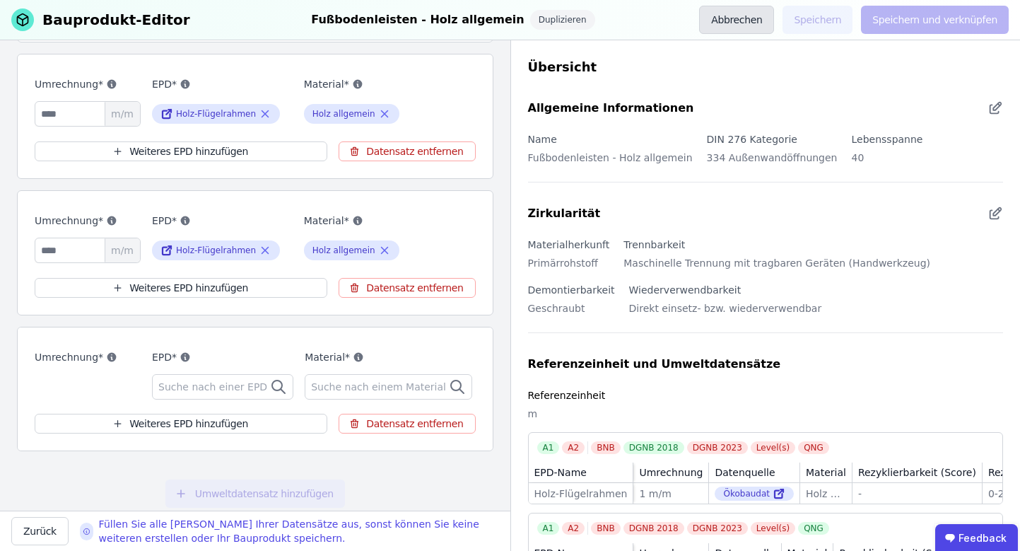
click at [763, 22] on button "Abbrechen" at bounding box center [736, 20] width 75 height 28
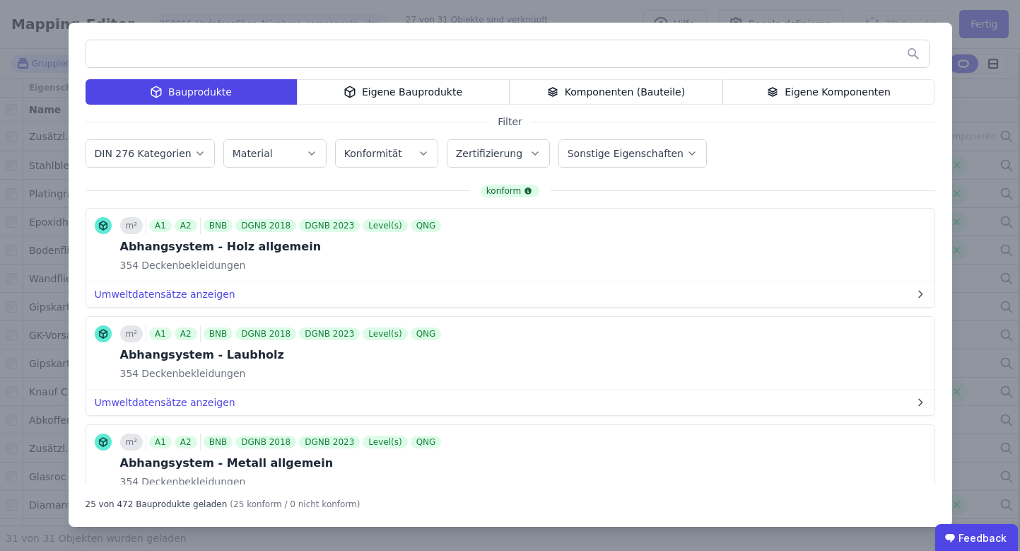
click at [358, 6] on div "Bauprodukte Eigene Bauprodukte Komponenten (Bauteile) Eigene Komponenten Filter…" at bounding box center [510, 275] width 1020 height 551
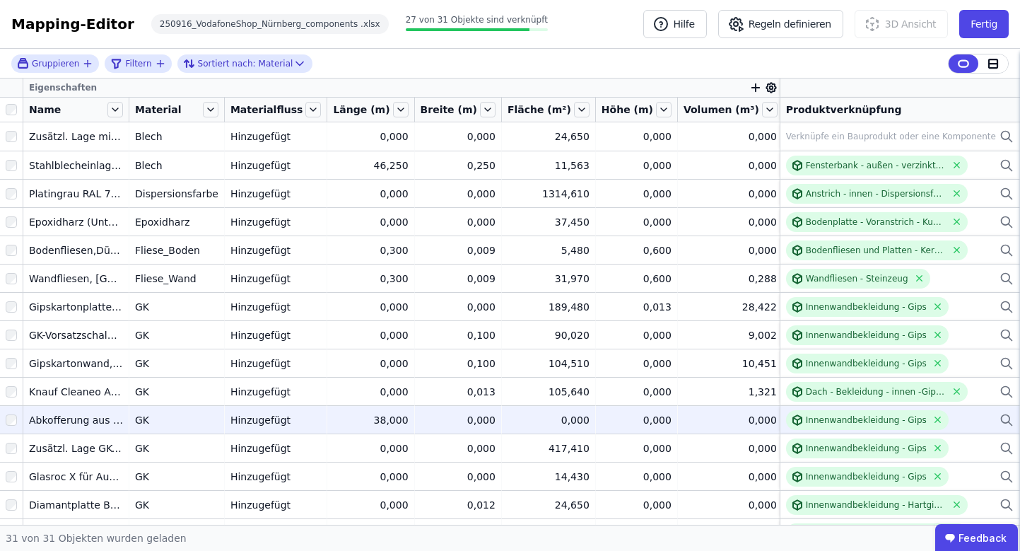
scroll to position [475, 0]
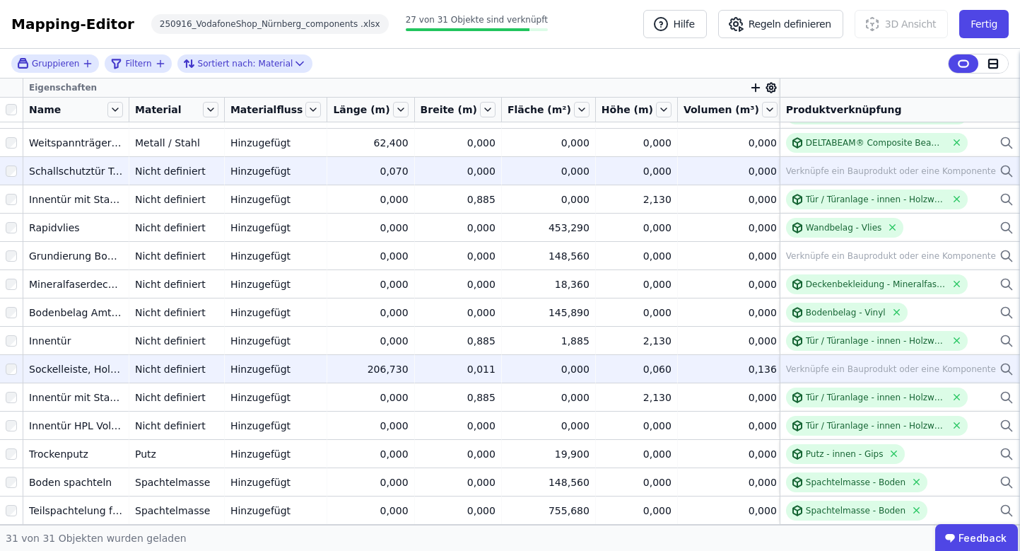
click at [986, 168] on div "Verknüpfe ein Bauprodukt oder eine Komponente" at bounding box center [900, 171] width 228 height 17
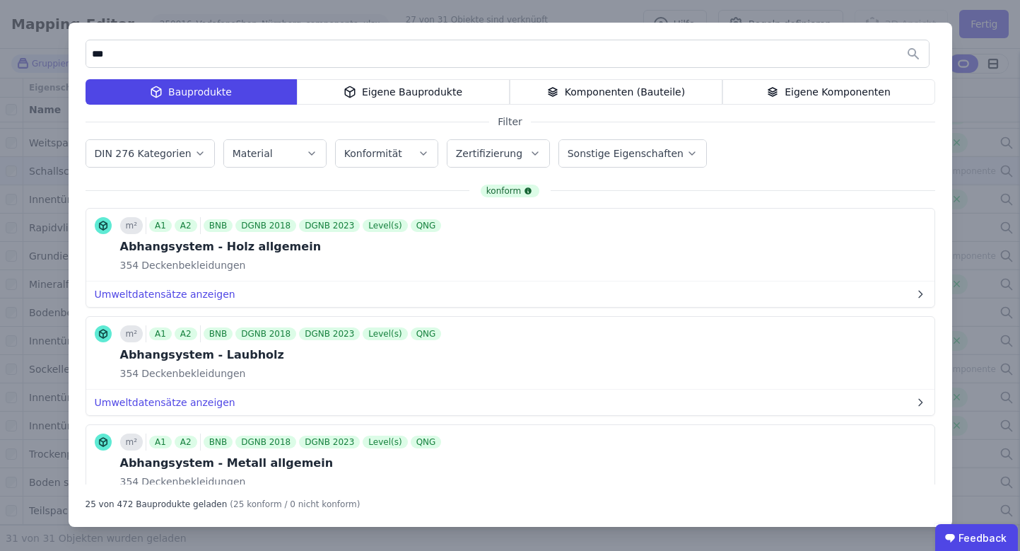
type input "***"
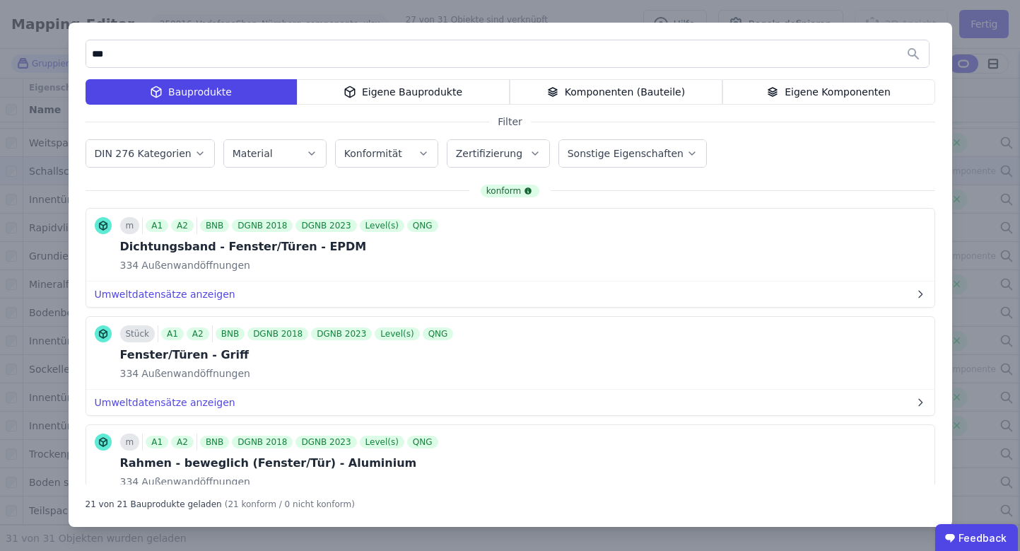
click at [612, 98] on div "Komponenten (Bauteile)" at bounding box center [616, 91] width 213 height 25
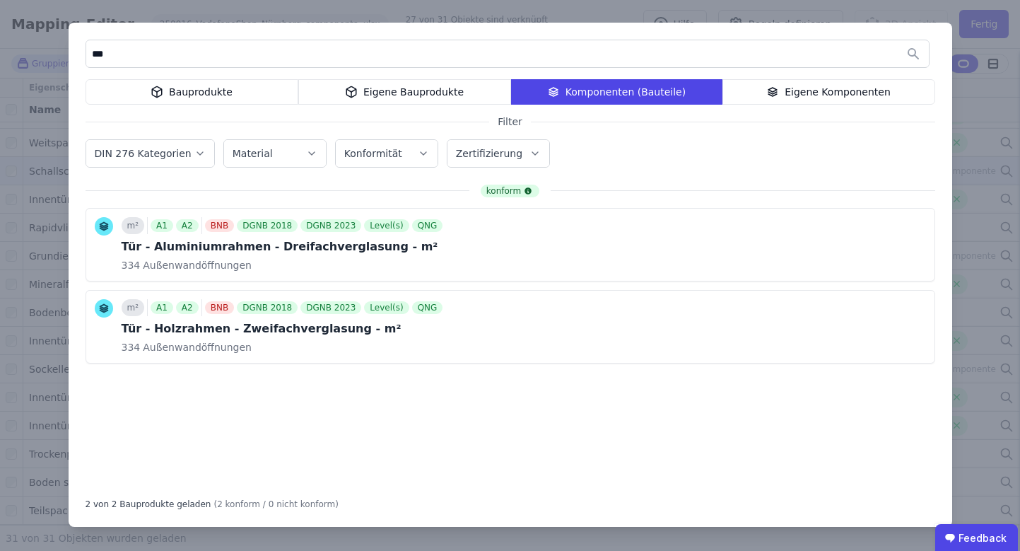
click at [246, 86] on div "Bauprodukte" at bounding box center [192, 91] width 213 height 25
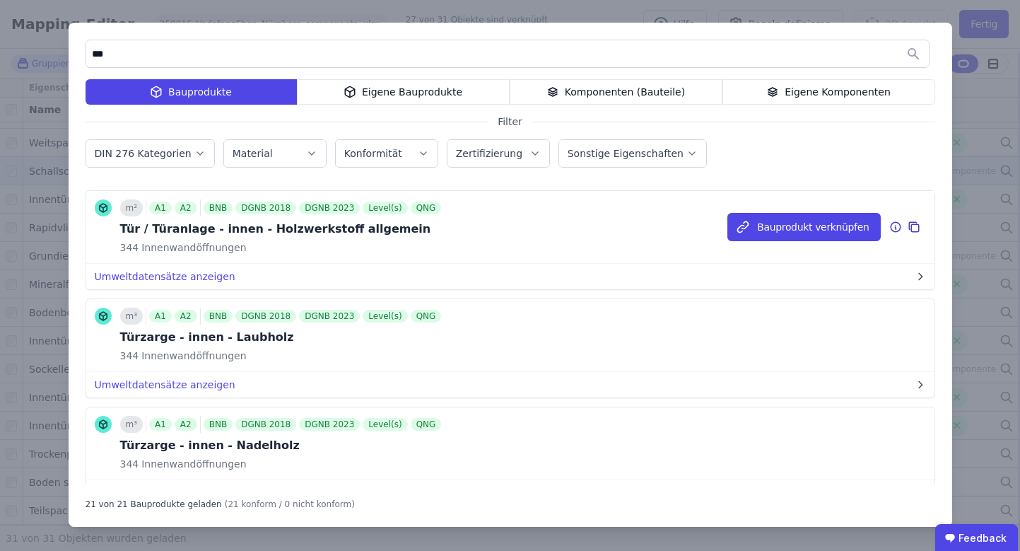
scroll to position [1962, 0]
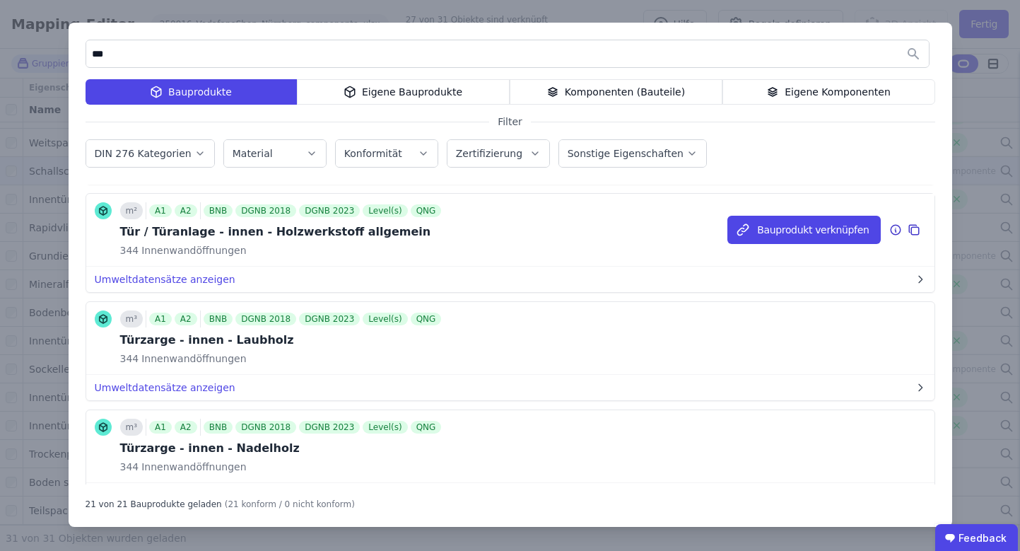
click at [911, 231] on icon at bounding box center [915, 231] width 8 height 8
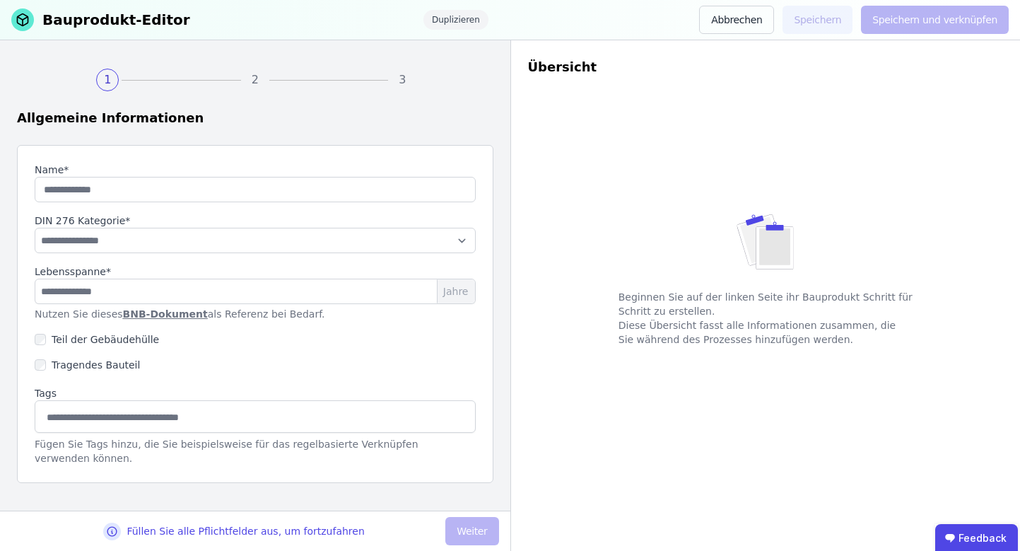
type input "**********"
type input "**"
select select "**********"
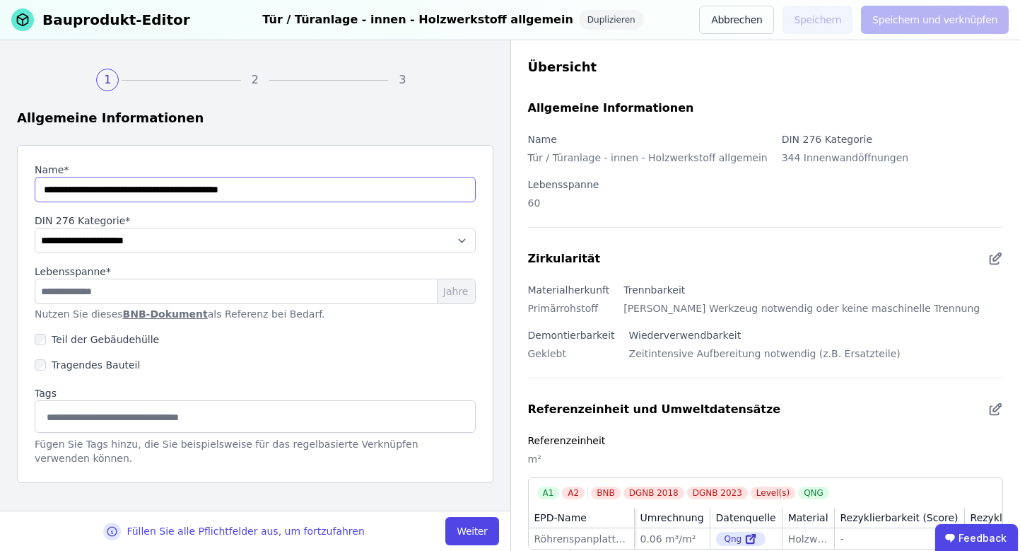
drag, startPoint x: 291, startPoint y: 192, endPoint x: -18, endPoint y: 199, distance: 308.4
click at [0, 199] on html "**********" at bounding box center [510, 275] width 1020 height 551
drag, startPoint x: 277, startPoint y: 186, endPoint x: -18, endPoint y: 187, distance: 294.9
click at [0, 187] on html "**********" at bounding box center [510, 275] width 1020 height 551
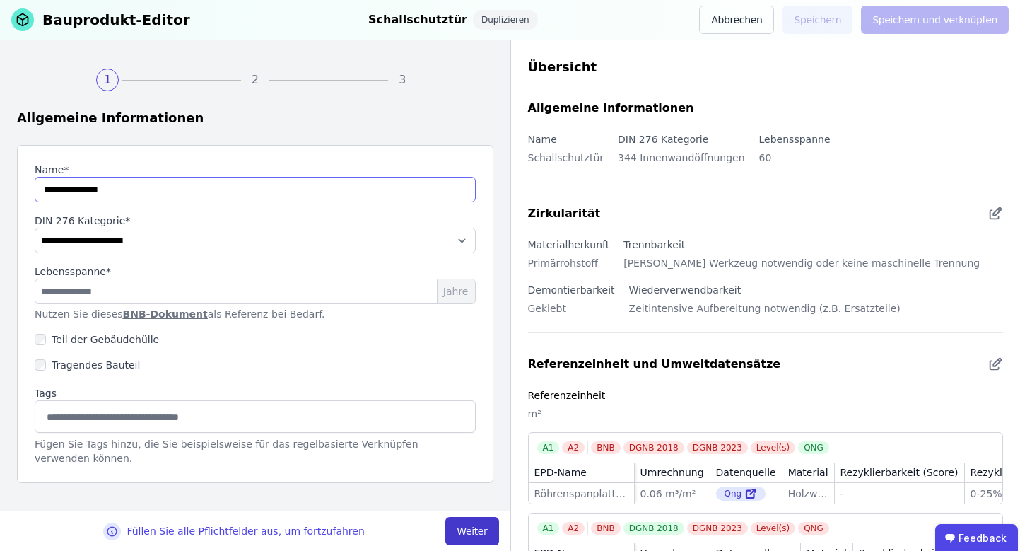
type input "**********"
click at [469, 528] on button "Weiter" at bounding box center [471, 531] width 53 height 28
select select "**********"
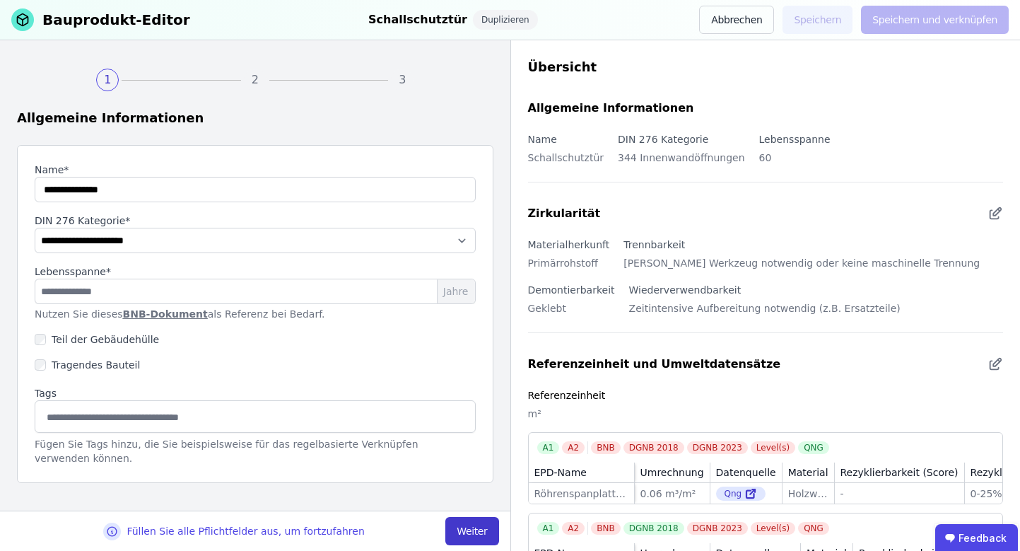
select select "**********"
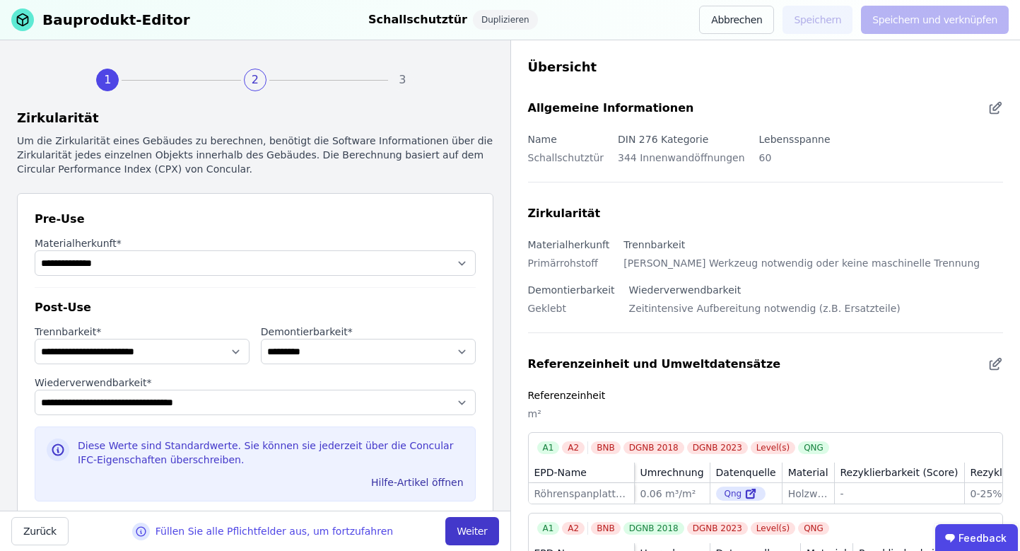
click at [477, 538] on button "Weiter" at bounding box center [471, 531] width 53 height 28
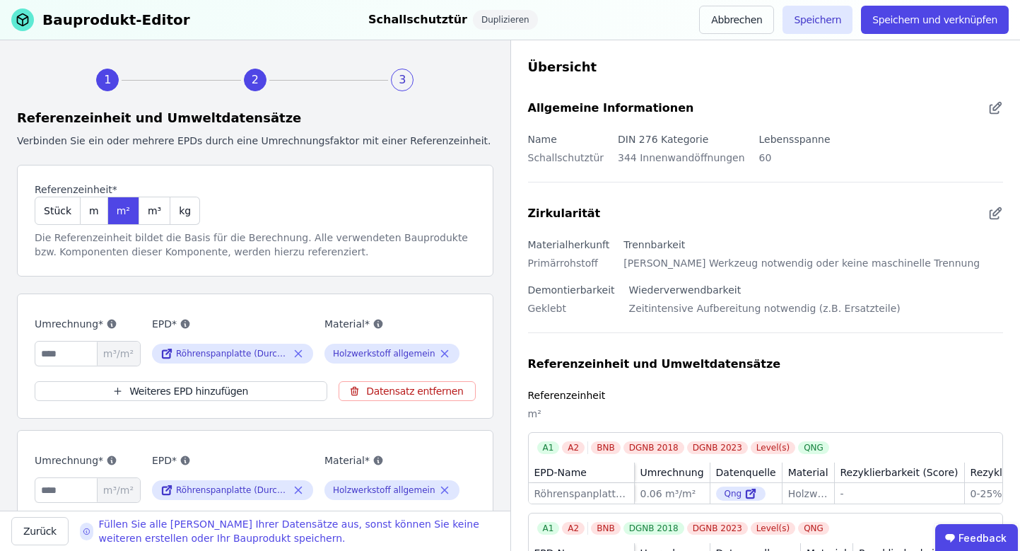
scroll to position [513, 0]
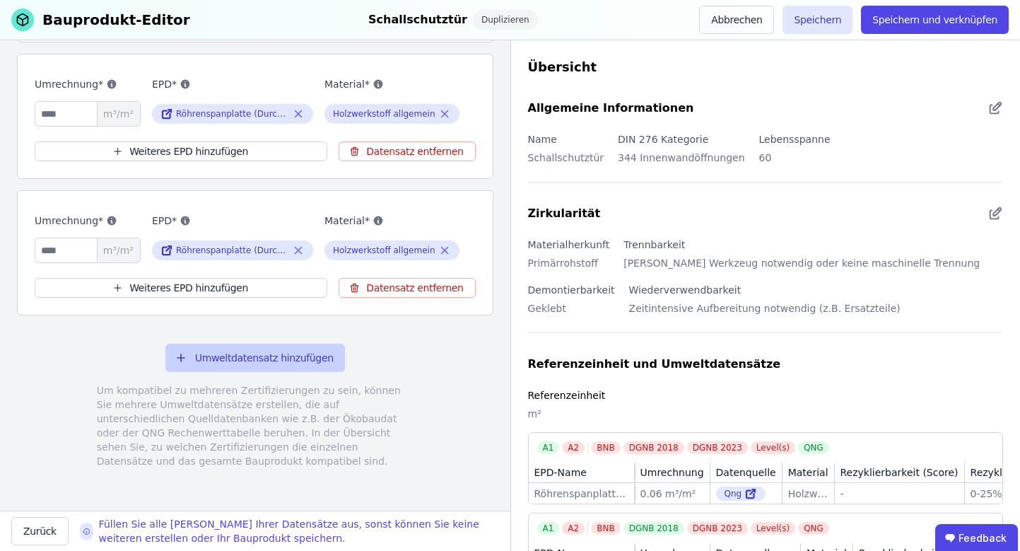
click at [304, 346] on button "Umweltdatensatz hinzufügen" at bounding box center [255, 358] width 180 height 28
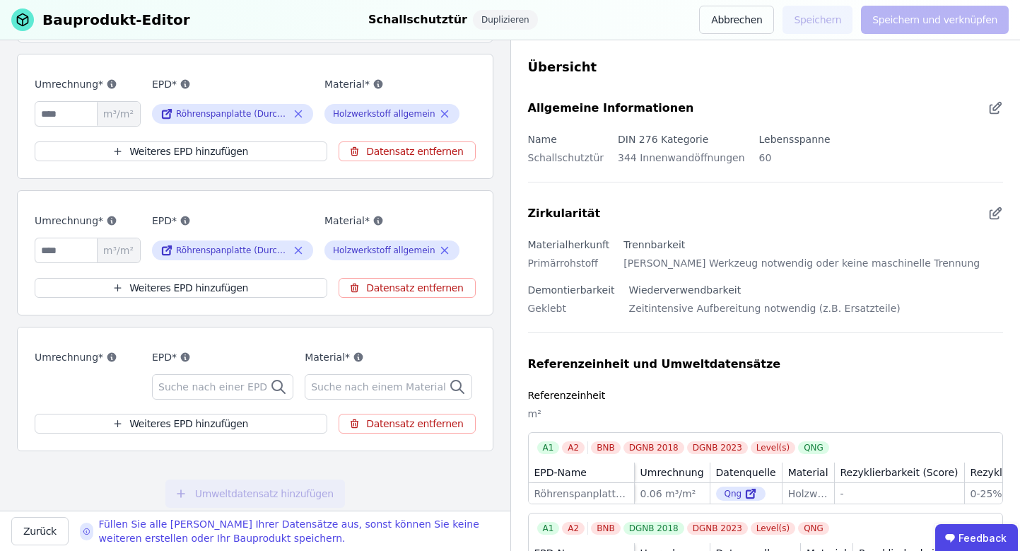
click at [219, 400] on div "Suche nach einer EPD" at bounding box center [222, 386] width 141 height 25
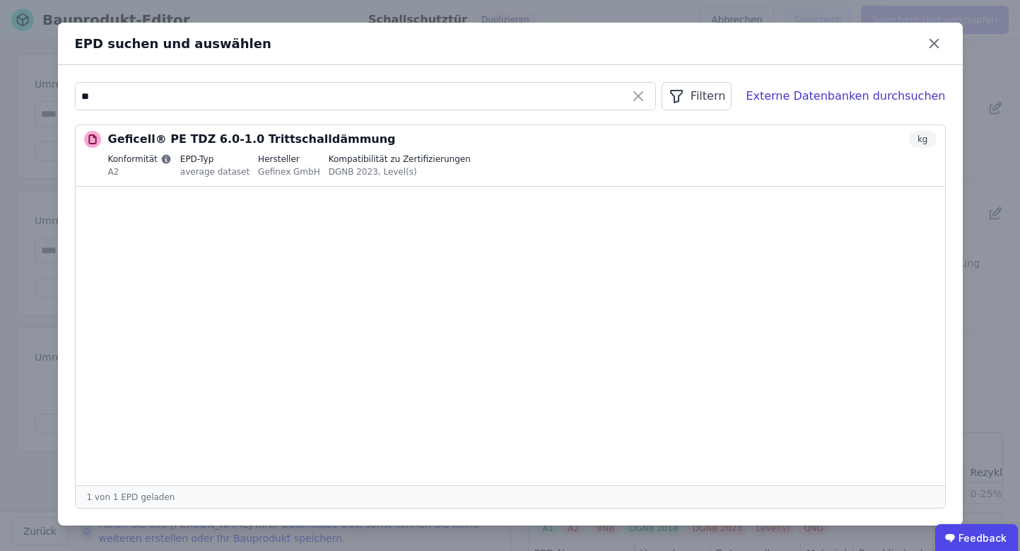
type input "*"
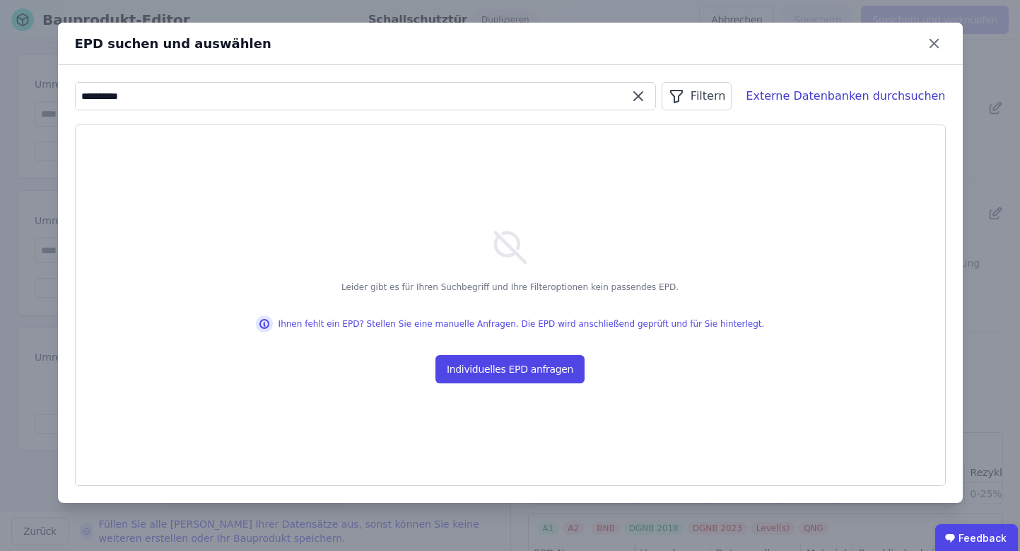
drag, startPoint x: 211, startPoint y: 93, endPoint x: -18, endPoint y: 78, distance: 228.9
click at [0, 78] on html "U urselmann interior 2 Gebäude Dashboard 2 Gebäude BLB NRW Vodafone Shop Nürnbe…" at bounding box center [510, 275] width 1020 height 551
type input "*"
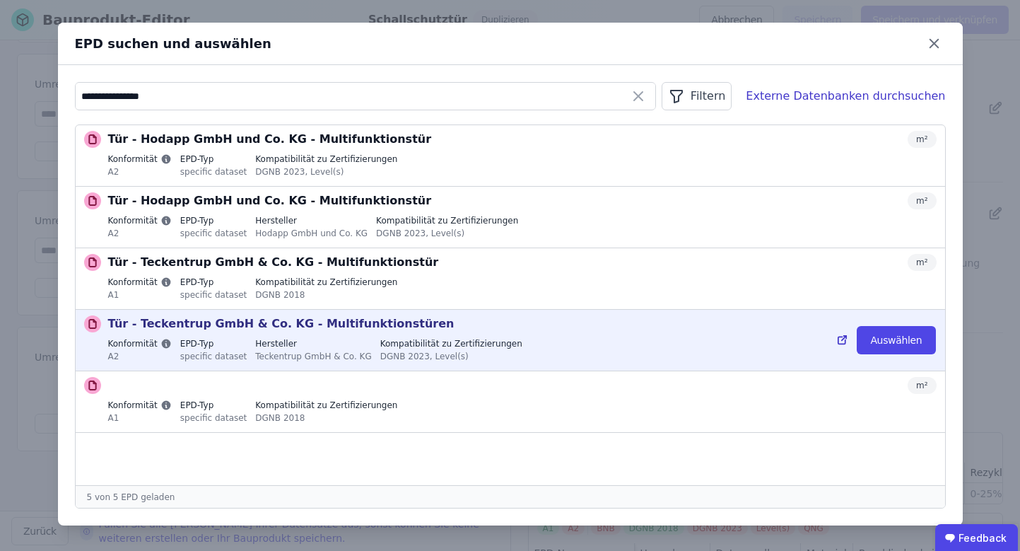
drag, startPoint x: -18, startPoint y: 78, endPoint x: 365, endPoint y: 331, distance: 458.7
click at [365, 331] on p "Tür - Teckentrup GmbH & Co. KG - Multifunktionstüren" at bounding box center [281, 323] width 346 height 17
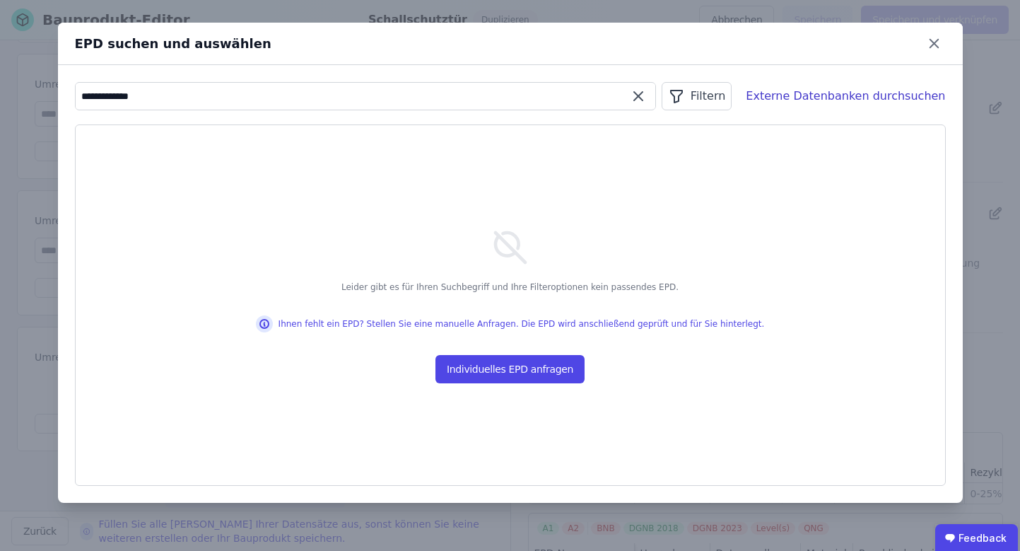
type input "**********"
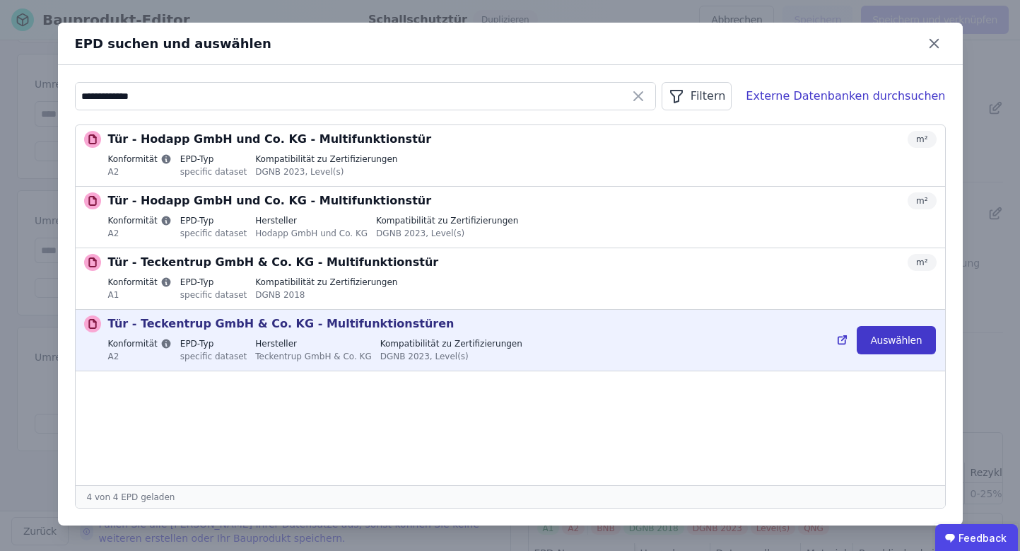
click at [888, 334] on button "Auswählen" at bounding box center [896, 340] width 78 height 28
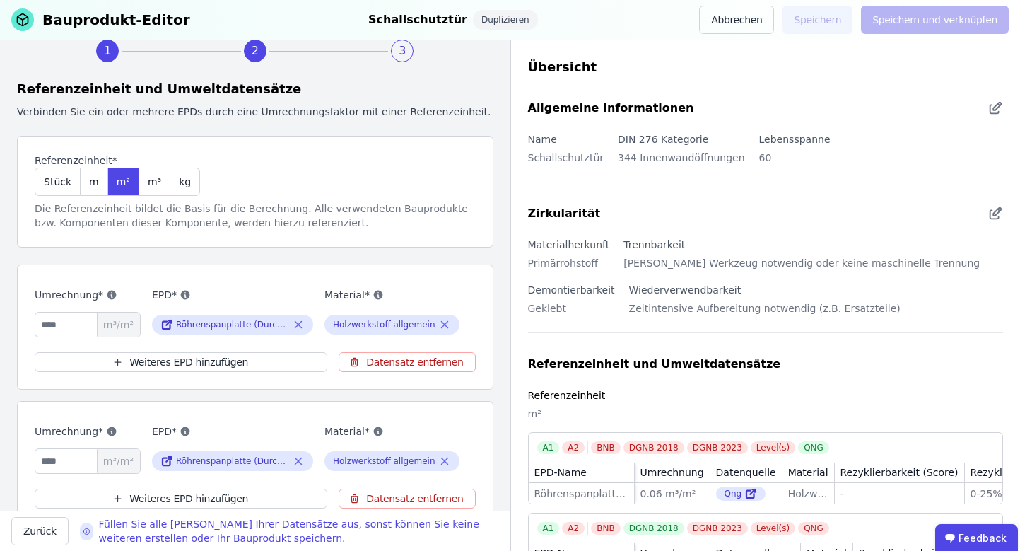
scroll to position [0, 0]
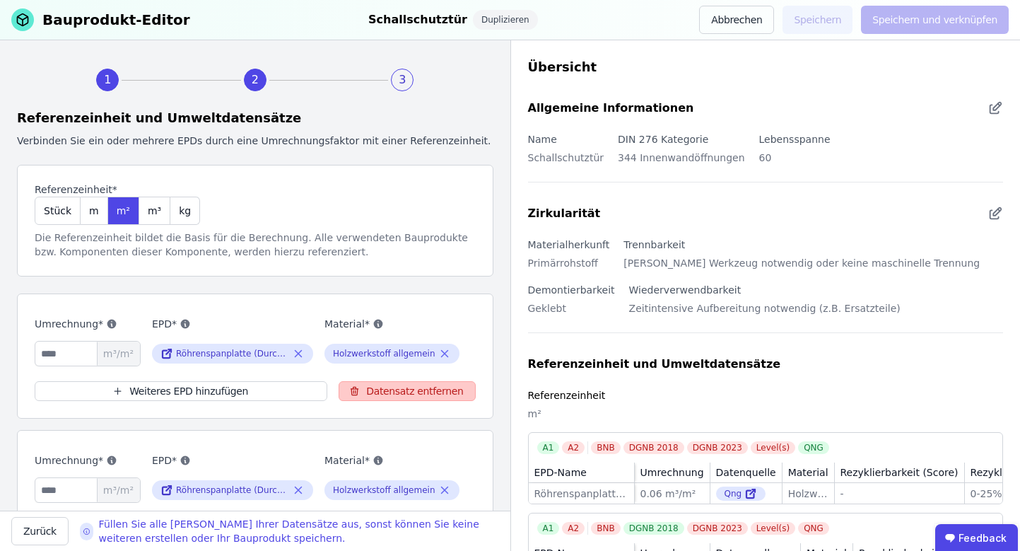
click at [412, 395] on button "Datensatz entfernen" at bounding box center [407, 391] width 136 height 20
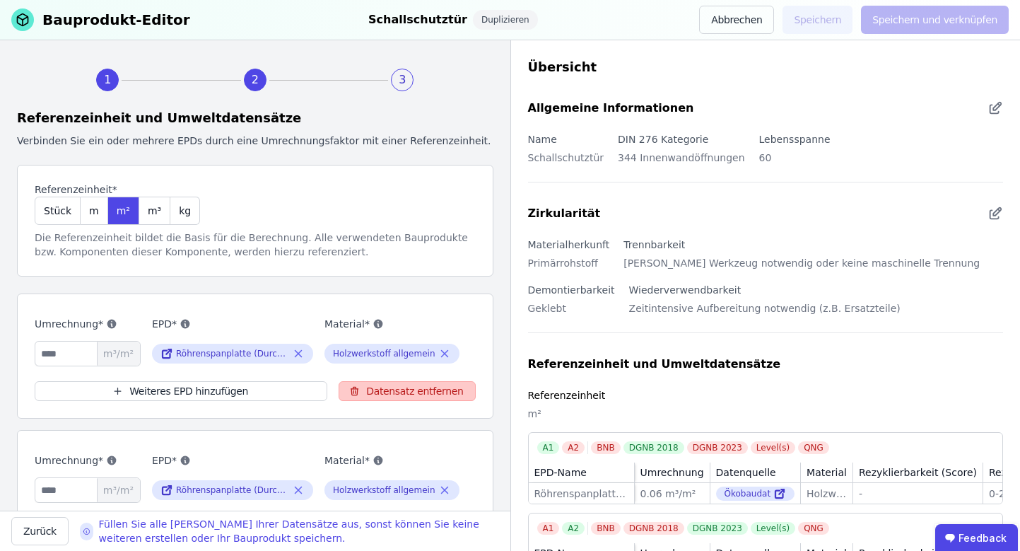
click at [412, 395] on button "Datensatz entfernen" at bounding box center [407, 391] width 136 height 20
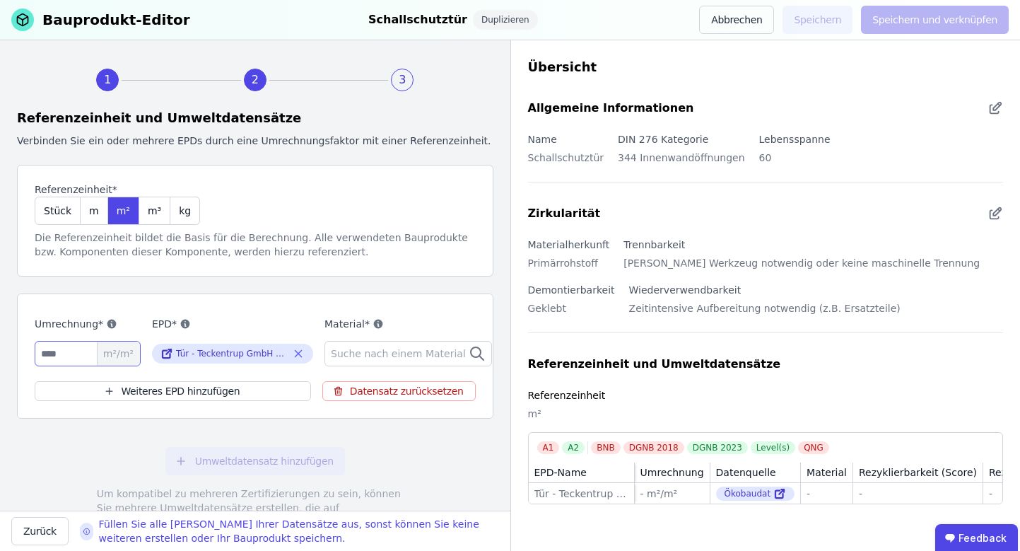
click at [61, 351] on input "number" at bounding box center [88, 353] width 106 height 25
type input "*"
click at [363, 354] on span "Suche nach einem Material" at bounding box center [400, 353] width 138 height 14
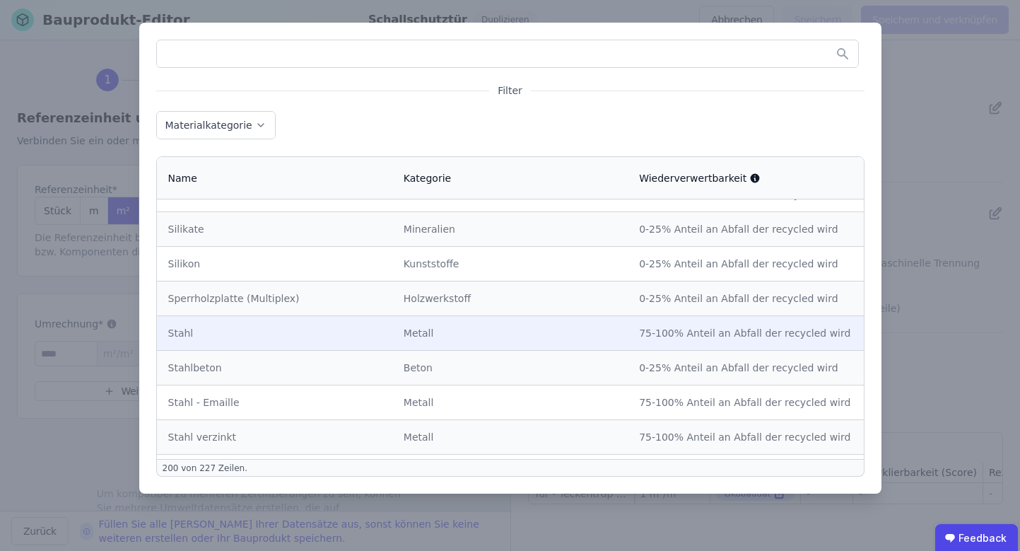
scroll to position [6540, 0]
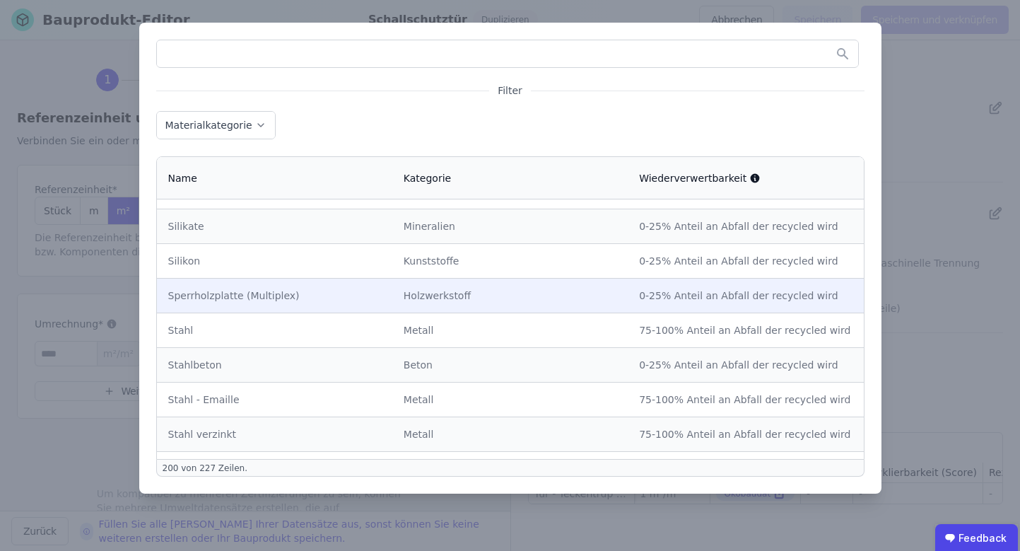
click at [321, 278] on td "Sperrholzplatte (Multiplex)" at bounding box center [274, 295] width 235 height 35
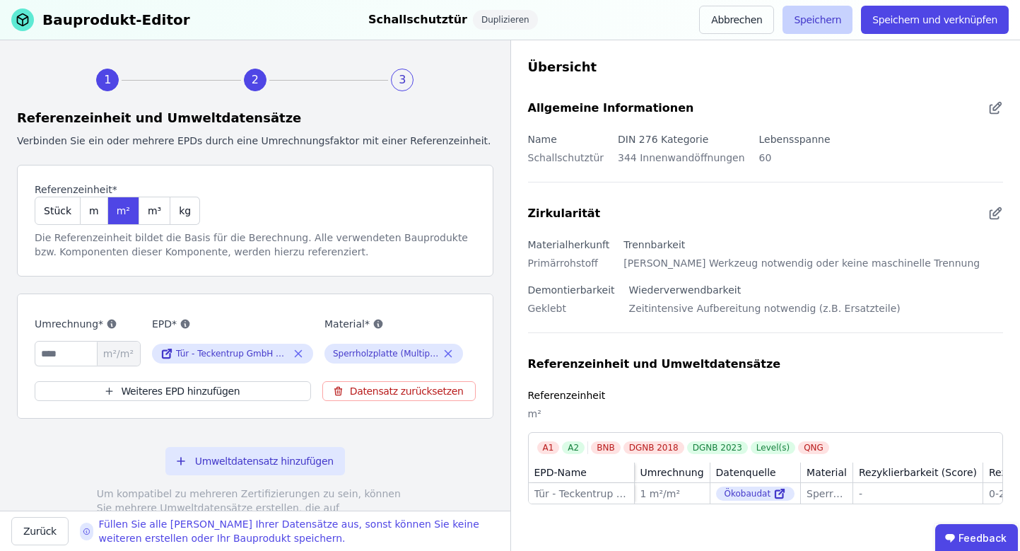
click at [834, 23] on button "Speichern" at bounding box center [818, 20] width 70 height 28
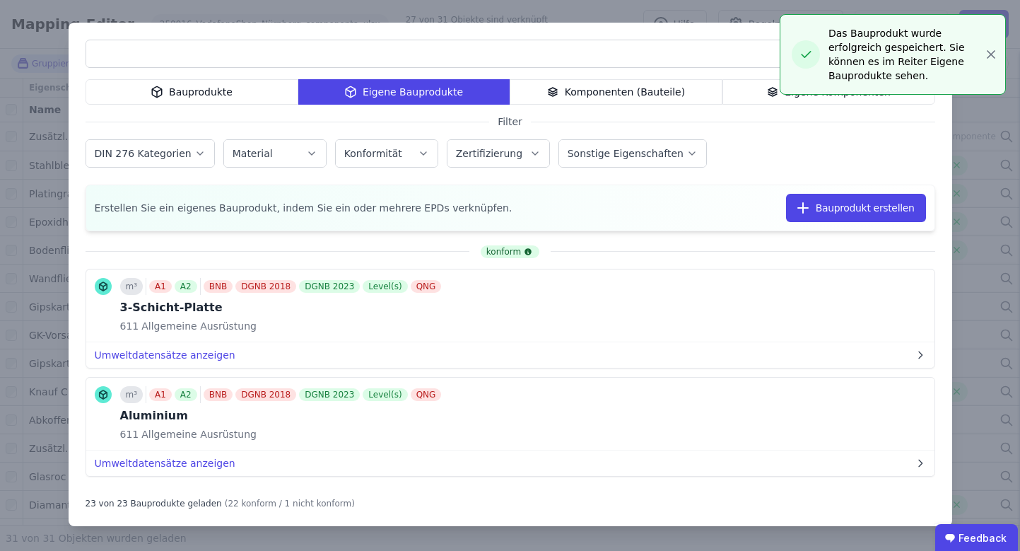
click at [42, 176] on div "Bauprodukte Eigene Bauprodukte Komponenten (Bauteile) Eigene Komponenten Filter…" at bounding box center [510, 275] width 1020 height 551
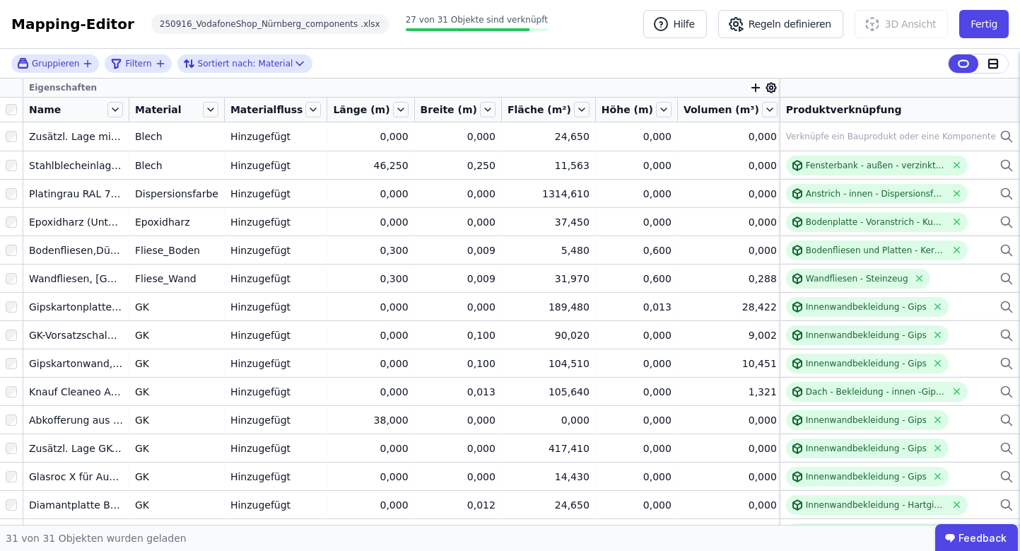
scroll to position [475, 0]
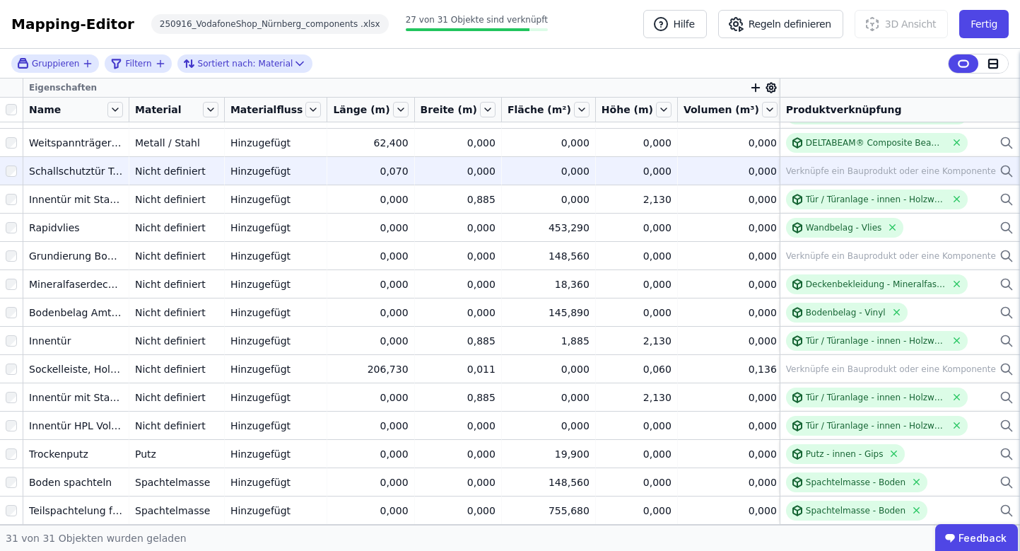
click at [1003, 173] on icon at bounding box center [1007, 171] width 14 height 17
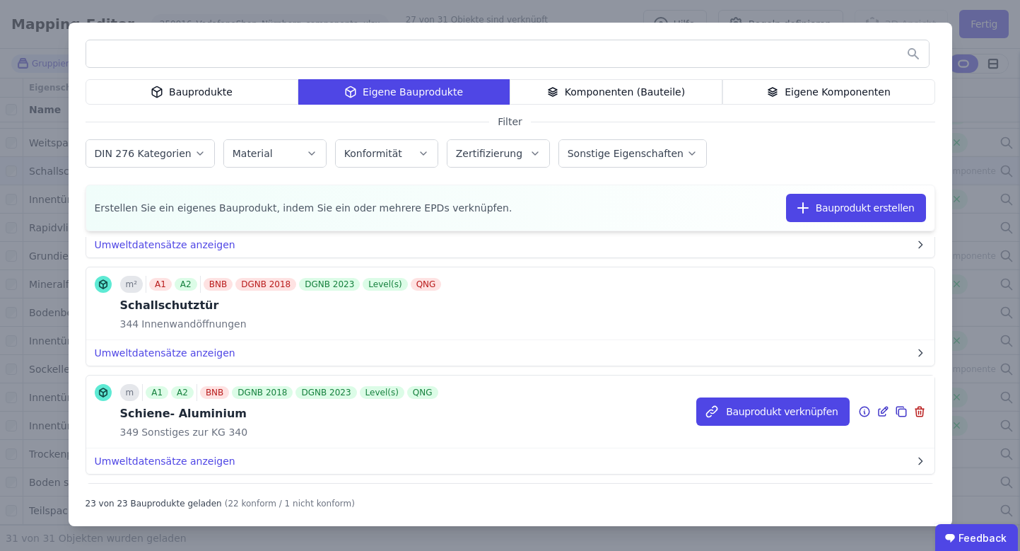
scroll to position [1406, 0]
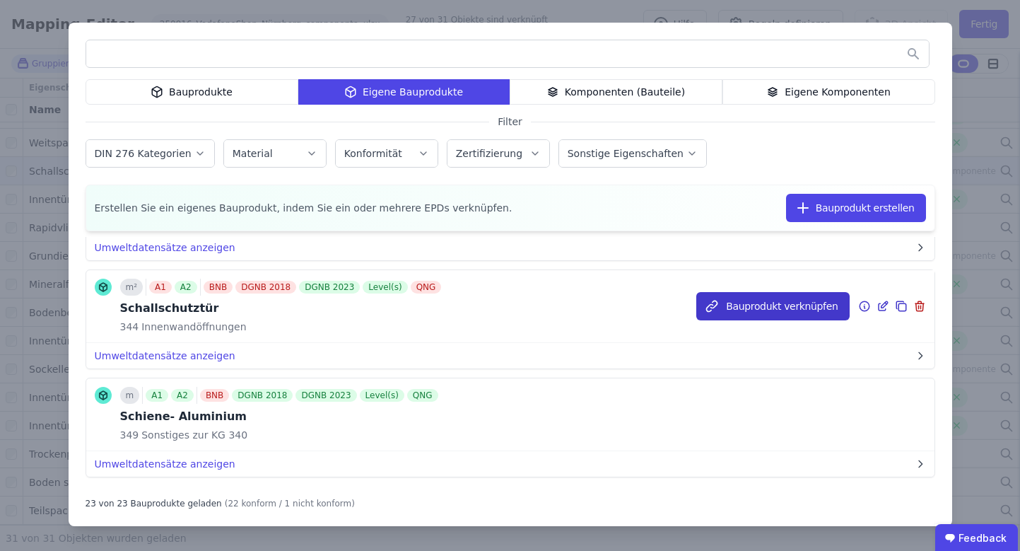
click at [767, 312] on button "Bauprodukt verknüpfen" at bounding box center [772, 306] width 153 height 28
